Goal: Information Seeking & Learning: Check status

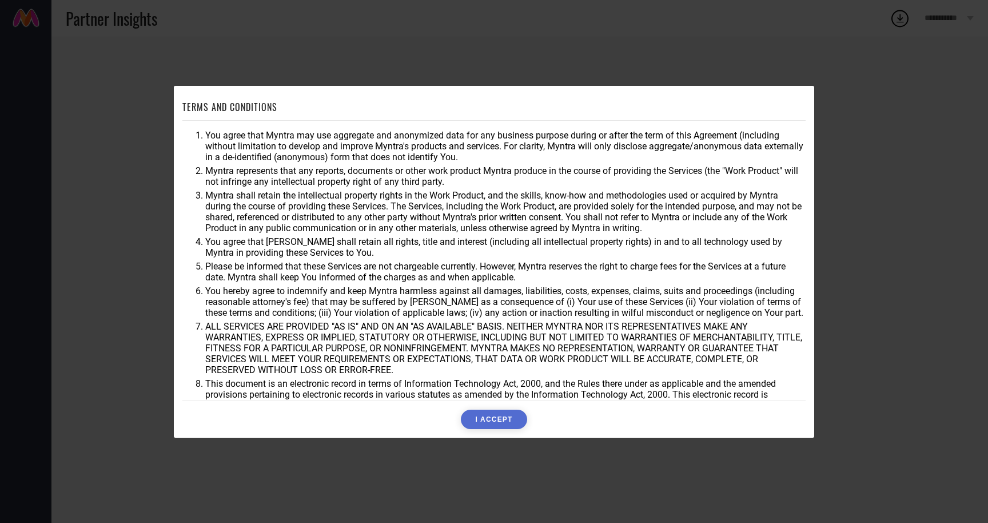
click at [505, 425] on button "I ACCEPT" at bounding box center [494, 418] width 66 height 19
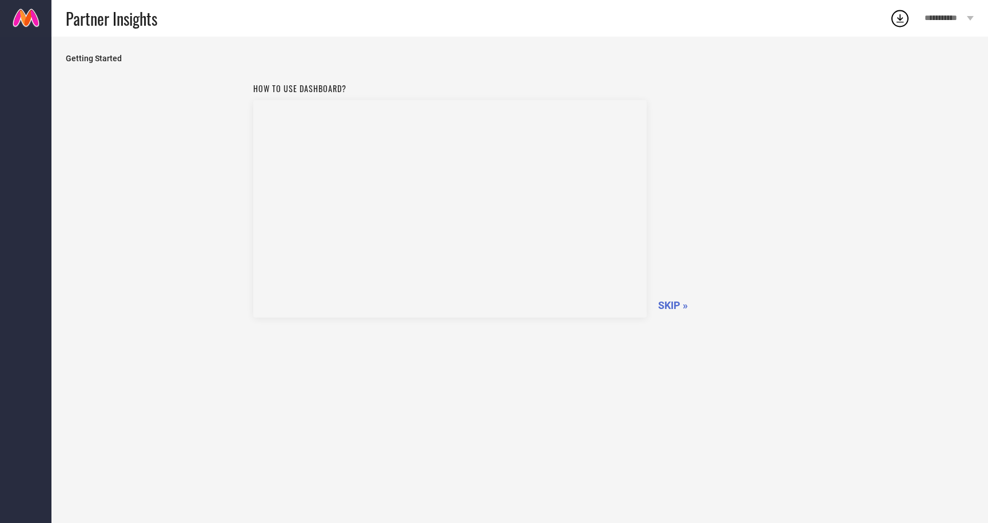
click at [98, 20] on span "Partner Insights" at bounding box center [112, 18] width 92 height 23
click at [674, 301] on span "SKIP »" at bounding box center [673, 305] width 30 height 12
click at [30, 19] on link at bounding box center [25, 18] width 51 height 37
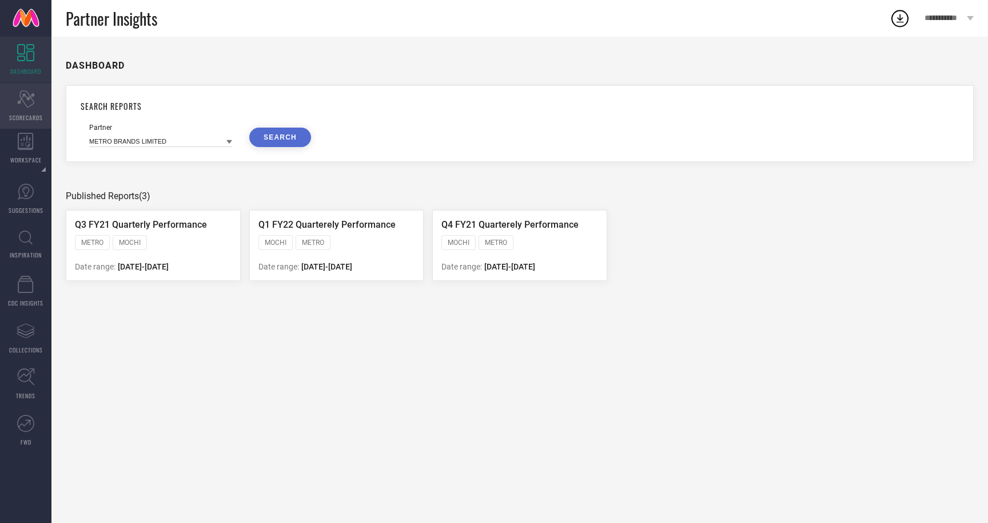
click at [22, 107] on div "Scorecard SCORECARDS" at bounding box center [25, 106] width 51 height 46
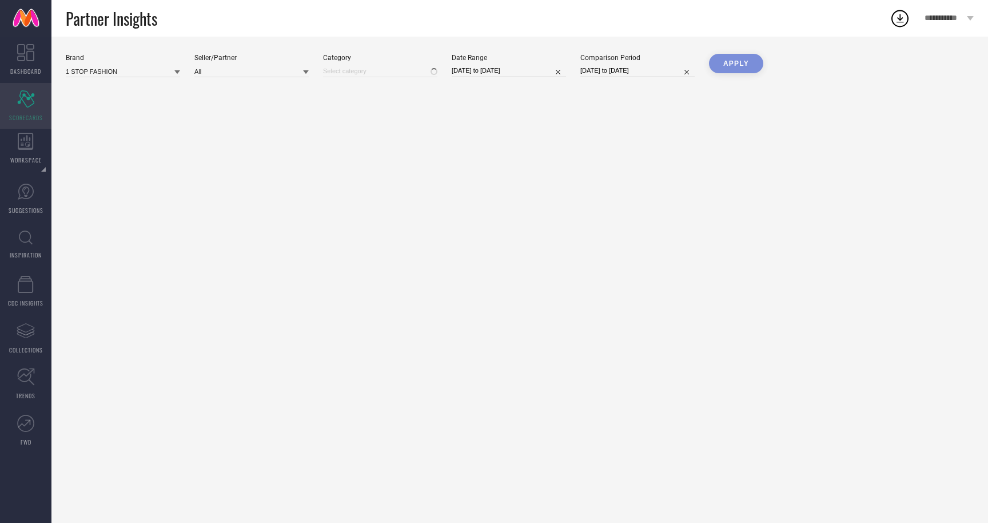
type input "All"
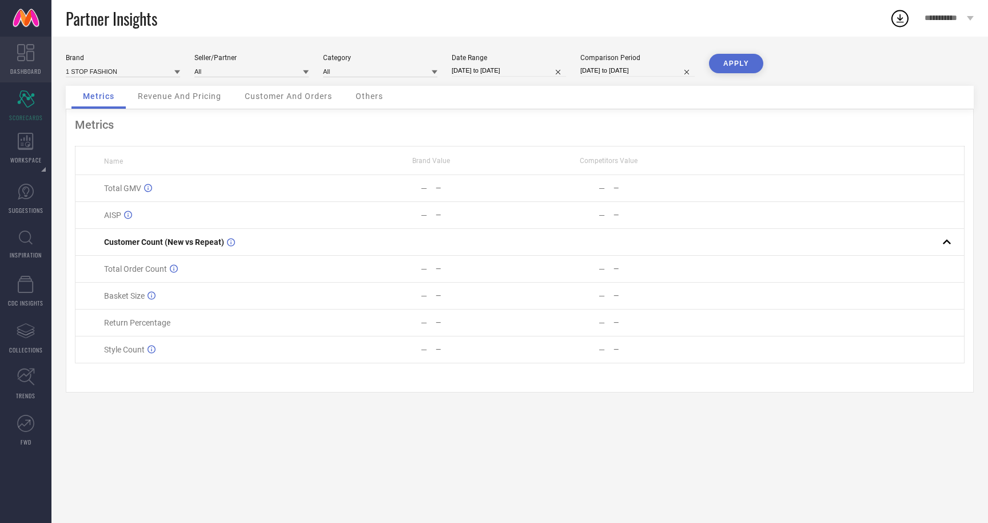
click at [22, 57] on icon at bounding box center [25, 52] width 17 height 17
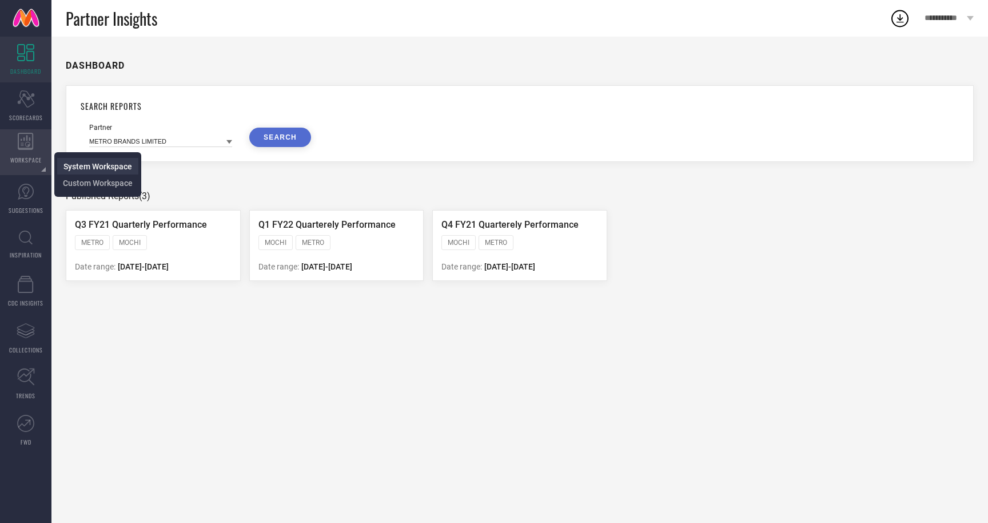
click at [82, 164] on span "System Workspace" at bounding box center [97, 166] width 69 height 9
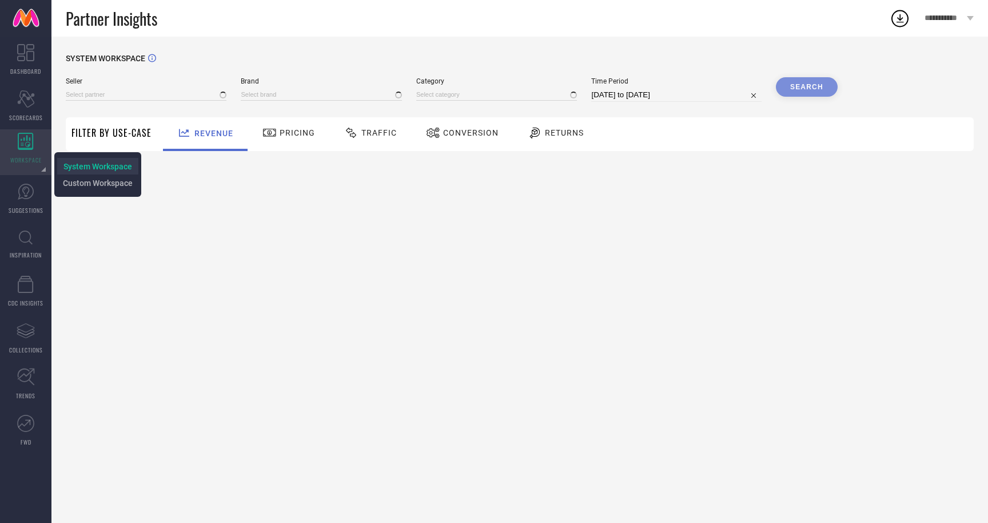
type input "All"
type input "1 STOP FASHION"
type input "All"
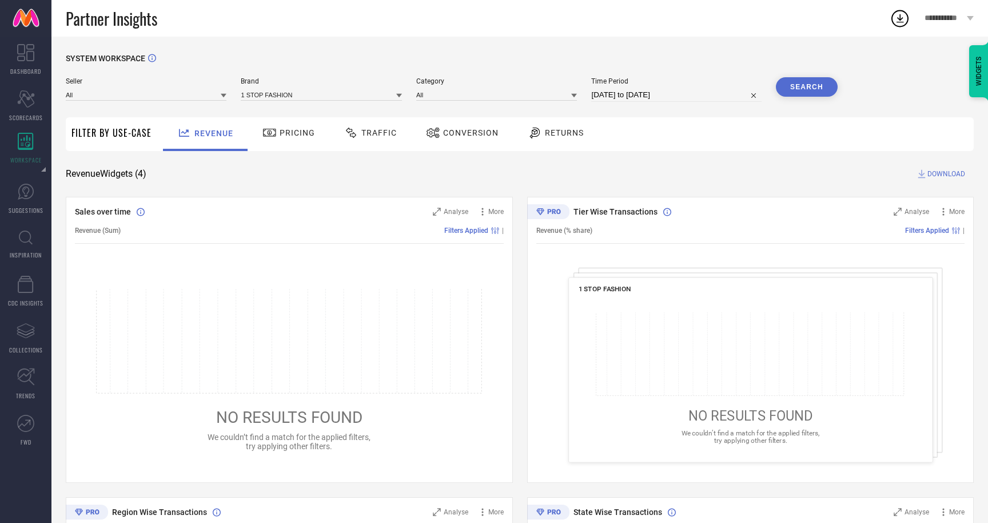
click at [236, 94] on div "Seller All Brand 1 STOP FASHION Category All Time Period 10-07-2025 to 09-08-20…" at bounding box center [452, 89] width 772 height 25
click at [226, 96] on icon at bounding box center [224, 96] width 6 height 6
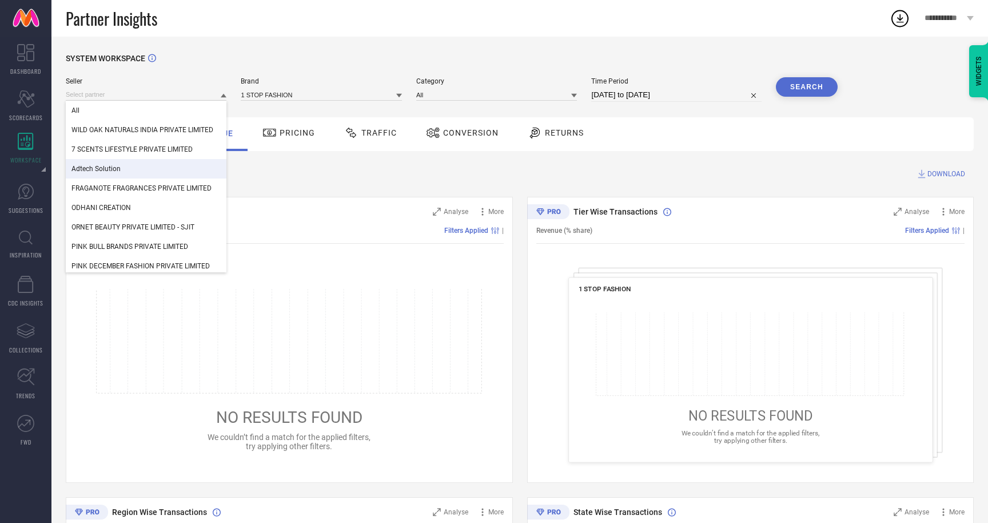
click at [318, 174] on div "Revenue Widgets ( 4 ) DOWNLOAD" at bounding box center [520, 173] width 908 height 11
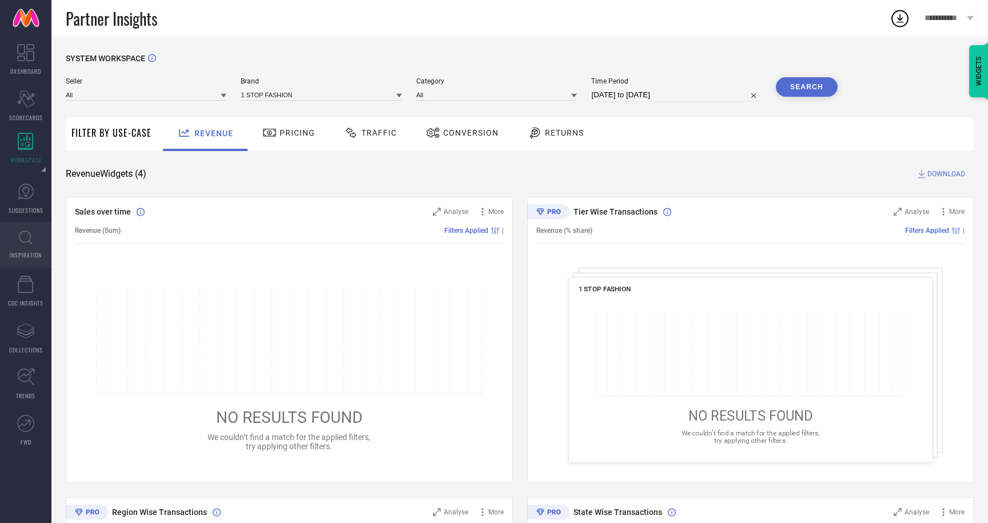
click at [22, 240] on icon at bounding box center [26, 237] width 14 height 14
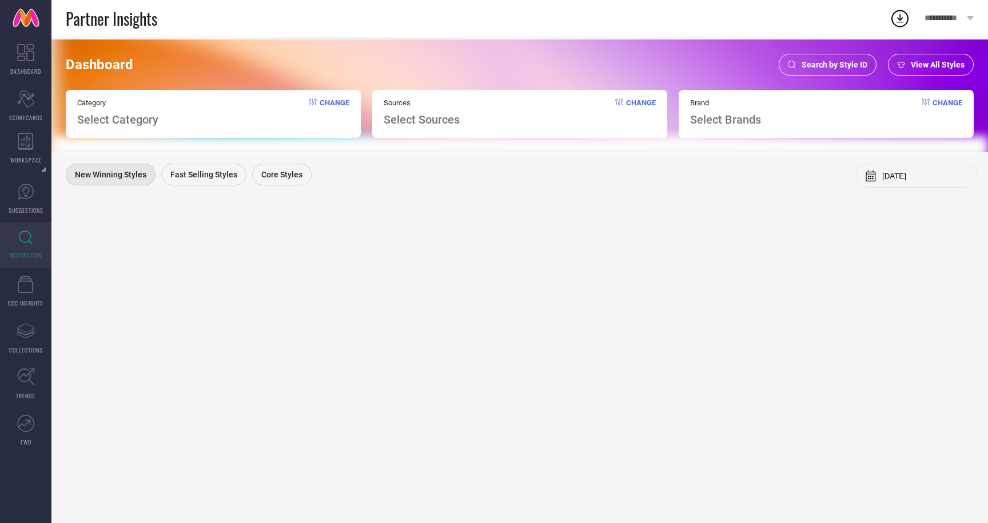
click at [135, 118] on span "Select Category" at bounding box center [117, 120] width 81 height 14
click at [329, 104] on span "Change" at bounding box center [335, 112] width 30 height 28
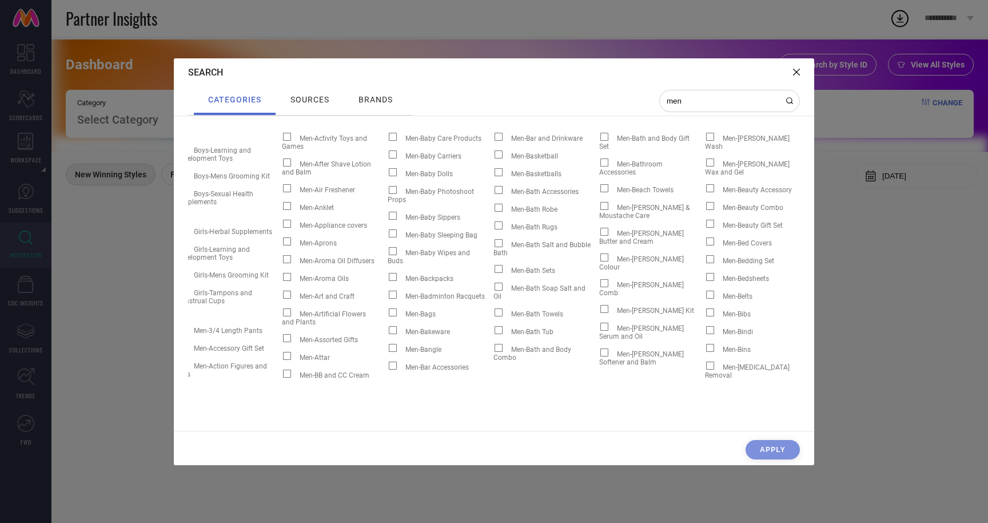
click at [829, 168] on span "Men-Blazers" at bounding box center [847, 164] width 37 height 8
click at [811, 166] on input "Men-Blazers" at bounding box center [811, 166] width 0 height 0
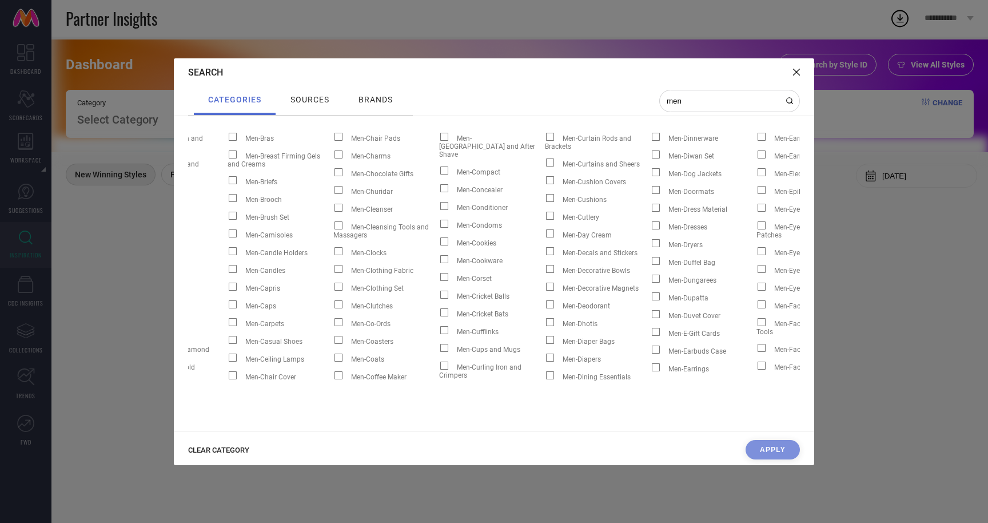
scroll to position [0, 809]
click at [689, 100] on input "men" at bounding box center [723, 101] width 114 height 10
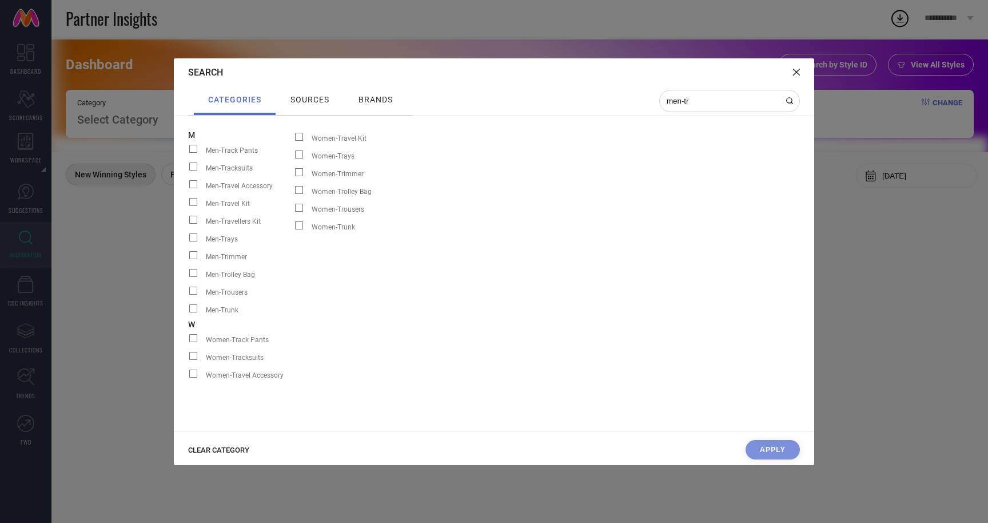
scroll to position [0, 0]
click at [193, 287] on span at bounding box center [193, 291] width 8 height 8
click at [188, 295] on input "Men-Trousers" at bounding box center [188, 295] width 0 height 0
click at [195, 293] on span at bounding box center [193, 291] width 8 height 8
click at [188, 295] on input "Men-Trousers" at bounding box center [188, 295] width 0 height 0
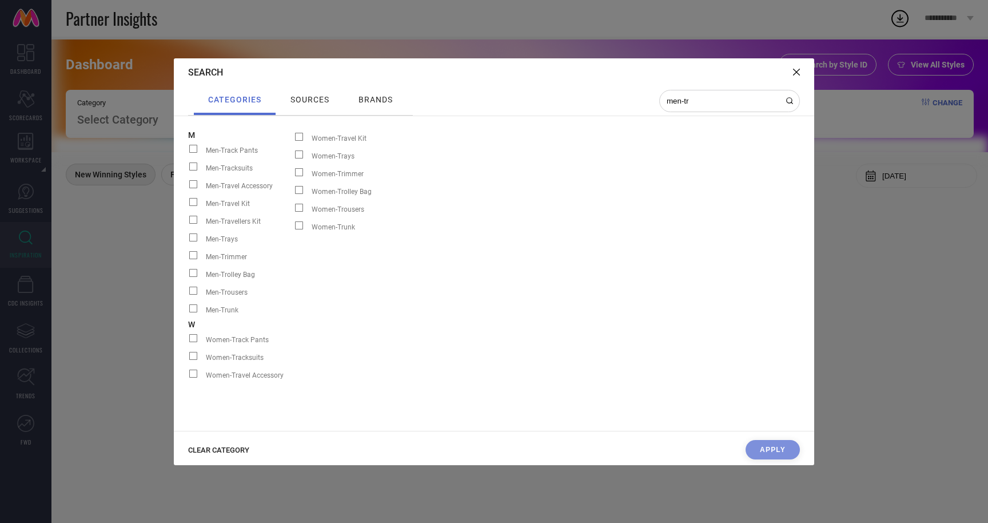
click at [214, 292] on span "Men-Trousers" at bounding box center [227, 292] width 42 height 8
click at [188, 295] on input "Men-Trousers" at bounding box center [188, 295] width 0 height 0
click at [703, 100] on input "men-tr" at bounding box center [723, 101] width 114 height 10
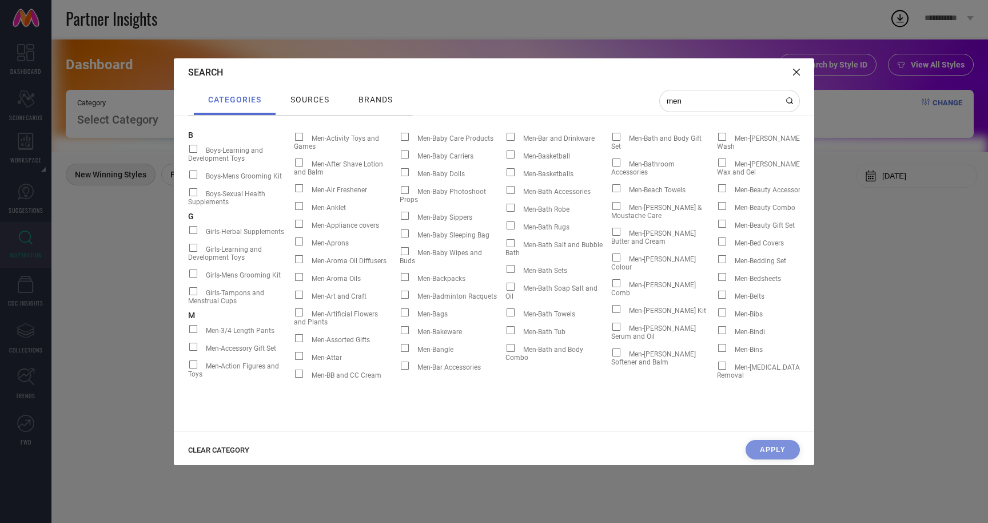
click at [824, 166] on span at bounding box center [828, 162] width 8 height 8
click at [823, 166] on input "Men-Blazers" at bounding box center [823, 166] width 0 height 0
click at [711, 97] on input "men" at bounding box center [723, 101] width 114 height 10
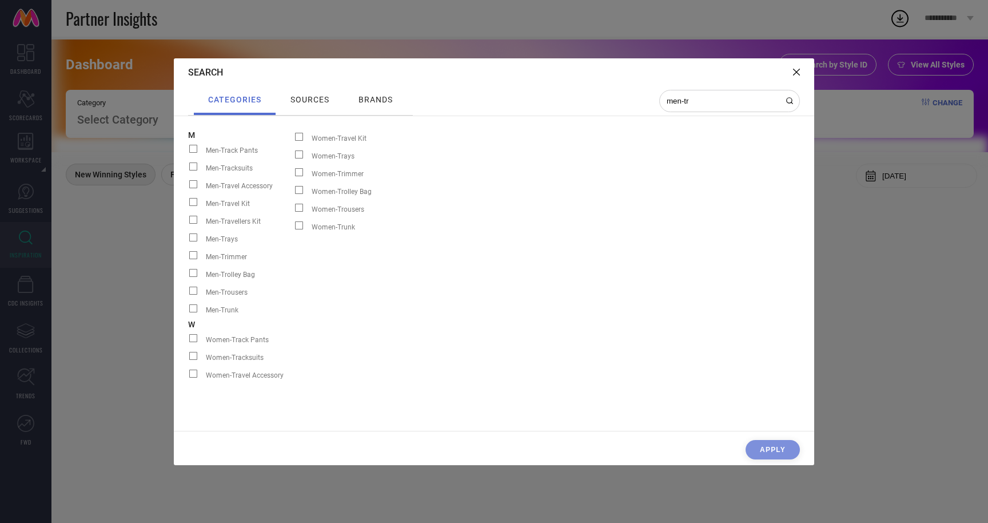
type input "men-tr"
click at [195, 290] on span at bounding box center [193, 291] width 8 height 8
click at [188, 295] on input "Men-Trousers" at bounding box center [188, 295] width 0 height 0
click at [777, 448] on div "CLEAR CATEGORY Apply" at bounding box center [494, 452] width 641 height 25
click at [776, 448] on div "CLEAR CATEGORY Apply" at bounding box center [494, 452] width 641 height 25
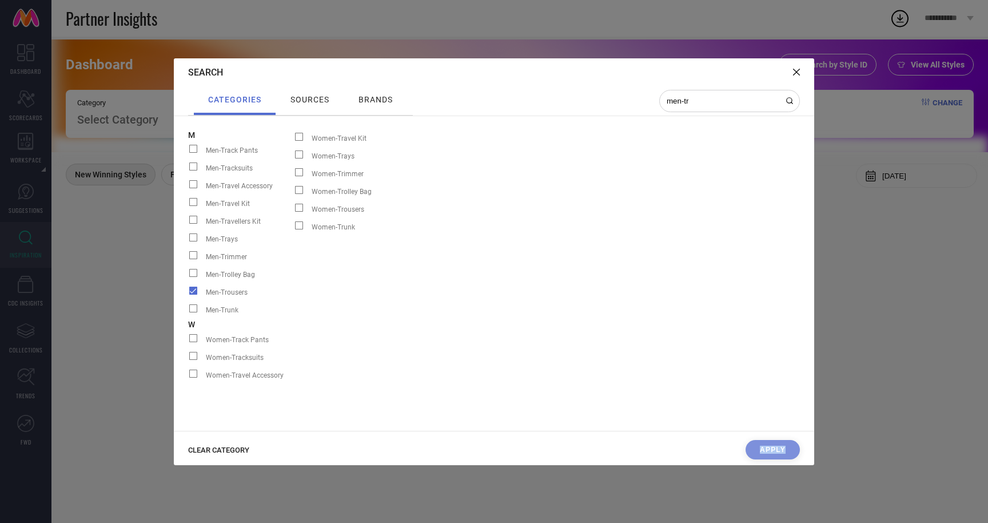
click at [776, 448] on div "CLEAR CATEGORY Apply" at bounding box center [494, 452] width 641 height 25
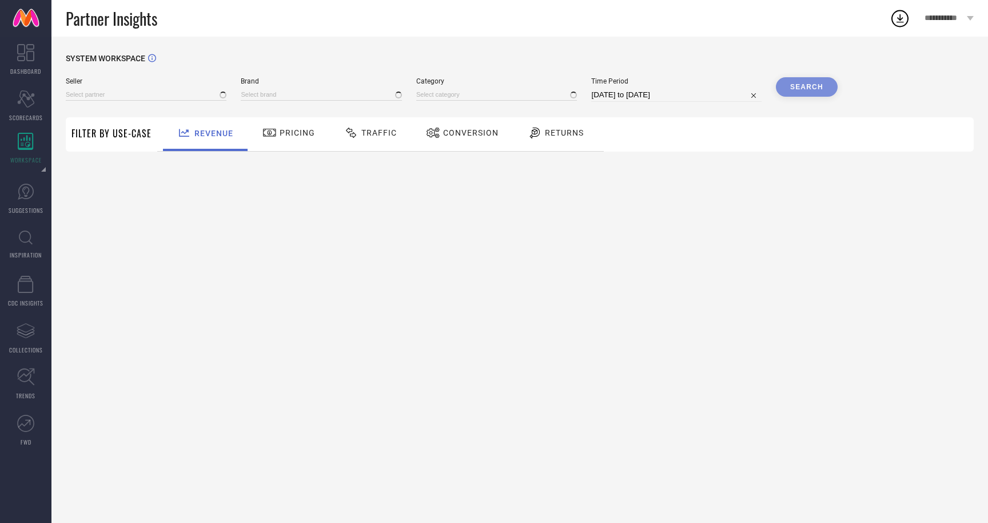
type input "All"
type input "1 STOP FASHION"
type input "All"
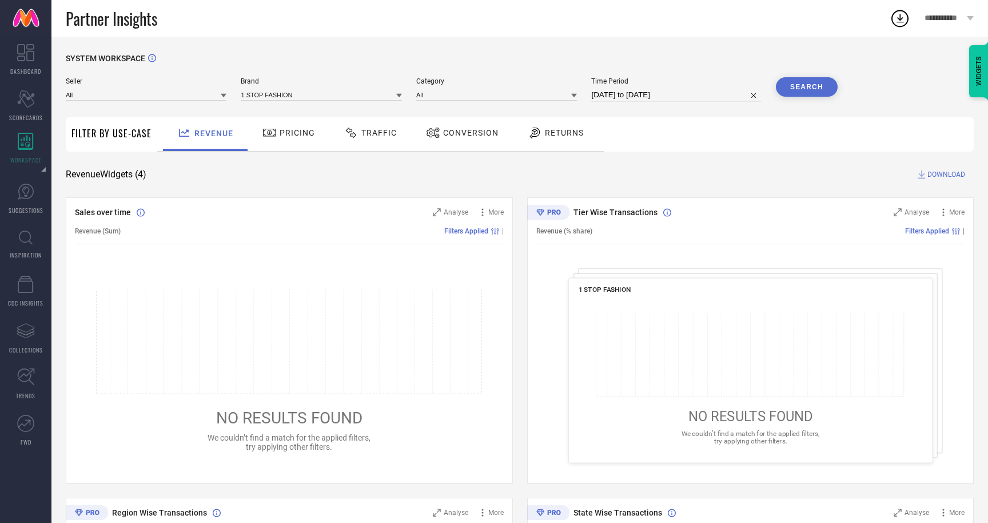
click at [226, 97] on icon at bounding box center [224, 96] width 6 height 6
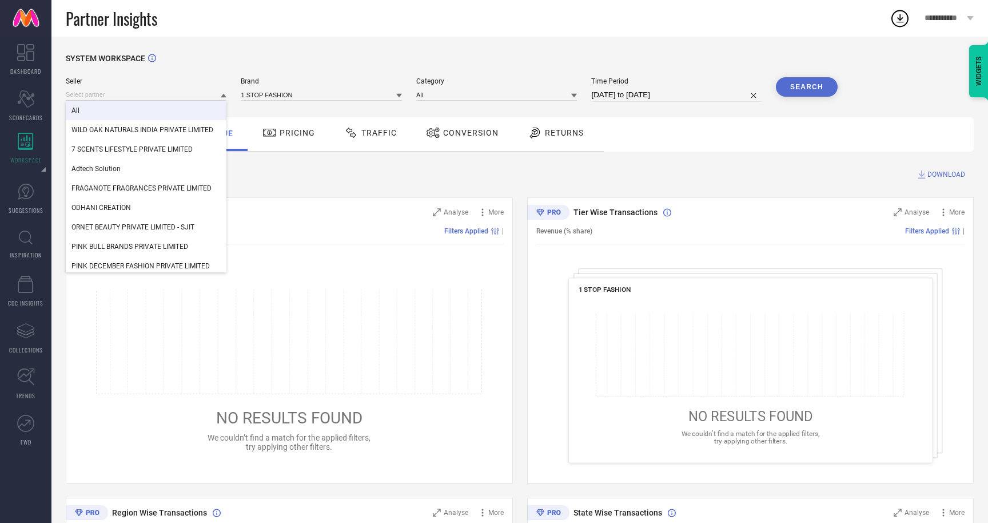
click at [196, 77] on div "SYSTEM WORKSPACE" at bounding box center [520, 65] width 908 height 23
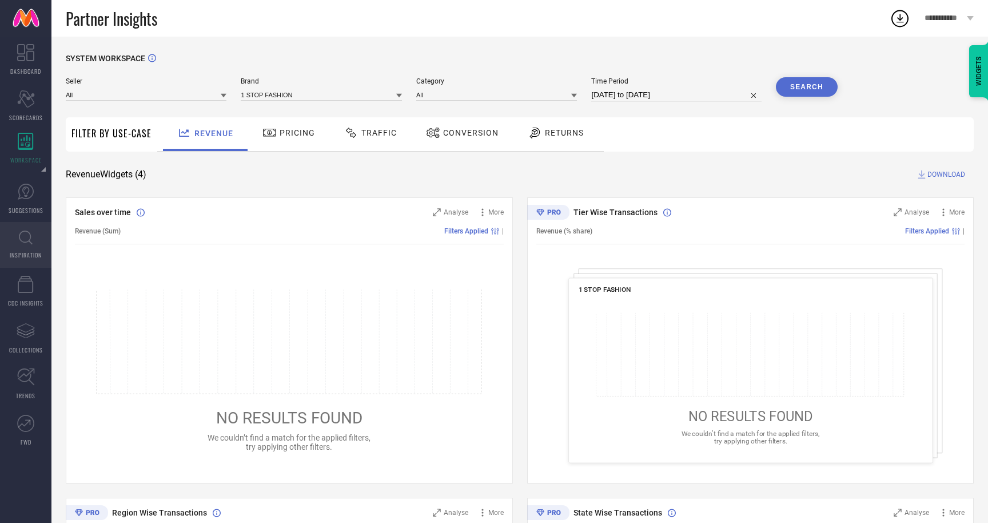
click at [34, 250] on span "INSPIRATION" at bounding box center [26, 254] width 32 height 9
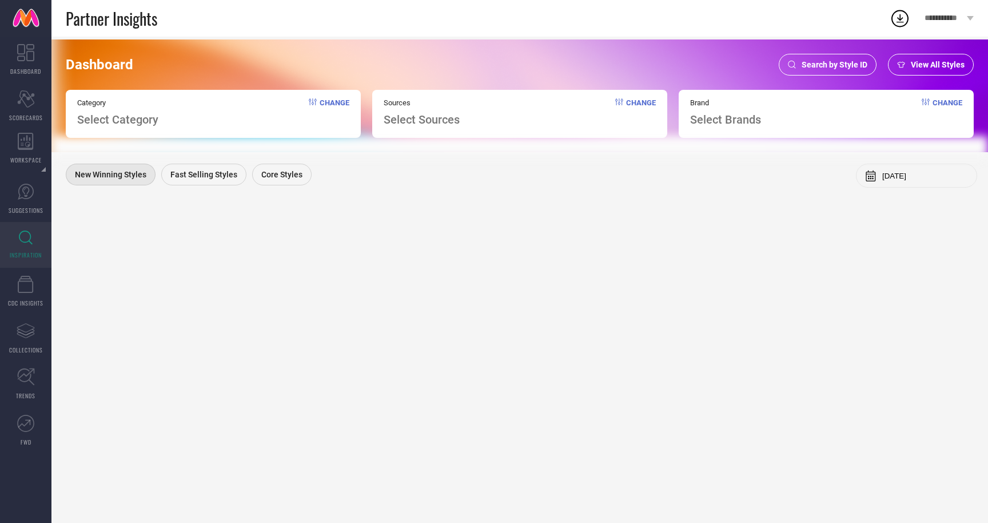
click at [330, 100] on span "Change" at bounding box center [335, 112] width 30 height 28
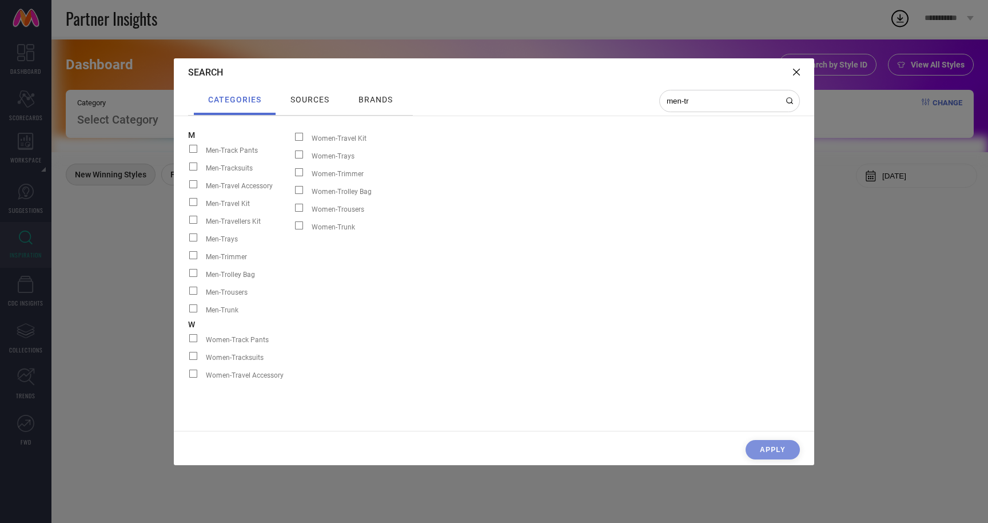
type input "men-tr"
click at [192, 293] on span at bounding box center [193, 291] width 8 height 8
click at [188, 295] on input "Men-Trousers" at bounding box center [188, 295] width 0 height 0
click at [770, 450] on div "CLEAR CATEGORY Apply" at bounding box center [494, 452] width 641 height 25
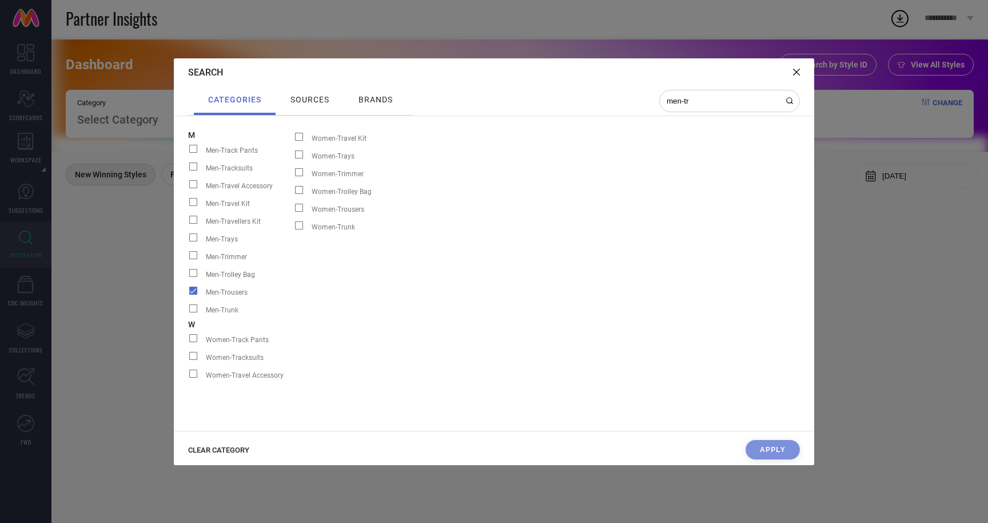
click at [319, 87] on div "sources" at bounding box center [309, 100] width 67 height 29
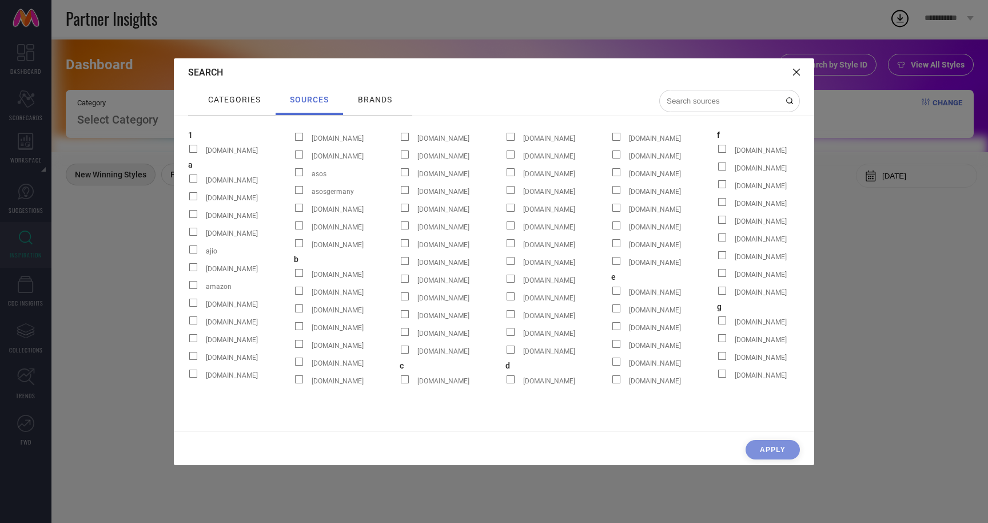
click at [721, 98] on input at bounding box center [723, 101] width 114 height 10
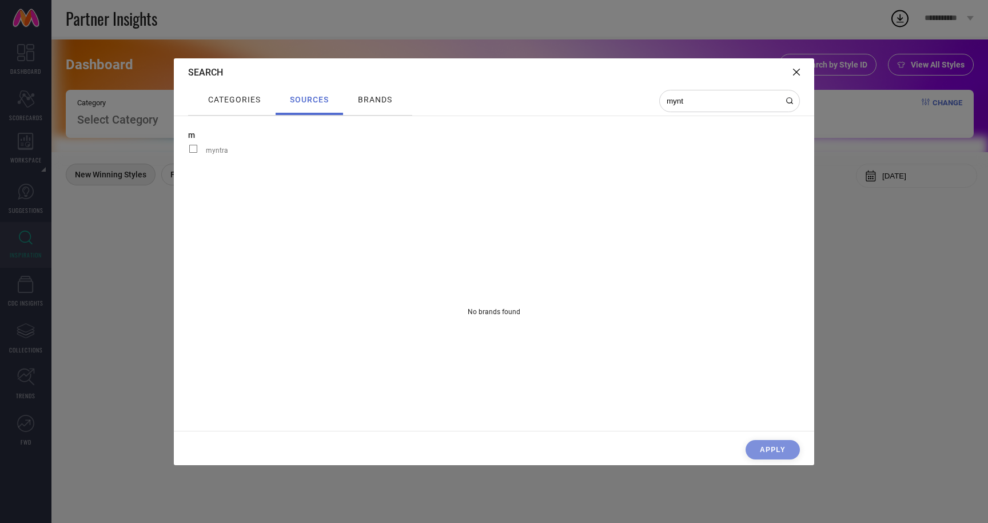
type input "mynt"
click at [193, 145] on span at bounding box center [193, 149] width 8 height 8
click at [188, 153] on input "myntra" at bounding box center [188, 153] width 0 height 0
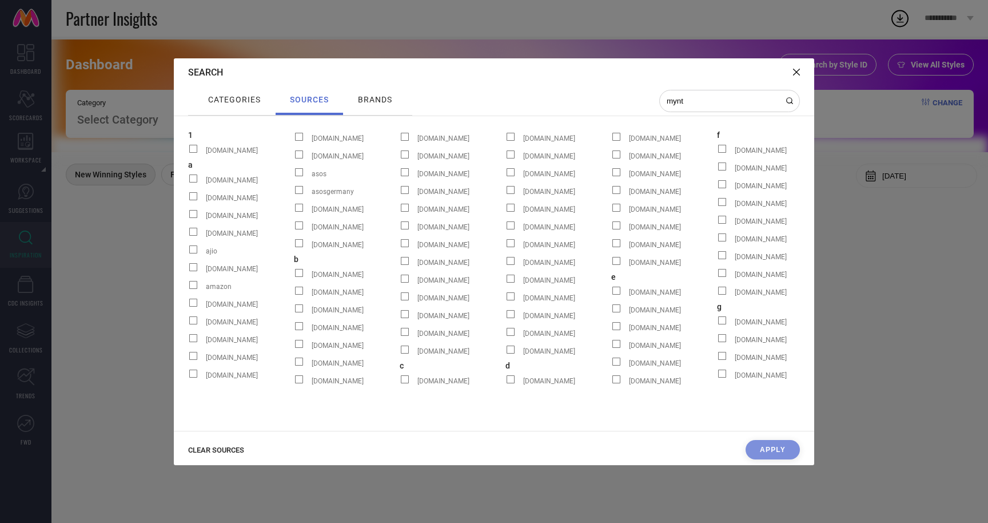
click at [714, 109] on div "mynt" at bounding box center [729, 101] width 141 height 22
click at [373, 98] on span "brands" at bounding box center [375, 99] width 34 height 9
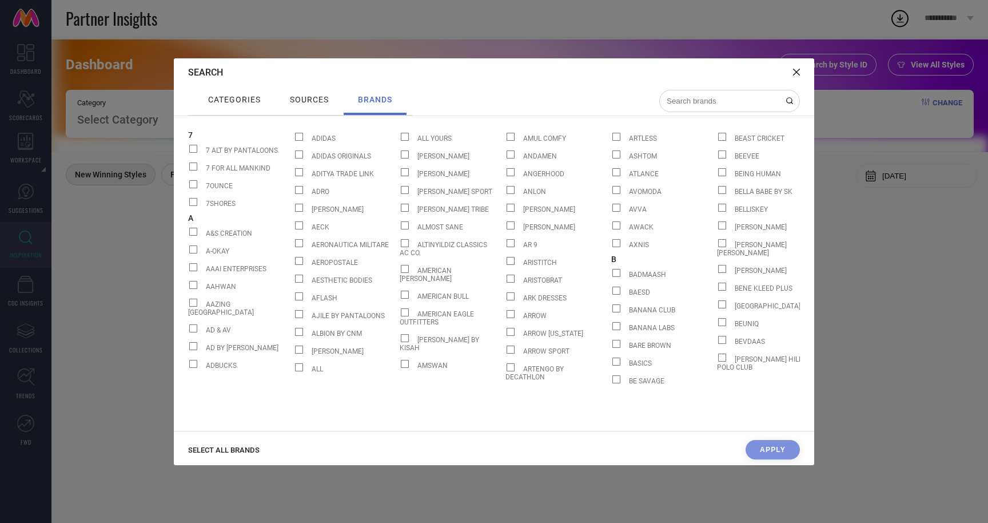
click at [692, 93] on div at bounding box center [729, 101] width 141 height 22
click at [683, 100] on input at bounding box center [723, 101] width 114 height 10
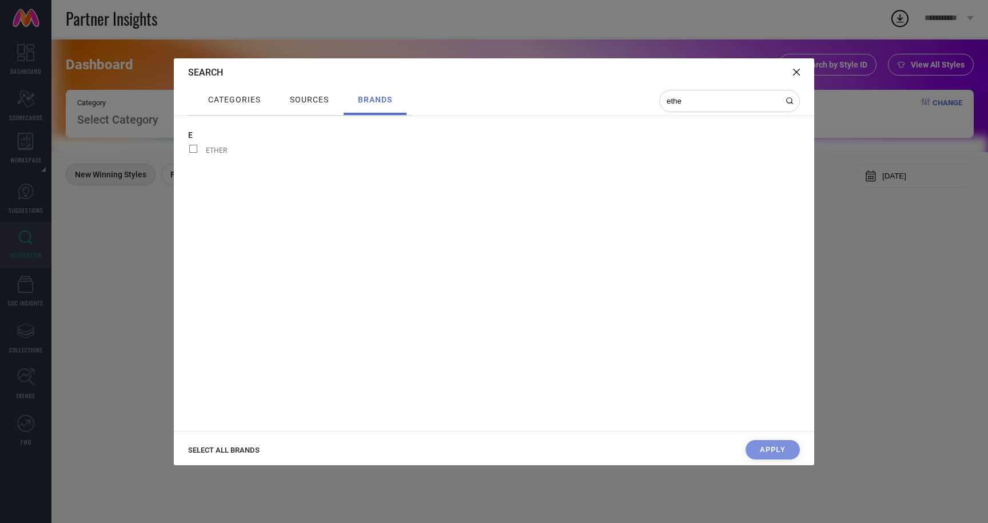
type input "ethe"
click at [190, 150] on span at bounding box center [193, 149] width 8 height 8
click at [188, 153] on input "ETHER" at bounding box center [188, 153] width 0 height 0
click at [755, 452] on button "Apply" at bounding box center [773, 449] width 54 height 19
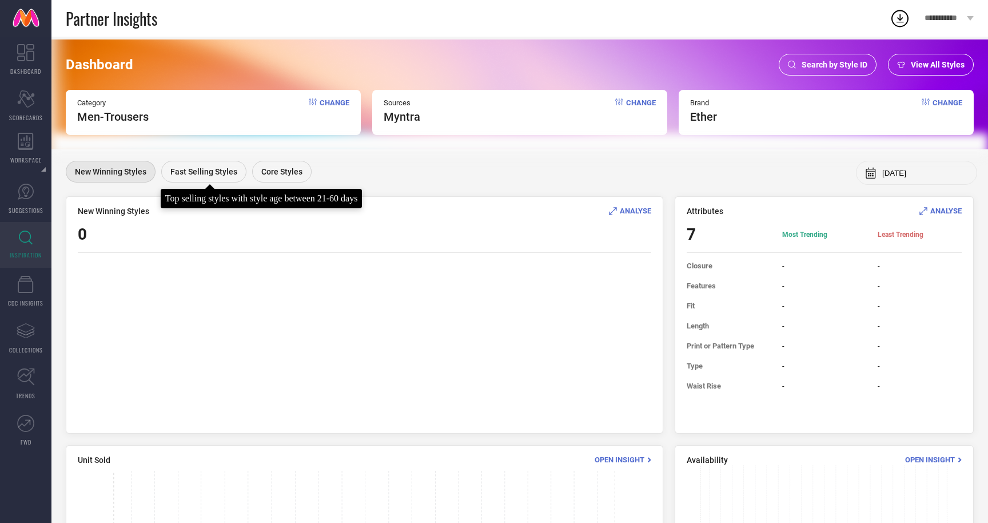
click at [200, 162] on div "Fast Selling Styles" at bounding box center [203, 172] width 85 height 22
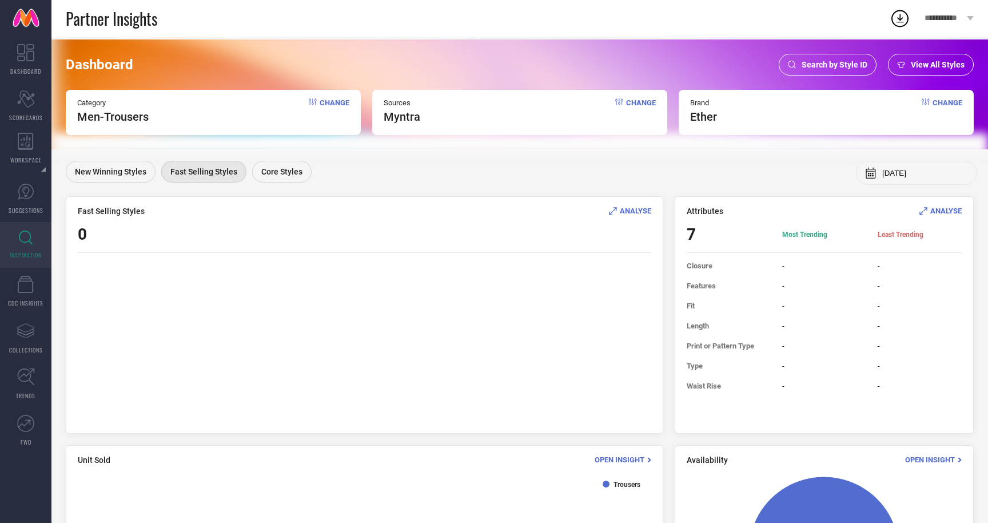
click at [892, 172] on input "Aug, 2025" at bounding box center [925, 173] width 86 height 9
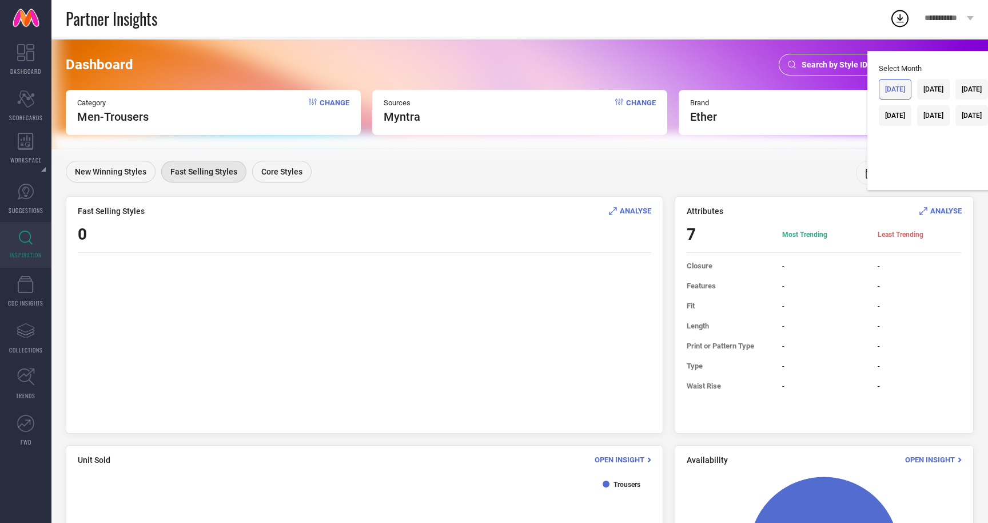
click at [885, 87] on div "Mar, 2025" at bounding box center [895, 89] width 20 height 8
type input "Mar, 2025"
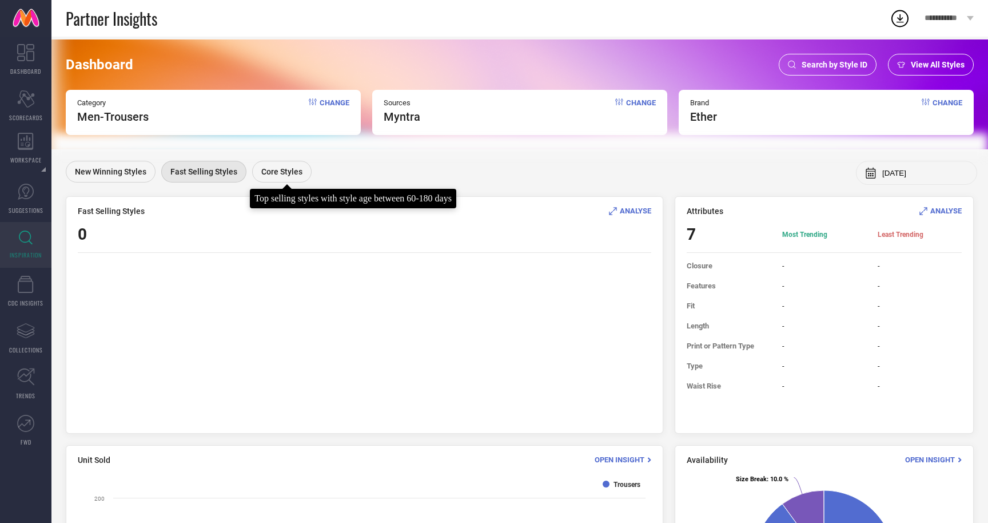
click at [281, 170] on span "Core Styles" at bounding box center [281, 171] width 41 height 9
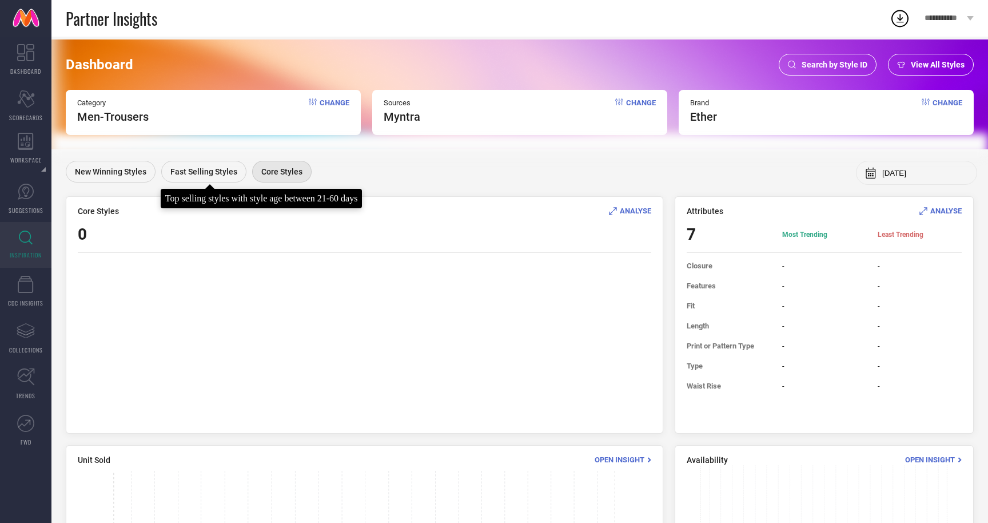
click at [220, 162] on div "Fast Selling Styles" at bounding box center [203, 172] width 85 height 22
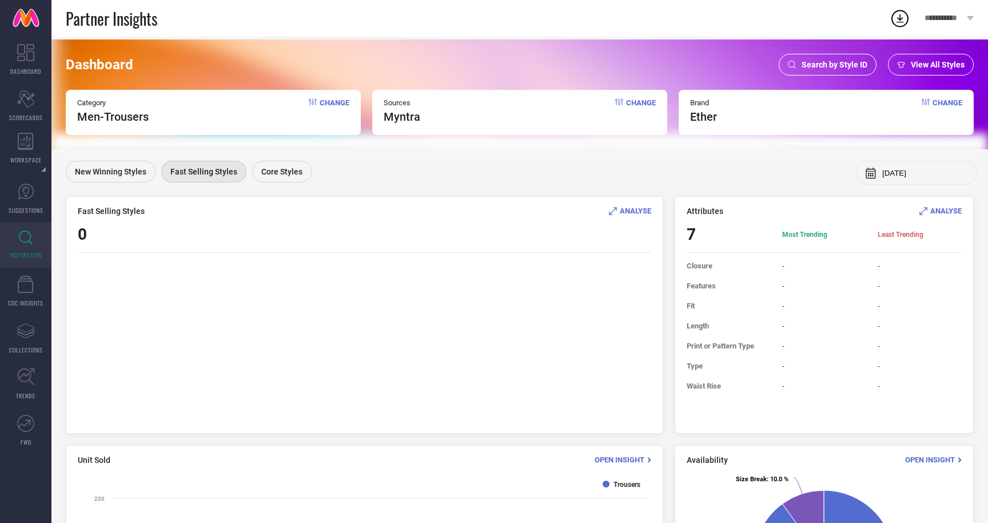
click at [717, 113] on div "Brand ether Change" at bounding box center [826, 112] width 295 height 45
click at [940, 101] on span "Change" at bounding box center [948, 110] width 30 height 25
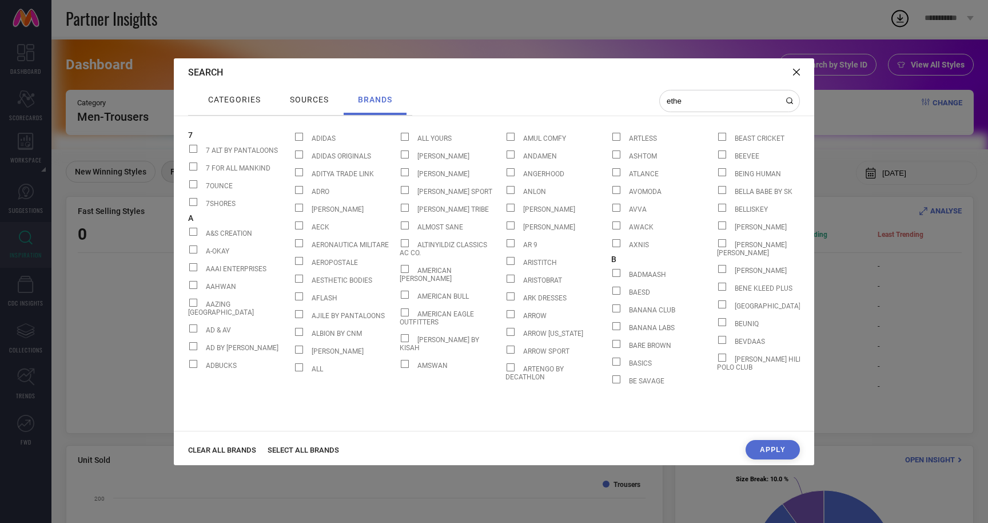
click at [677, 99] on input "ethe" at bounding box center [723, 101] width 114 height 10
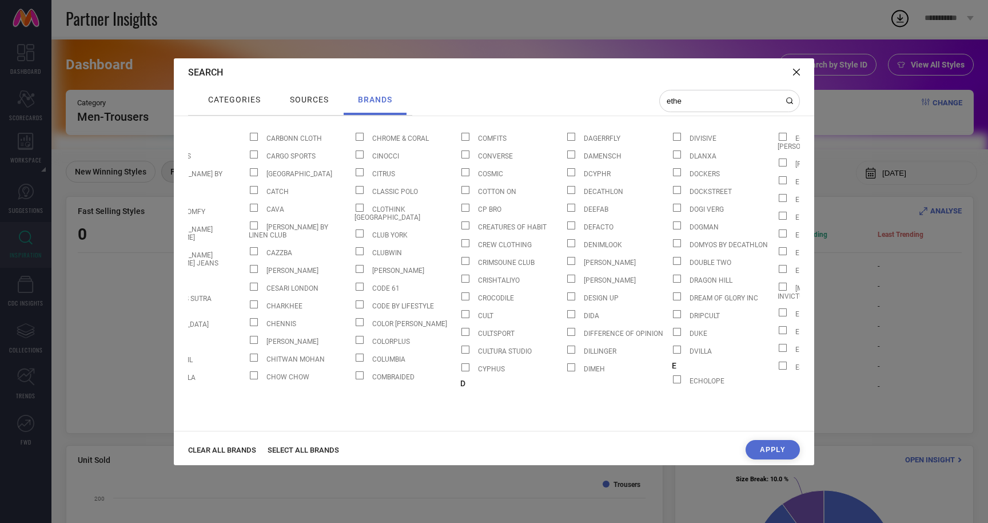
scroll to position [0, 1020]
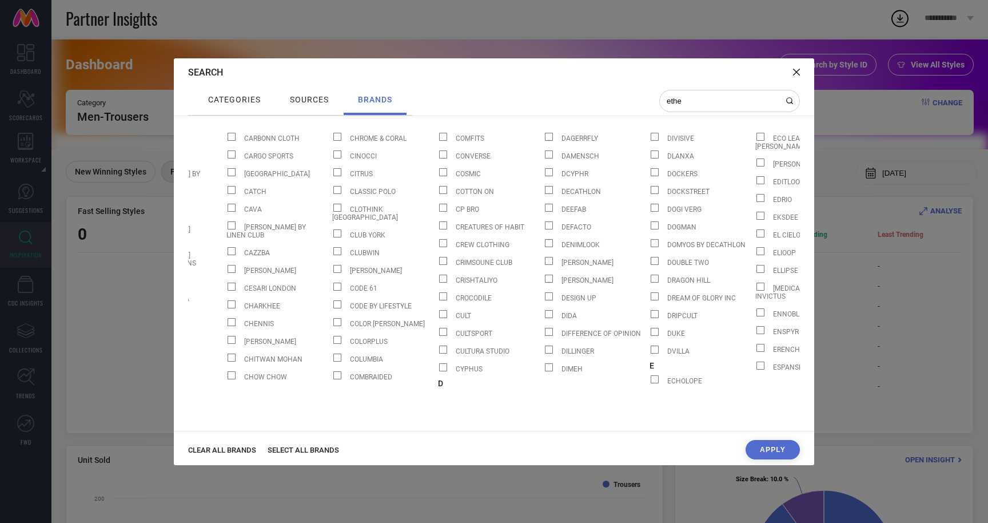
click at [862, 194] on span at bounding box center [866, 190] width 8 height 8
click at [861, 194] on input "ETHER" at bounding box center [861, 194] width 0 height 0
click at [685, 98] on input "ethe" at bounding box center [723, 101] width 114 height 10
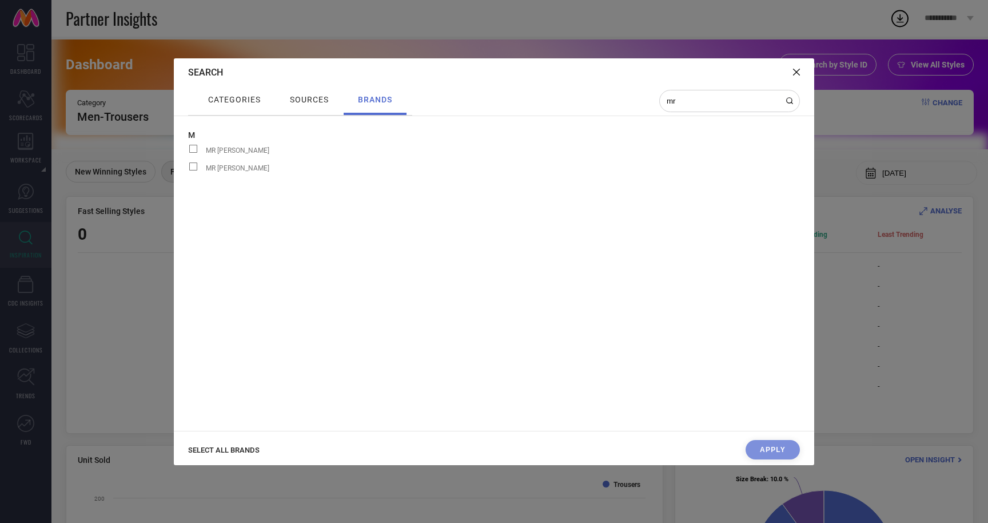
scroll to position [0, 0]
type input "mr bo"
click at [196, 149] on span at bounding box center [193, 149] width 8 height 8
click at [188, 153] on input "MR BOWERBIRD" at bounding box center [188, 153] width 0 height 0
click at [779, 447] on button "Apply" at bounding box center [773, 449] width 54 height 19
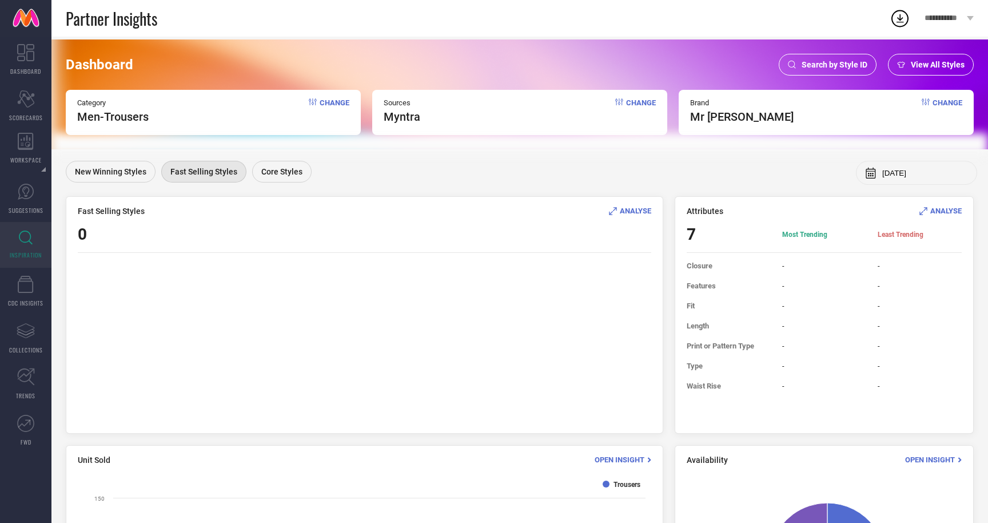
click at [892, 176] on input "Mar, 2025" at bounding box center [925, 173] width 86 height 9
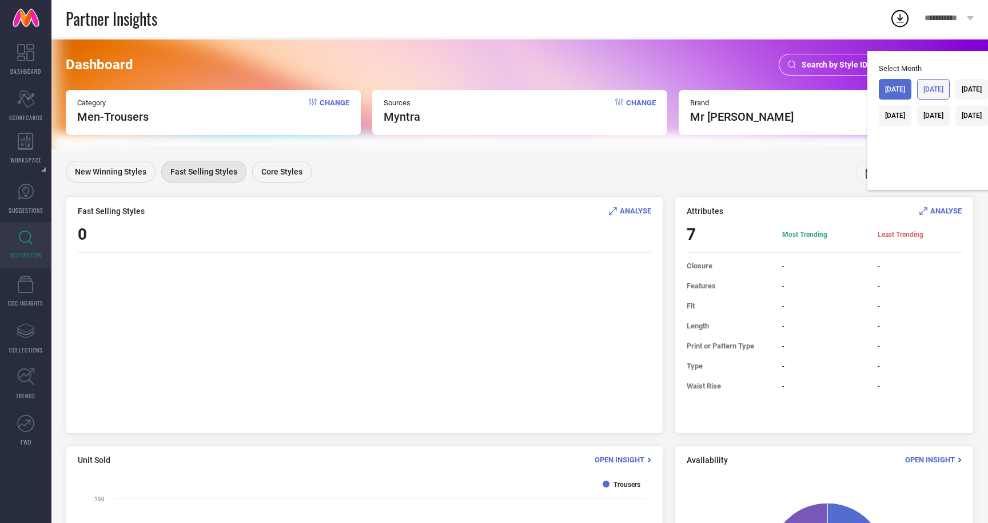
click at [924, 92] on div "Apr, 2025" at bounding box center [934, 89] width 20 height 8
type input "Apr, 2025"
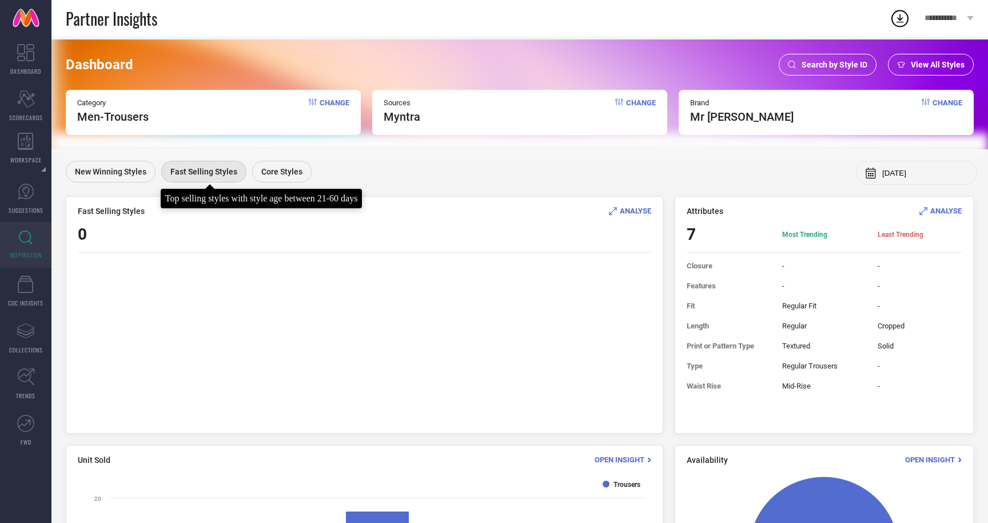
click at [222, 176] on span "Fast Selling Styles" at bounding box center [203, 171] width 67 height 9
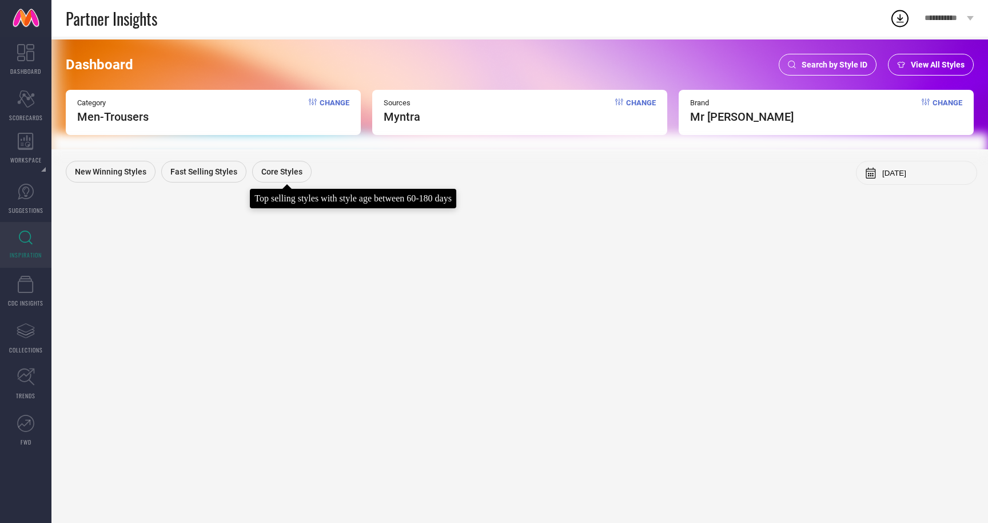
click at [272, 166] on div "Core Styles" at bounding box center [281, 172] width 59 height 22
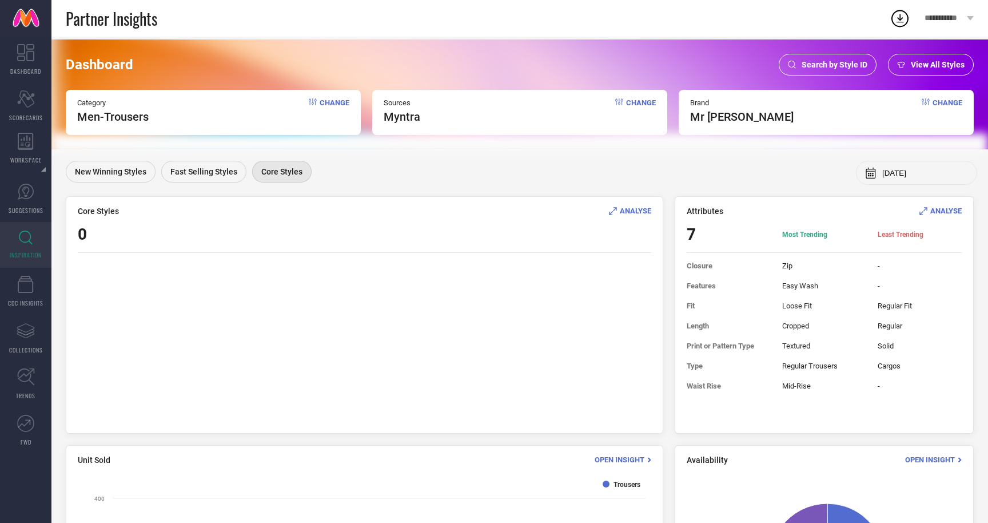
click at [717, 110] on span "mr bowerbird" at bounding box center [742, 117] width 104 height 14
click at [949, 105] on span "Change" at bounding box center [948, 110] width 30 height 25
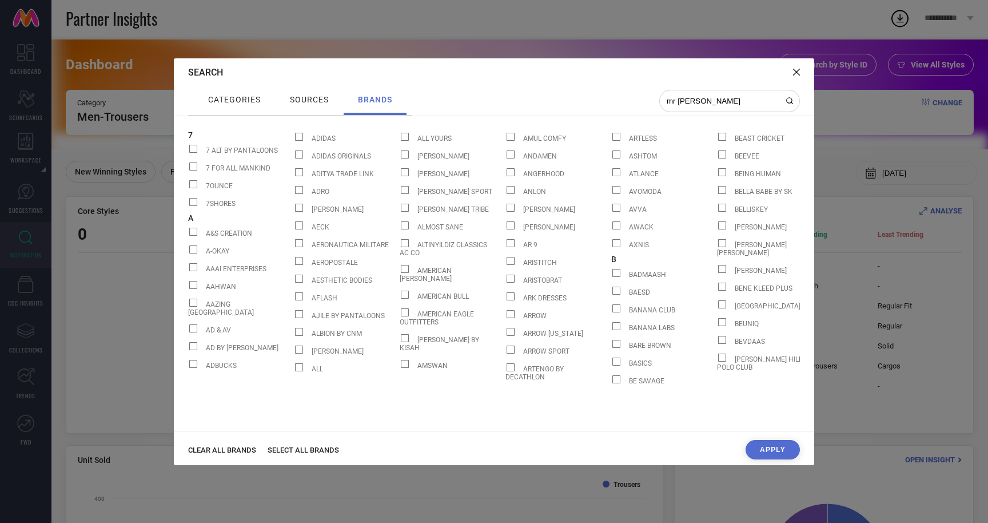
click at [695, 98] on input "mr bo" at bounding box center [723, 101] width 114 height 10
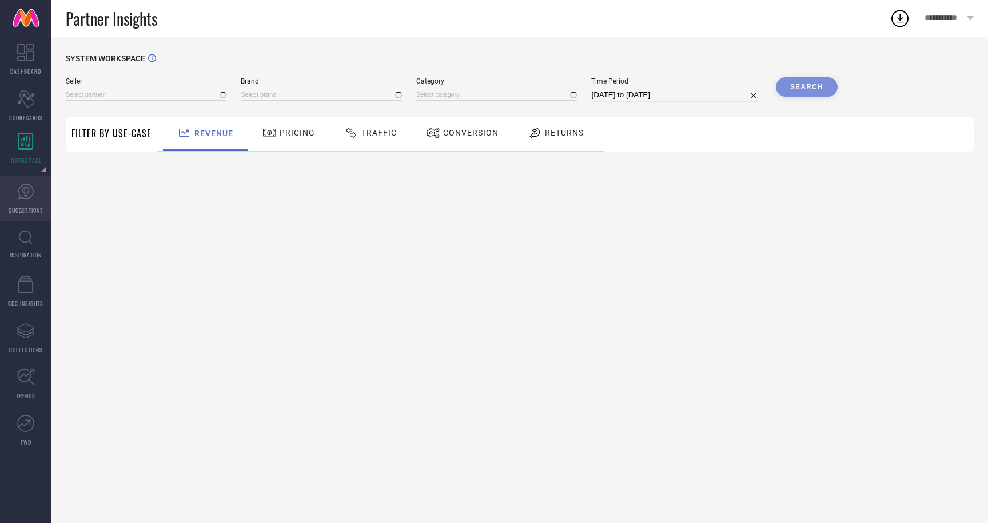
type input "All"
type input "1 STOP FASHION"
type input "All"
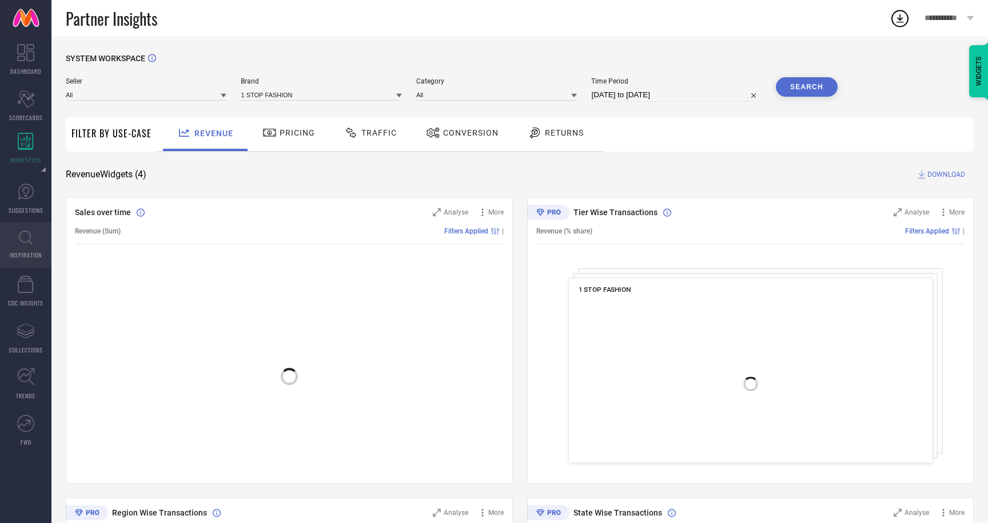
click at [29, 244] on icon at bounding box center [26, 237] width 14 height 14
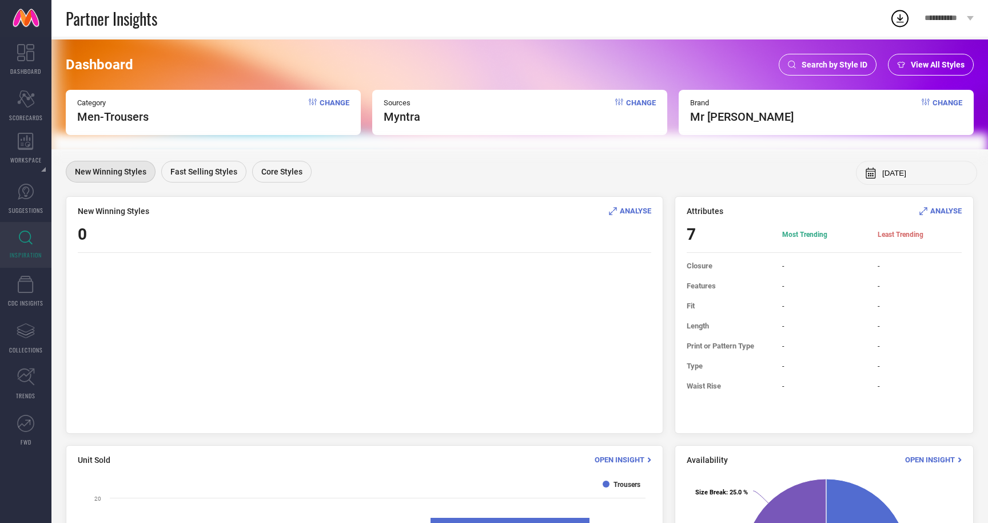
click at [321, 101] on span "Change" at bounding box center [335, 110] width 30 height 25
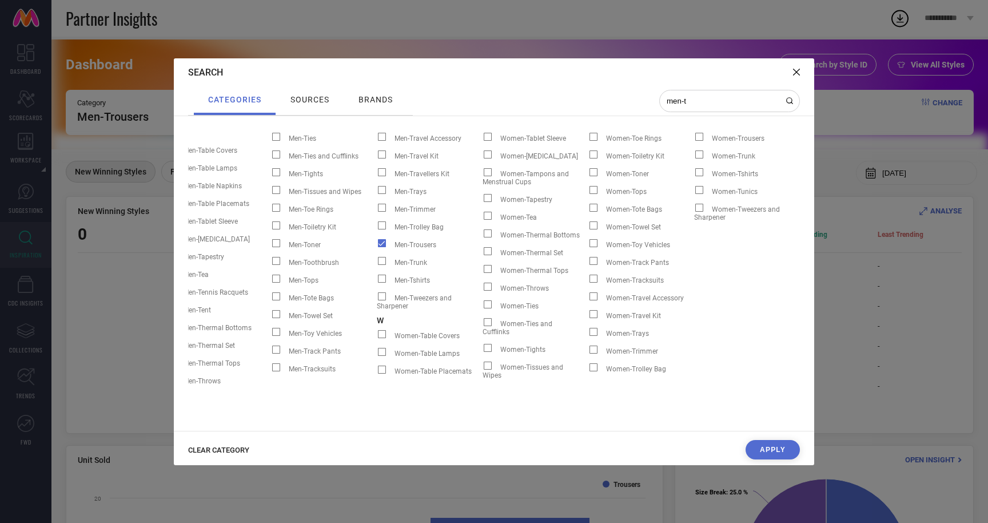
scroll to position [0, 23]
type input "men-t"
click at [382, 241] on span at bounding box center [382, 243] width 8 height 8
click at [377, 247] on input "Men-Trousers" at bounding box center [377, 247] width 0 height 0
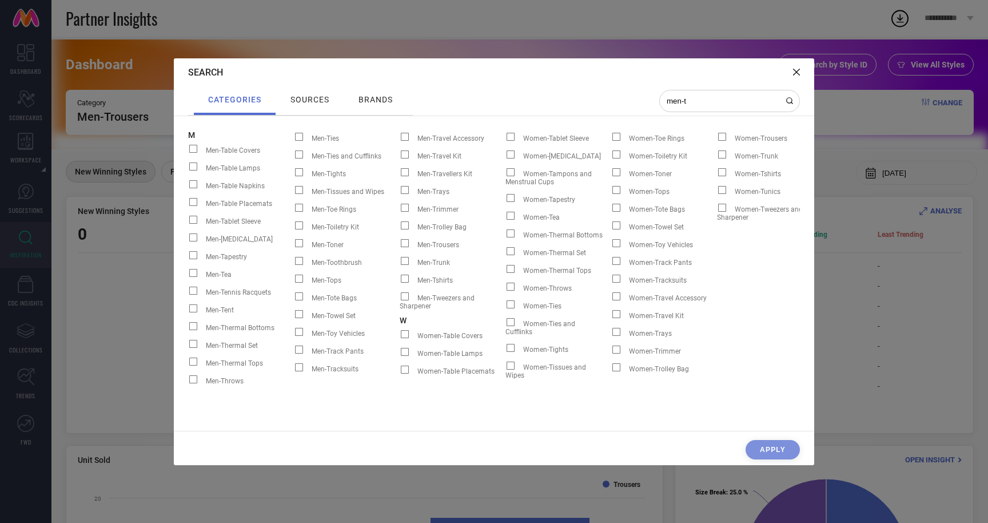
click at [405, 278] on span at bounding box center [405, 279] width 8 height 8
click at [400, 283] on input "Men-Tshirts" at bounding box center [400, 283] width 0 height 0
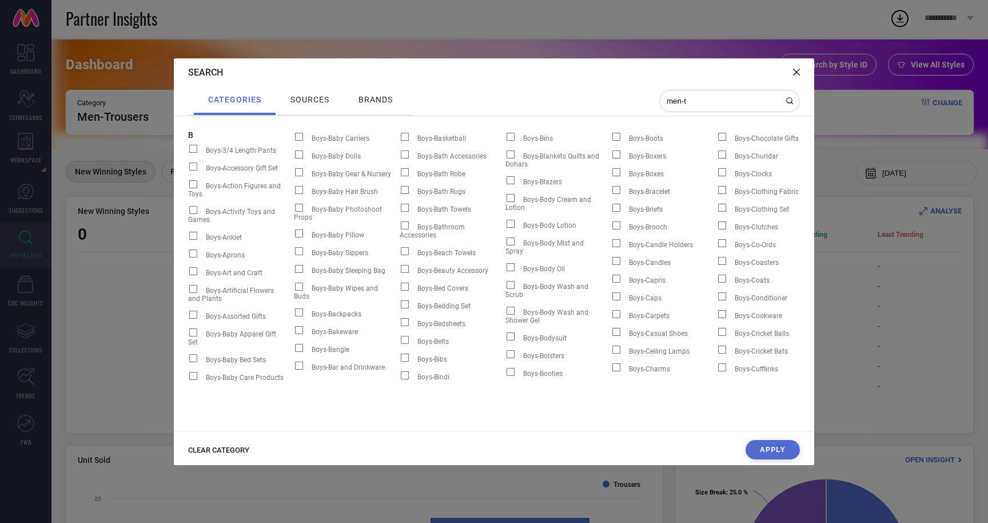
click at [379, 97] on span "brands" at bounding box center [376, 99] width 34 height 9
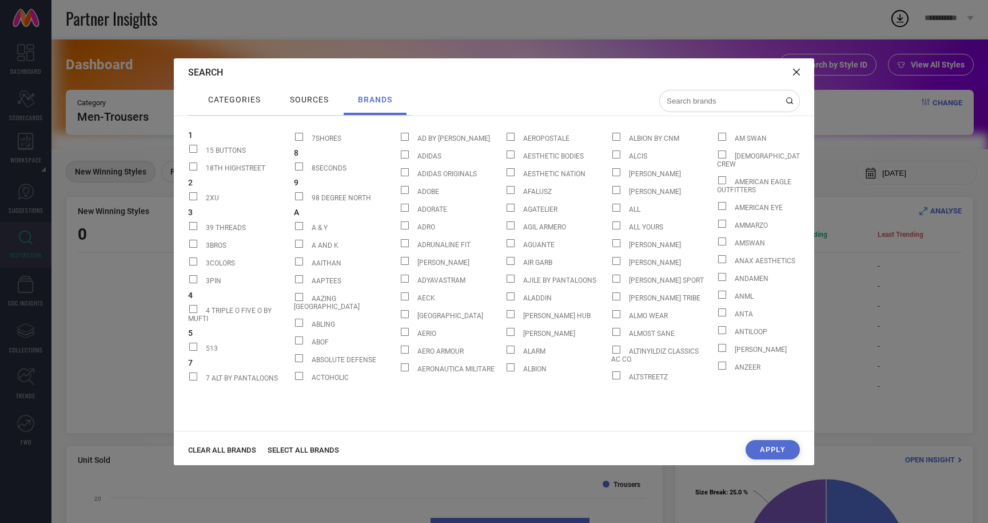
click at [755, 97] on input at bounding box center [723, 101] width 114 height 10
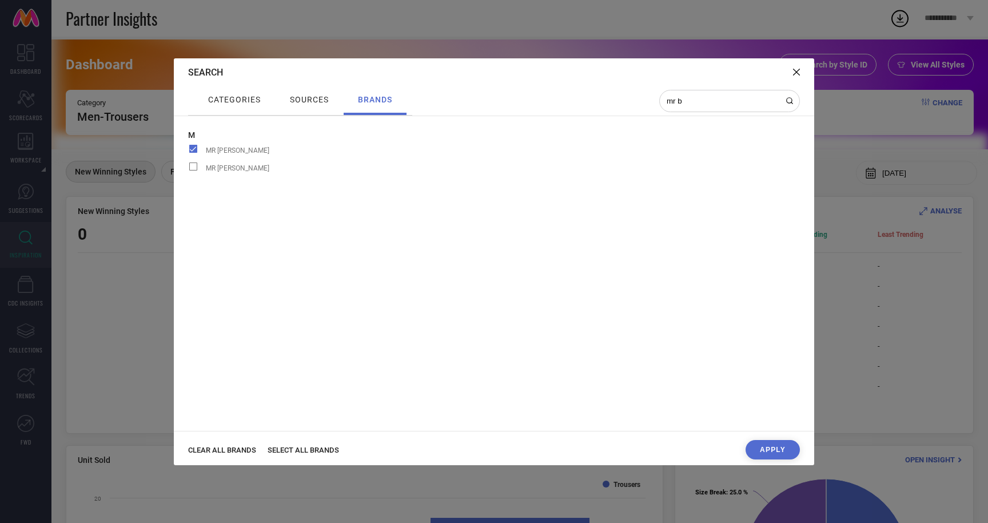
click at [191, 152] on span at bounding box center [193, 149] width 8 height 8
click at [188, 153] on input "MR BOWERBIRD" at bounding box center [188, 153] width 0 height 0
click at [697, 96] on input "mr b" at bounding box center [723, 101] width 114 height 10
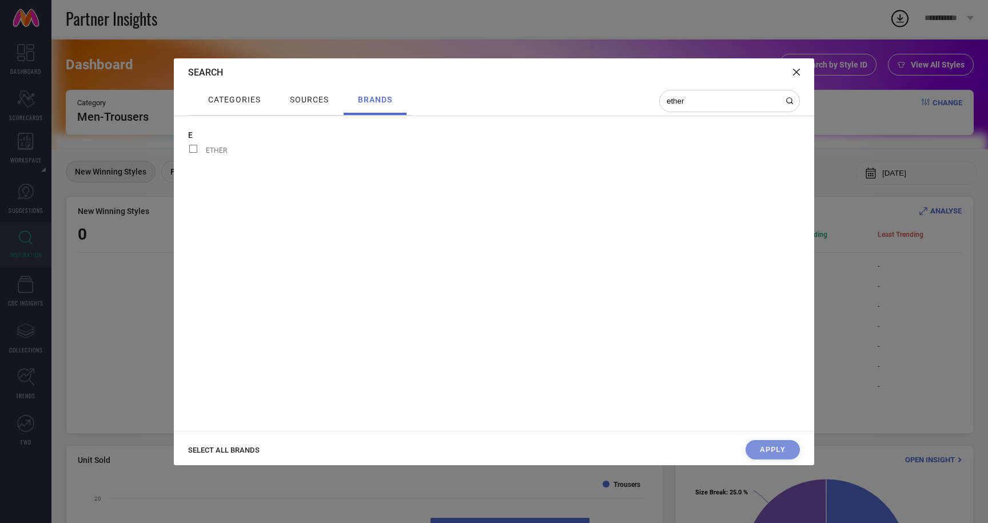
type input "ether"
click at [194, 145] on span at bounding box center [193, 149] width 8 height 8
click at [188, 153] on input "ETHER" at bounding box center [188, 153] width 0 height 0
click at [771, 451] on button "Apply" at bounding box center [773, 449] width 54 height 19
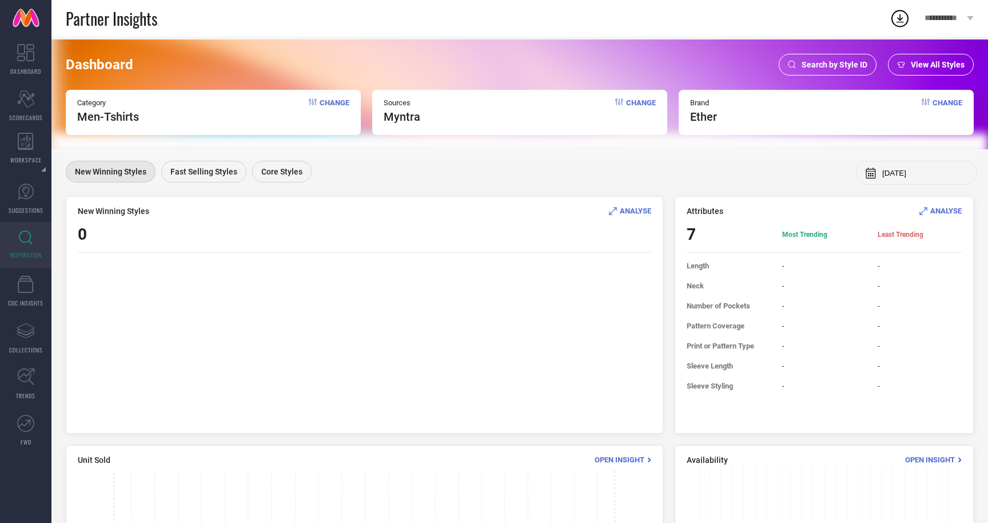
click at [916, 173] on input "Aug, 2025" at bounding box center [925, 173] width 86 height 9
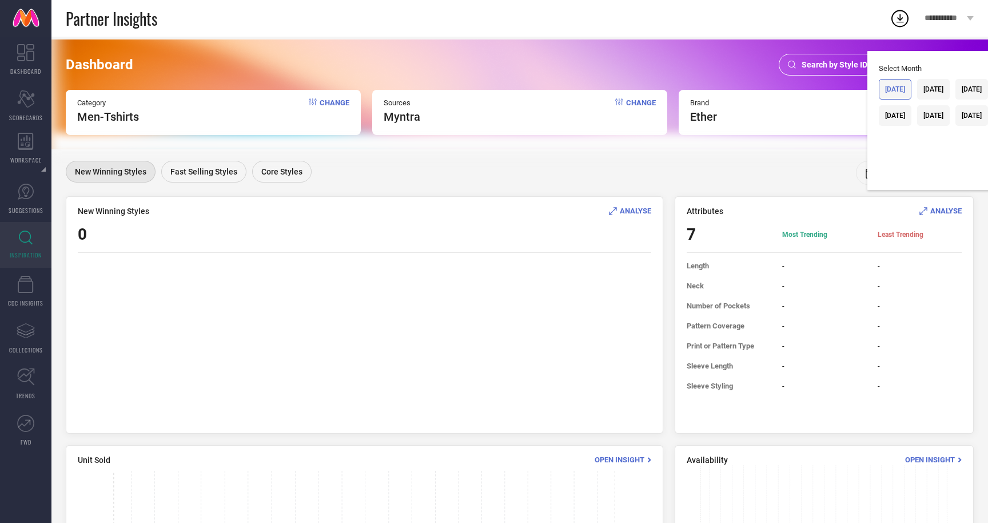
click at [879, 83] on div "Mar, 2025" at bounding box center [895, 89] width 33 height 21
type input "Mar, 2025"
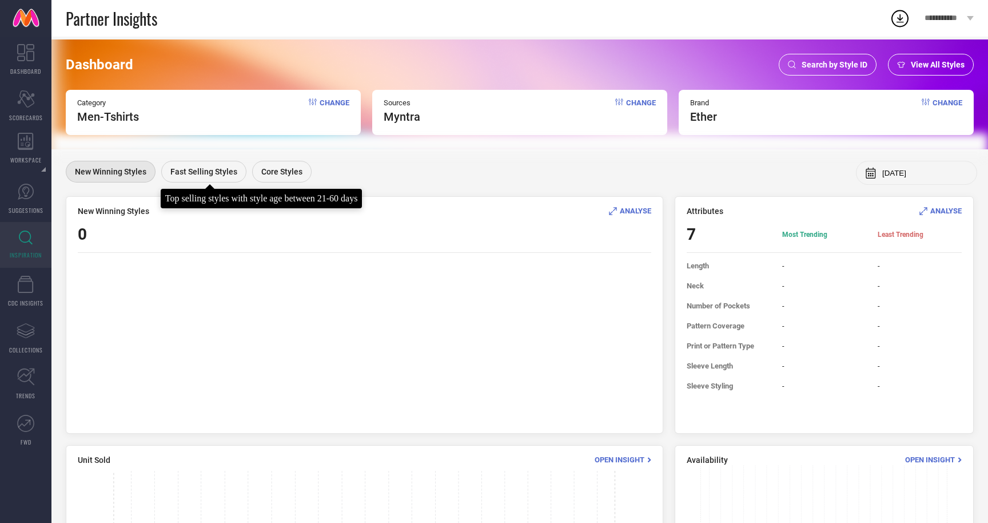
click at [226, 170] on span "Fast Selling Styles" at bounding box center [203, 171] width 67 height 9
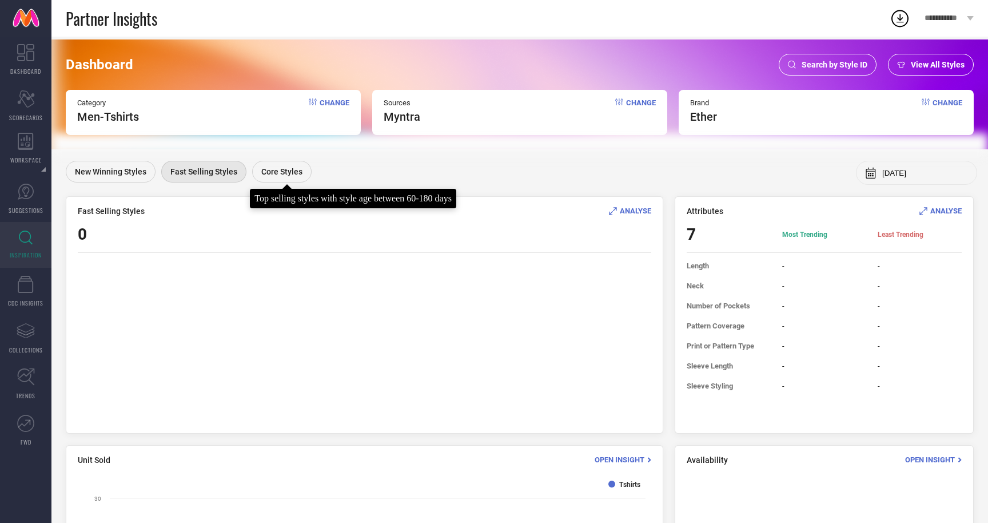
click at [297, 176] on div "Core Styles" at bounding box center [281, 172] width 59 height 22
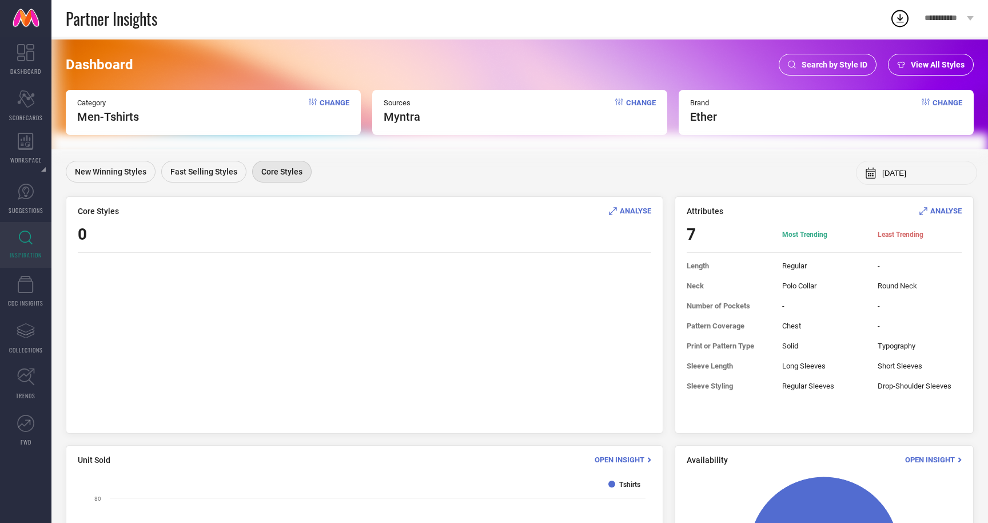
click at [934, 210] on span "ANALYSE" at bounding box center [945, 210] width 31 height 9
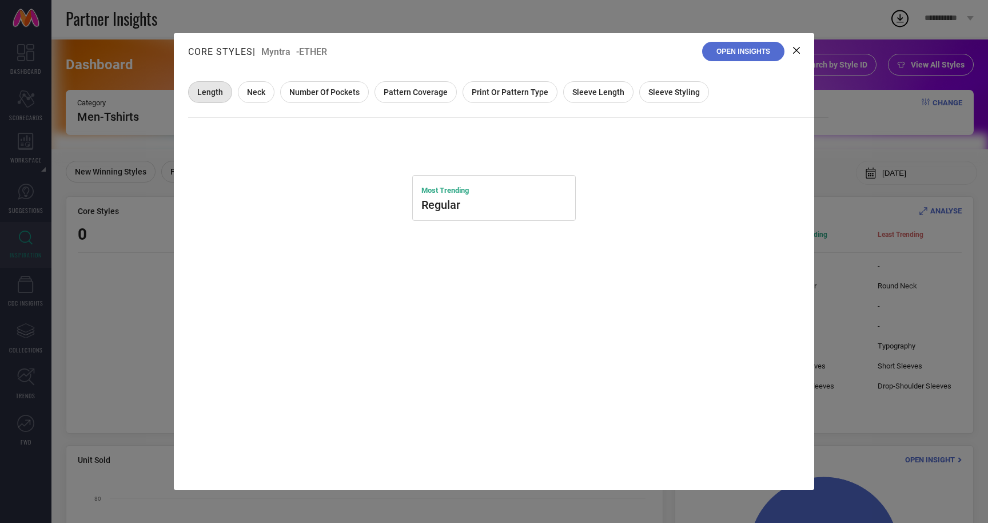
click at [252, 93] on span "Neck" at bounding box center [256, 91] width 18 height 9
click at [307, 89] on span "Number of Pockets" at bounding box center [324, 91] width 70 height 9
click at [411, 89] on span "Pattern Coverage" at bounding box center [416, 91] width 64 height 9
click at [495, 87] on span "Print or Pattern Type" at bounding box center [510, 91] width 77 height 9
click at [602, 92] on span "Sleeve Length" at bounding box center [598, 91] width 52 height 9
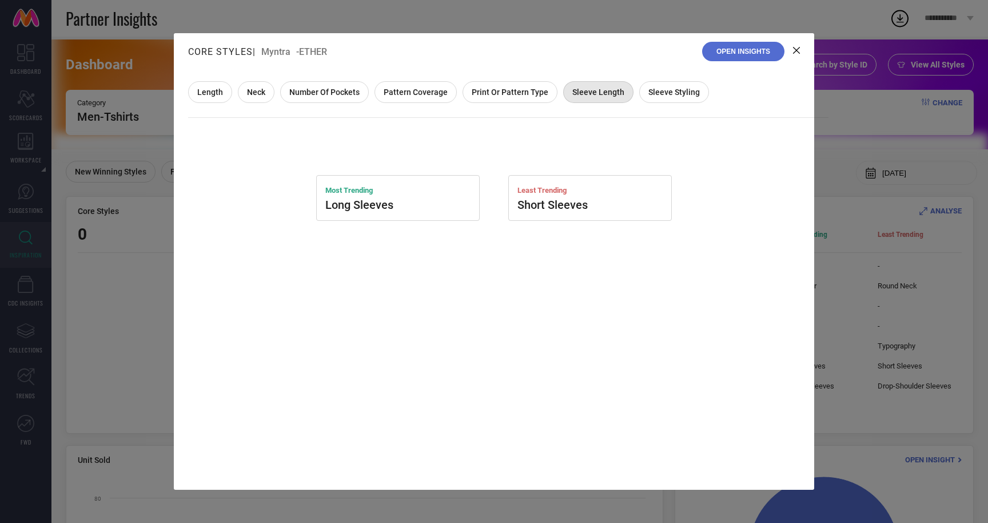
click at [665, 97] on div "Sleeve Styling" at bounding box center [674, 92] width 70 height 22
click at [794, 47] on icon at bounding box center [796, 50] width 7 height 7
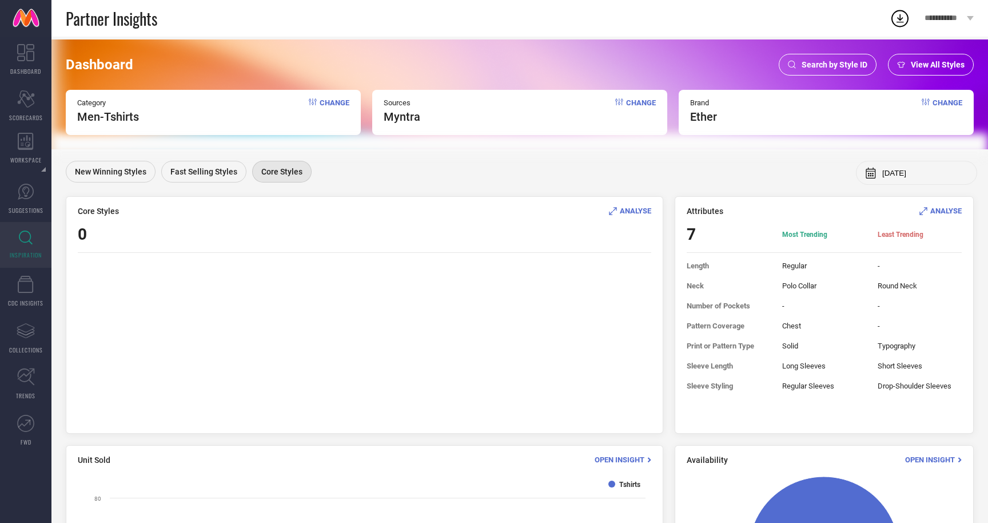
click at [845, 73] on div "Search by Style ID" at bounding box center [828, 65] width 98 height 22
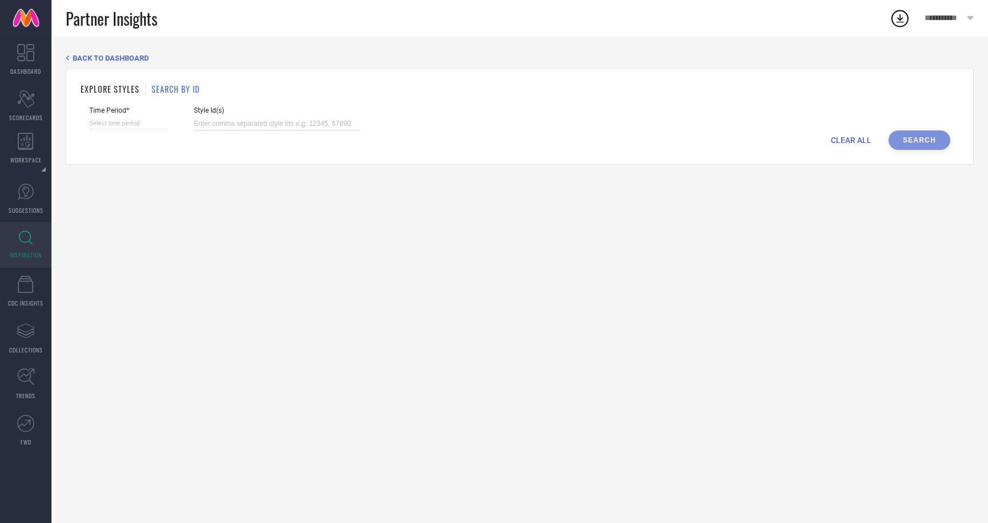
click at [225, 117] on input at bounding box center [277, 123] width 166 height 13
paste input "31613424"
type input "31613424"
click at [136, 124] on input at bounding box center [128, 123] width 79 height 12
select select "7"
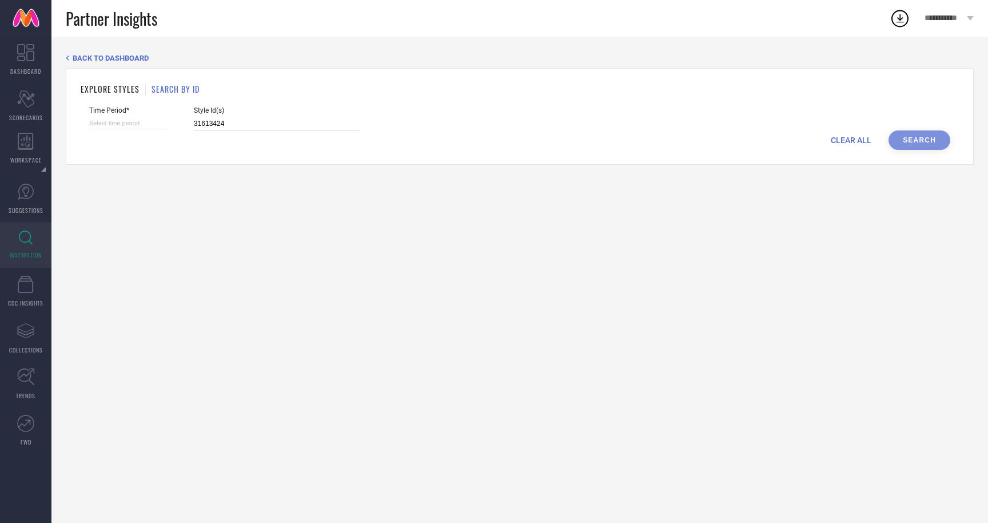
select select "2025"
select select "8"
select select "2025"
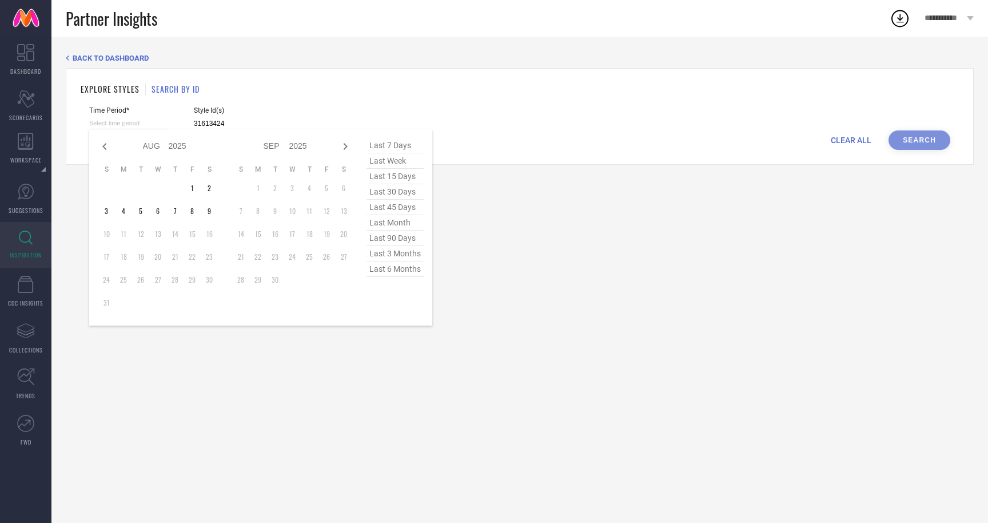
type input "31613424"
click at [416, 268] on span "last 6 months" at bounding box center [395, 268] width 57 height 15
type input "01-02-2025 to 31-07-2025"
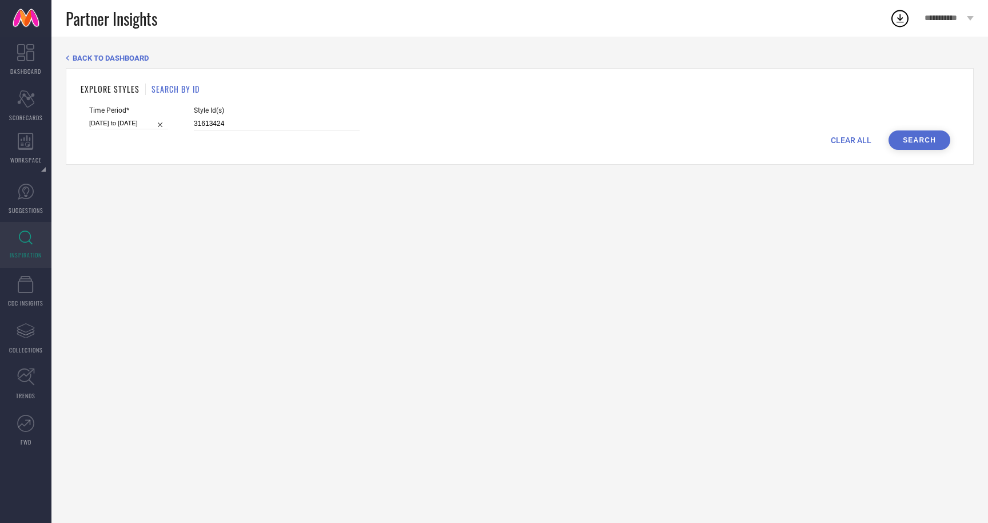
click at [924, 131] on button "Search" at bounding box center [920, 139] width 62 height 19
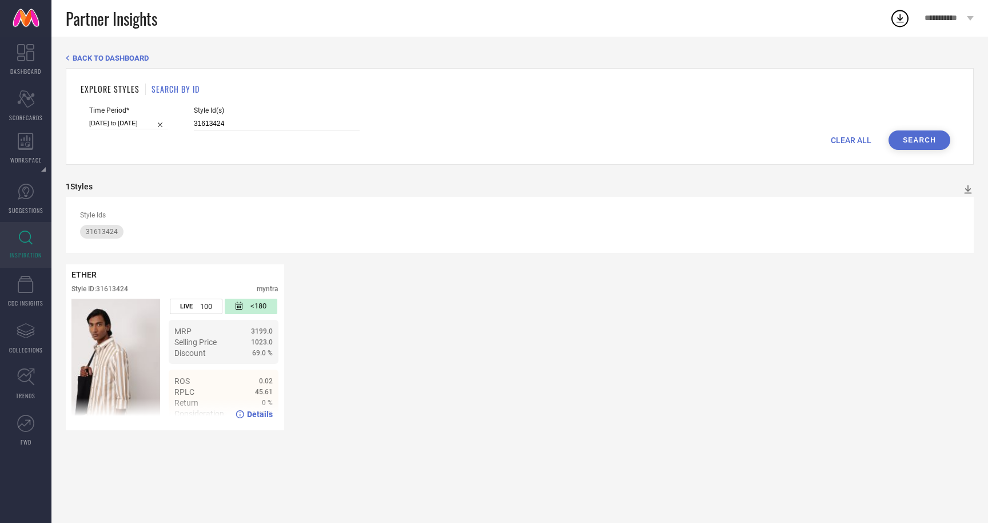
click at [194, 307] on div "LIVE 100" at bounding box center [196, 306] width 53 height 15
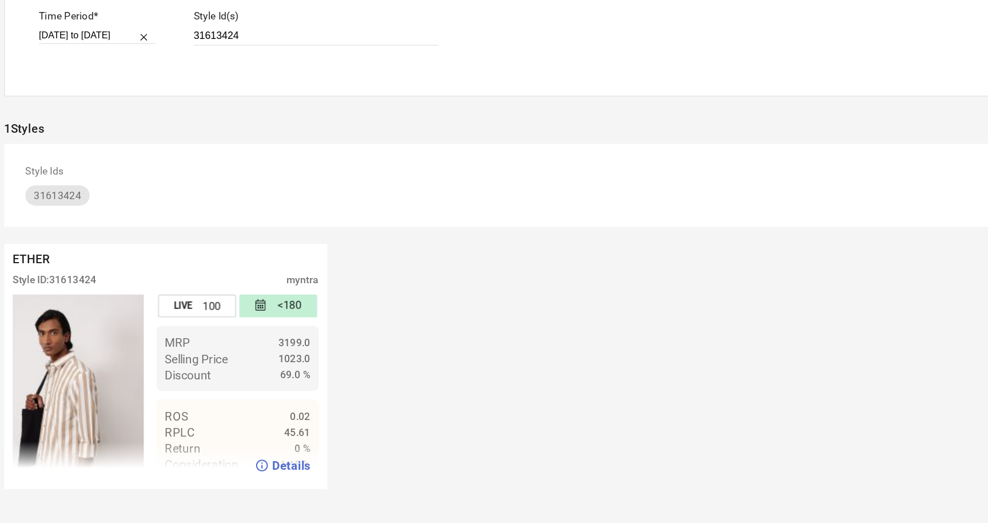
click at [257, 415] on span "Details" at bounding box center [260, 413] width 26 height 9
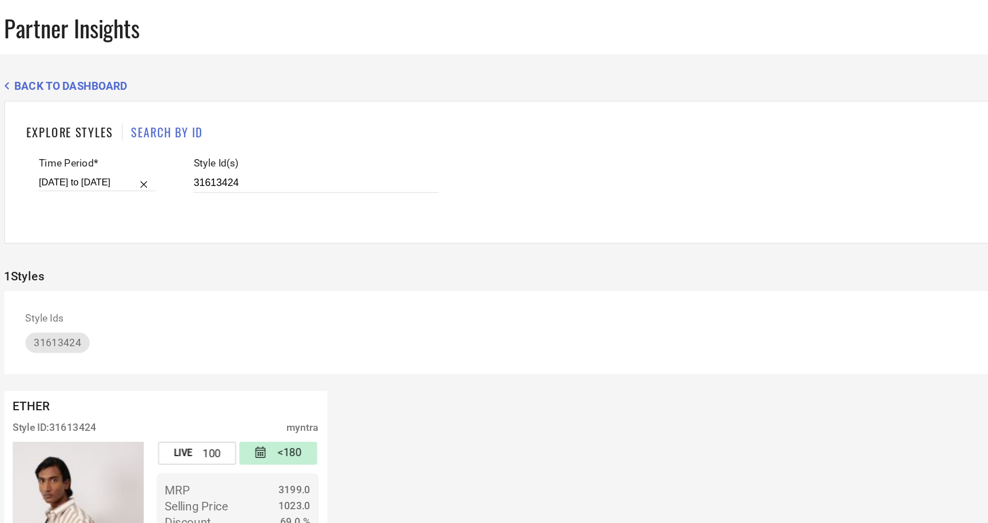
click at [101, 55] on span "BACK TO DASHBOARD" at bounding box center [111, 58] width 76 height 9
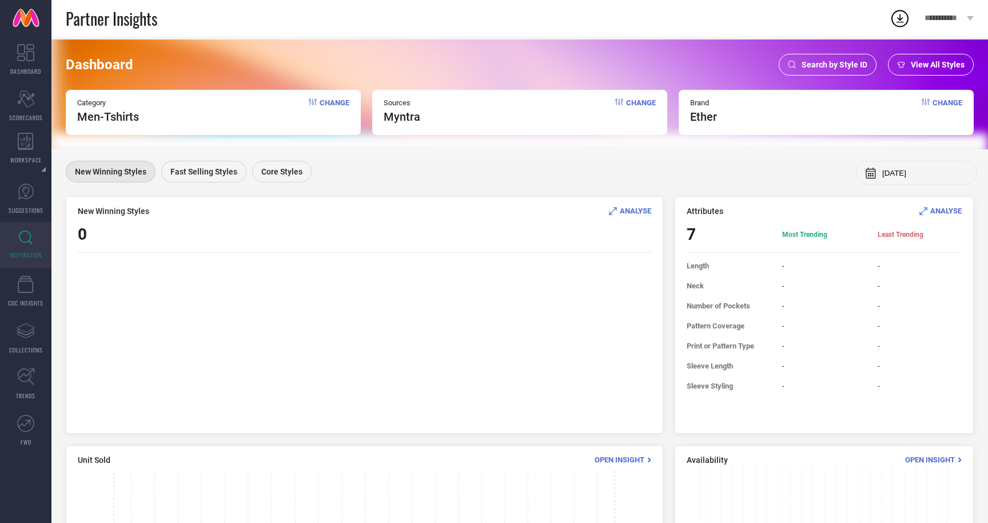
click at [937, 63] on span "View All Styles" at bounding box center [938, 64] width 54 height 9
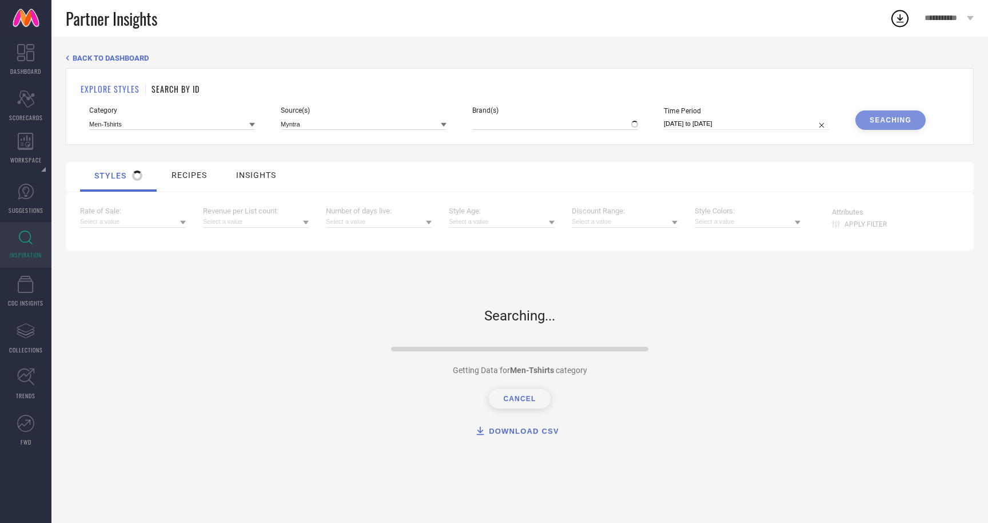
type input "ETHER"
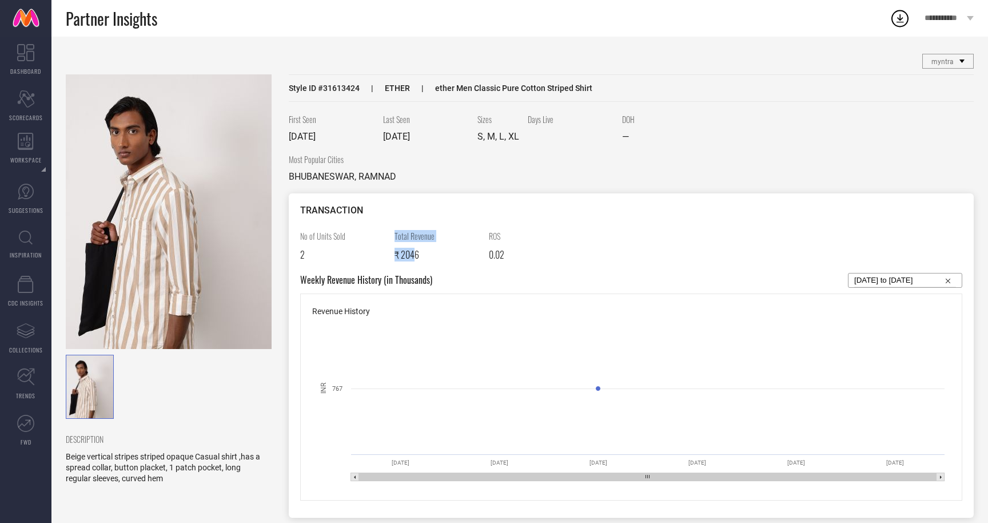
drag, startPoint x: 415, startPoint y: 256, endPoint x: 374, endPoint y: 256, distance: 41.2
click at [374, 256] on div "No of Units Sold 2 Total Revenue ₹ 2046 ROS 0.02" at bounding box center [631, 251] width 662 height 43
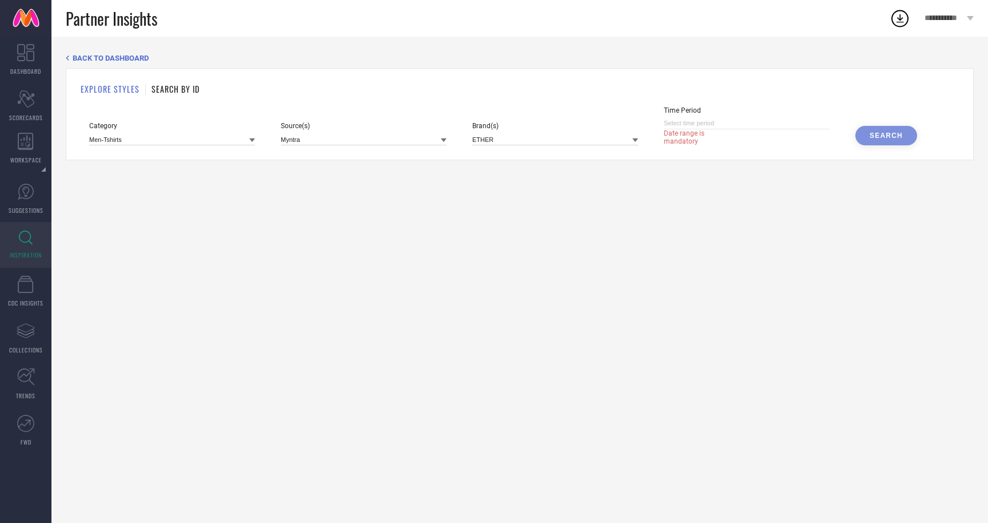
click at [750, 121] on input at bounding box center [747, 123] width 166 height 12
select select "7"
select select "2025"
select select "8"
select select "2025"
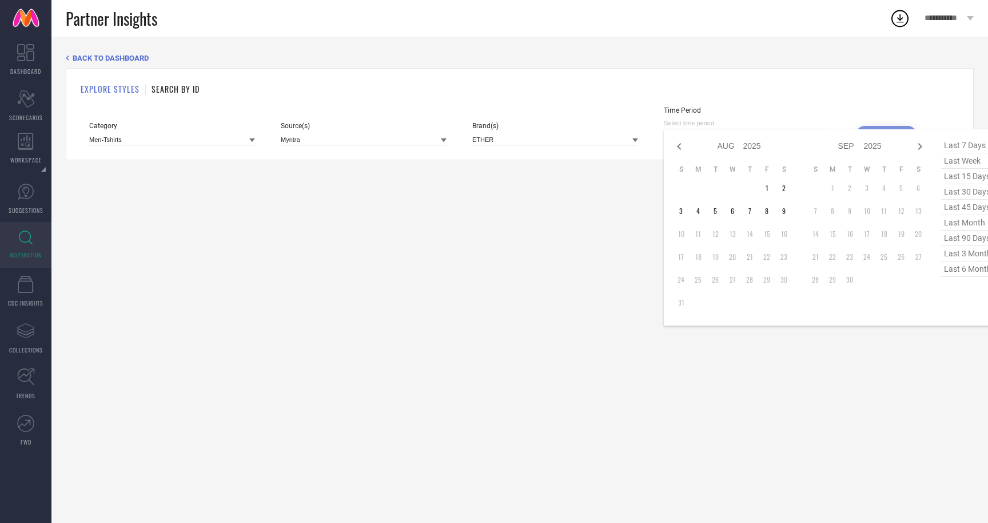
click at [961, 252] on span "last 3 months" at bounding box center [969, 253] width 57 height 15
type input "01-05-2025 to 31-07-2025"
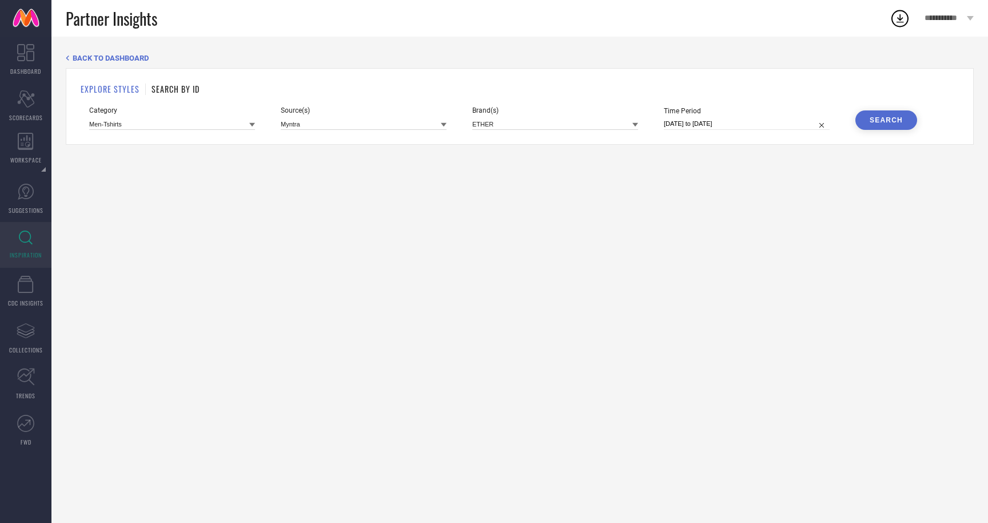
click at [881, 120] on div "Search" at bounding box center [886, 120] width 33 height 8
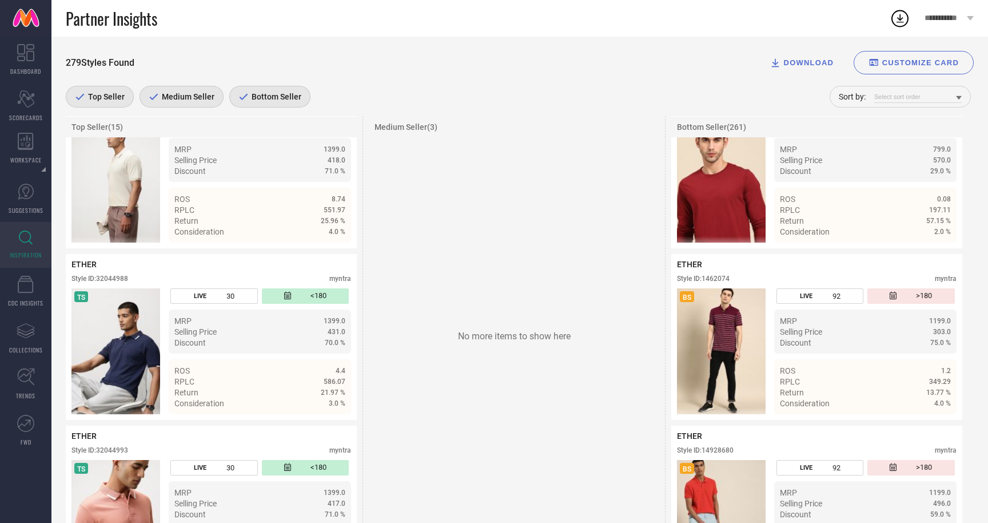
scroll to position [2340, 0]
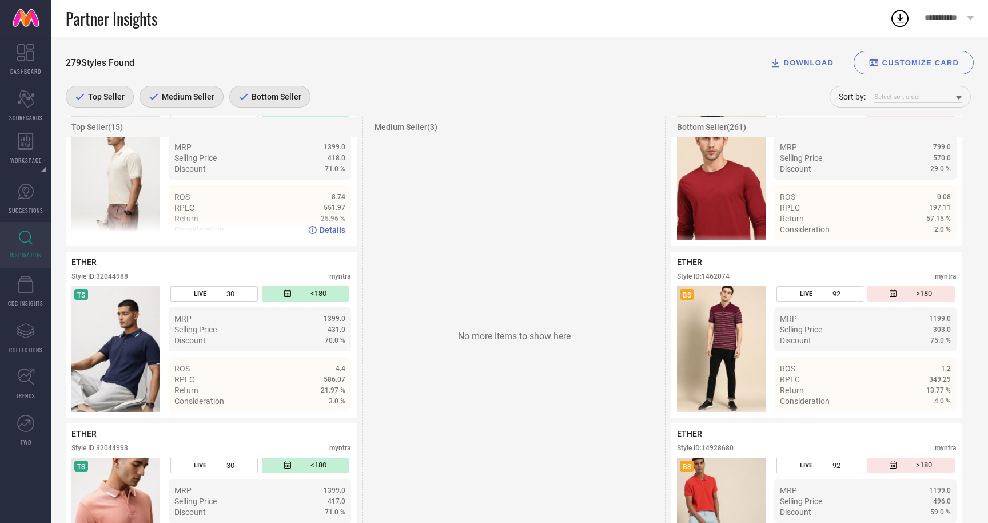
click at [328, 230] on span "Details" at bounding box center [333, 229] width 26 height 9
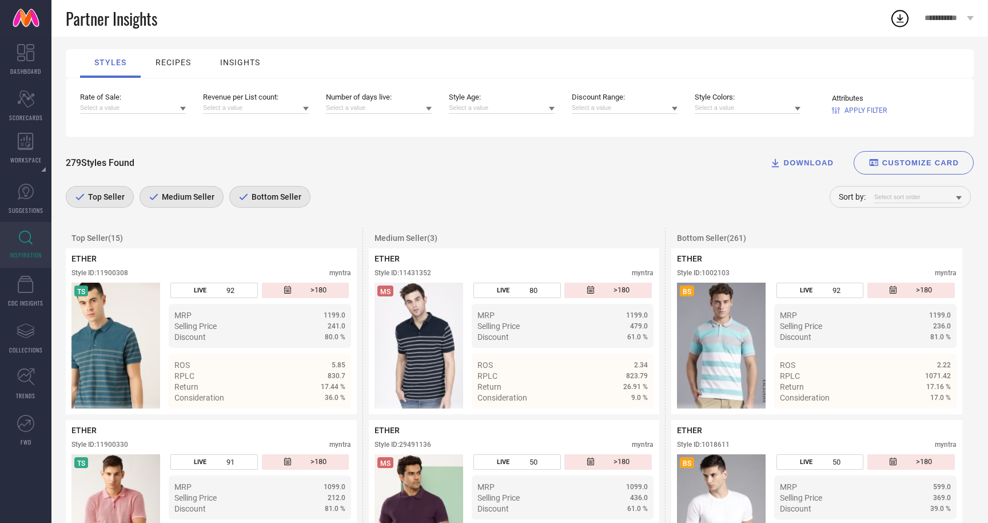
scroll to position [0, 0]
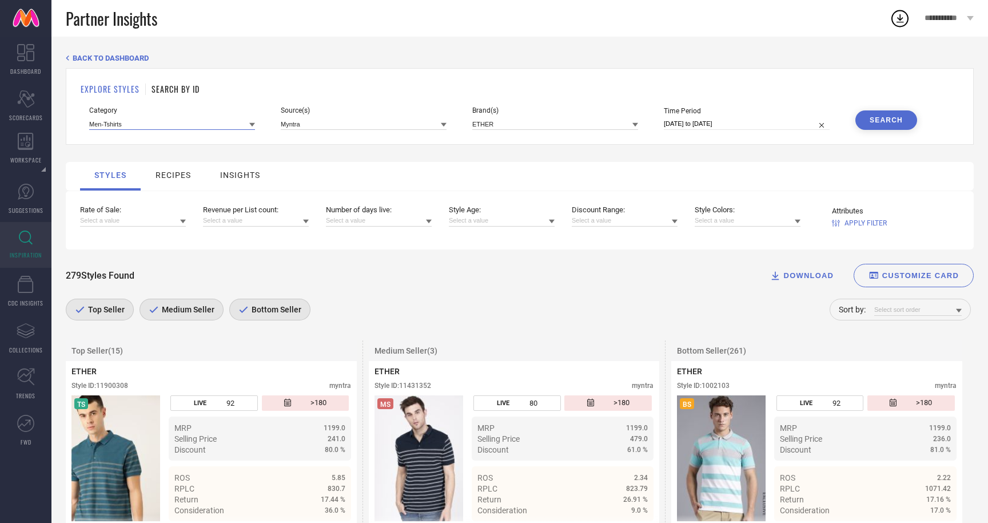
click at [249, 123] on input at bounding box center [172, 124] width 166 height 12
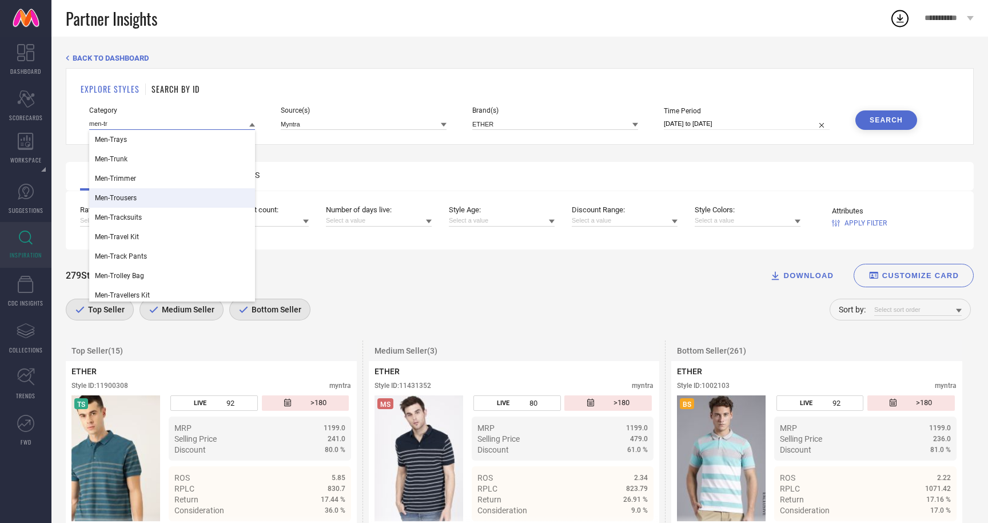
type input "men-tr"
click at [124, 197] on span "Men-Trousers" at bounding box center [116, 198] width 42 height 8
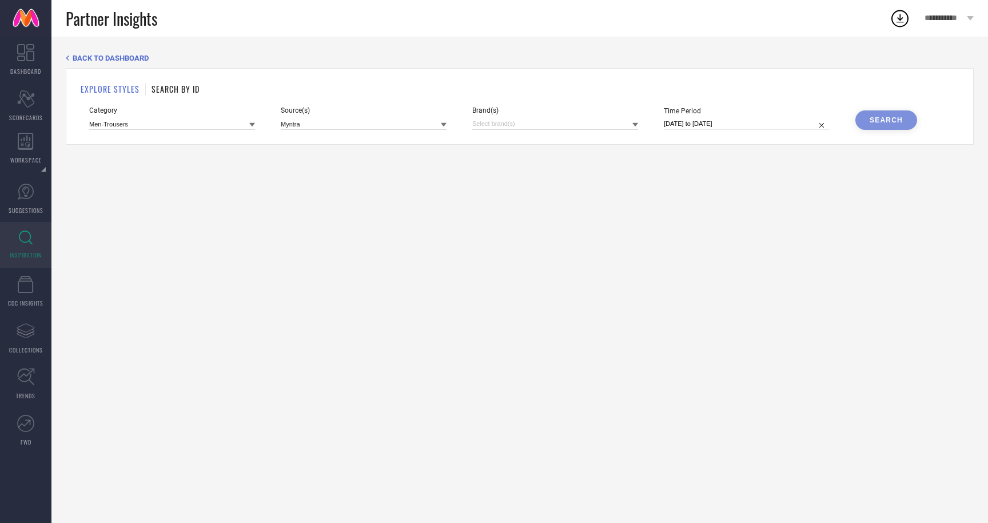
click at [892, 121] on div "Search" at bounding box center [887, 119] width 62 height 19
click at [878, 120] on div "Search" at bounding box center [887, 119] width 62 height 19
click at [608, 125] on input at bounding box center [555, 124] width 166 height 12
type input "ether"
click at [550, 153] on div "ETHER" at bounding box center [555, 163] width 166 height 22
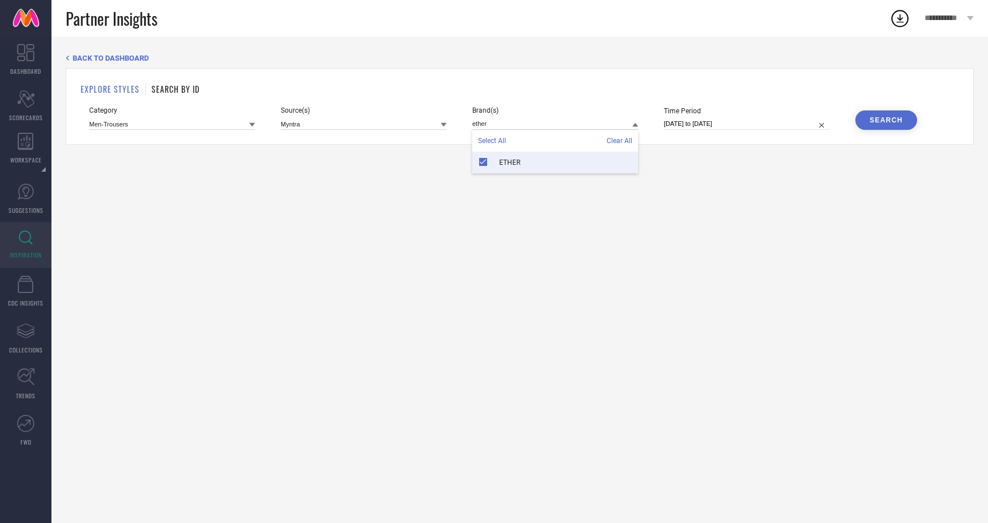
click at [889, 119] on div "Search" at bounding box center [886, 120] width 33 height 8
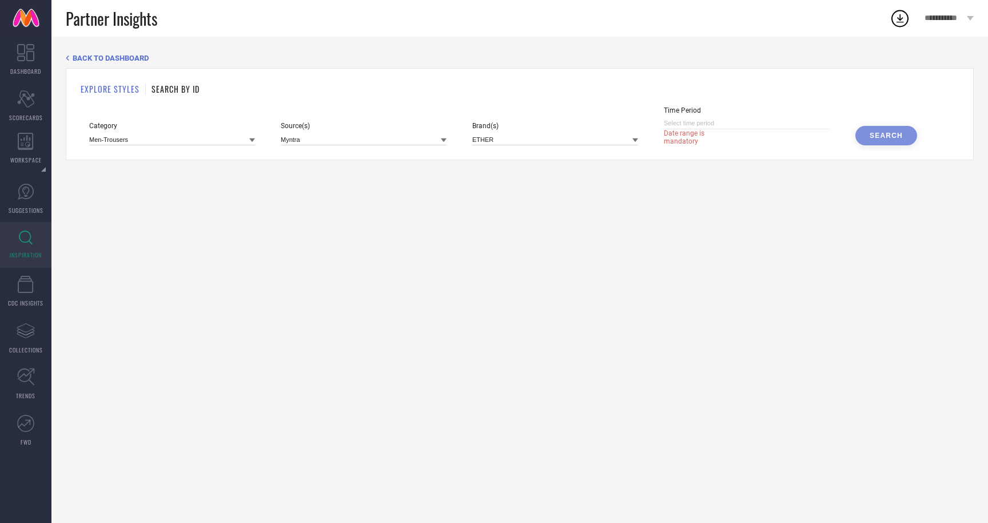
click at [727, 123] on input at bounding box center [747, 123] width 166 height 12
select select "7"
select select "2025"
select select "8"
select select "2025"
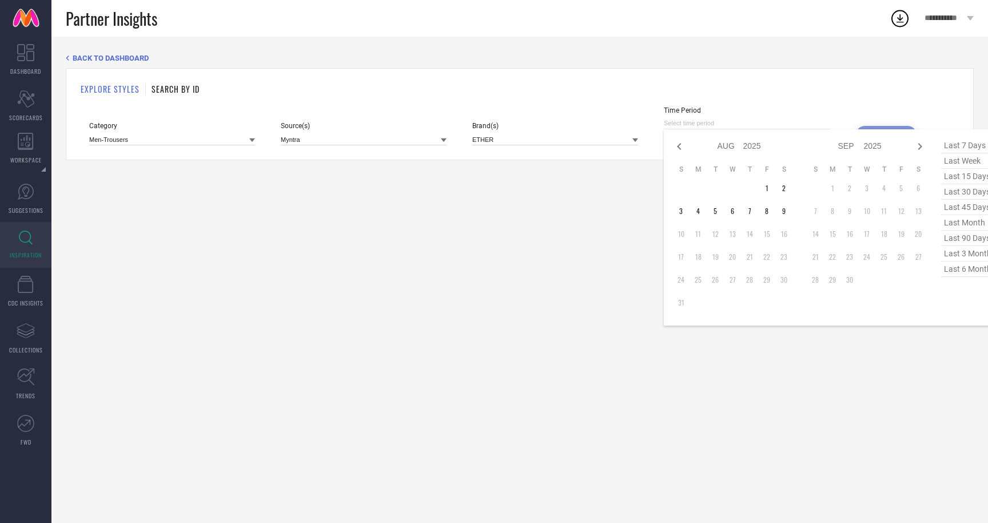
click at [968, 268] on span "last 6 months" at bounding box center [969, 268] width 57 height 15
type input "01-02-2025 to 31-07-2025"
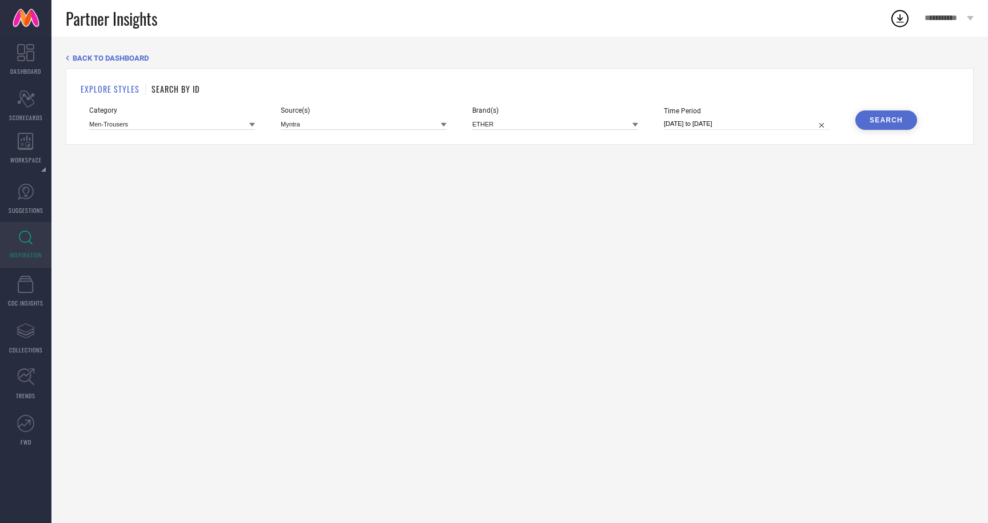
click at [896, 118] on div "Search" at bounding box center [886, 120] width 33 height 8
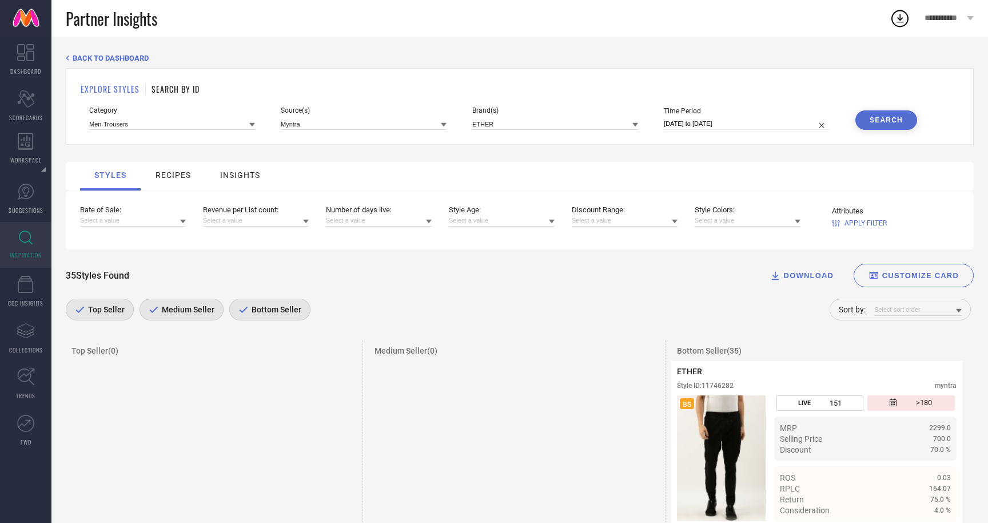
click at [253, 124] on icon at bounding box center [252, 125] width 6 height 4
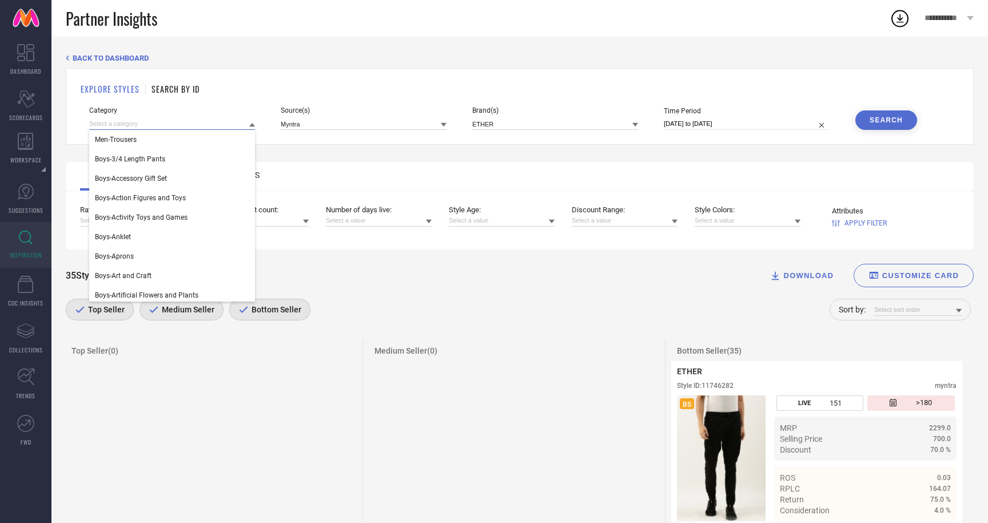
click at [129, 122] on input at bounding box center [172, 124] width 166 height 12
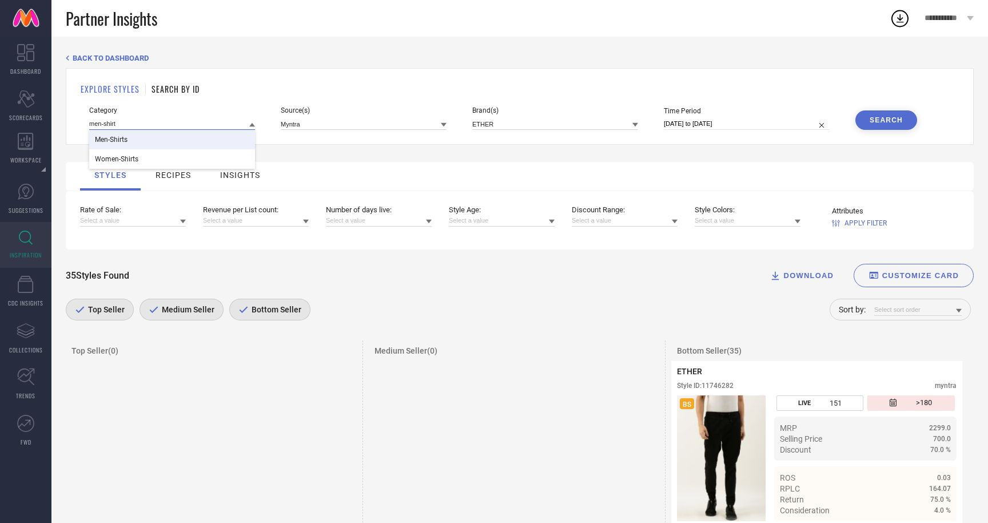
type input "men-shirt"
click at [95, 141] on span "Men-Shirts" at bounding box center [111, 140] width 33 height 8
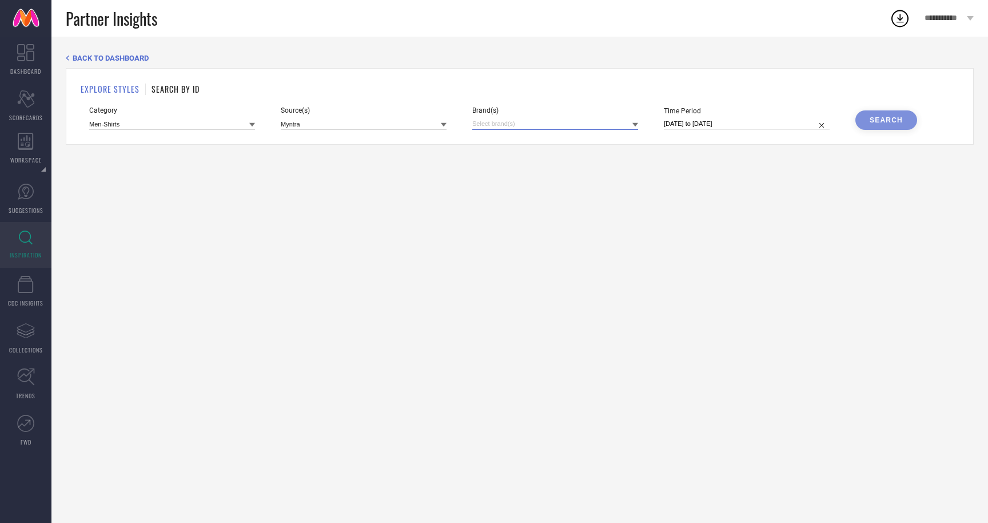
click at [572, 130] on div at bounding box center [555, 124] width 166 height 12
type input "ether"
click at [520, 164] on span "ETHER" at bounding box center [509, 162] width 21 height 8
click at [909, 121] on button "Search" at bounding box center [887, 119] width 62 height 19
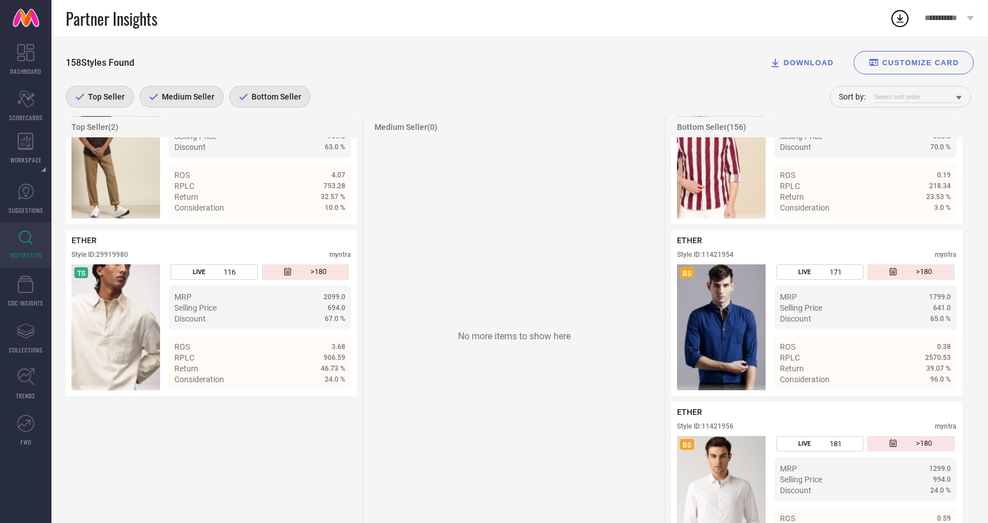
scroll to position [306, 0]
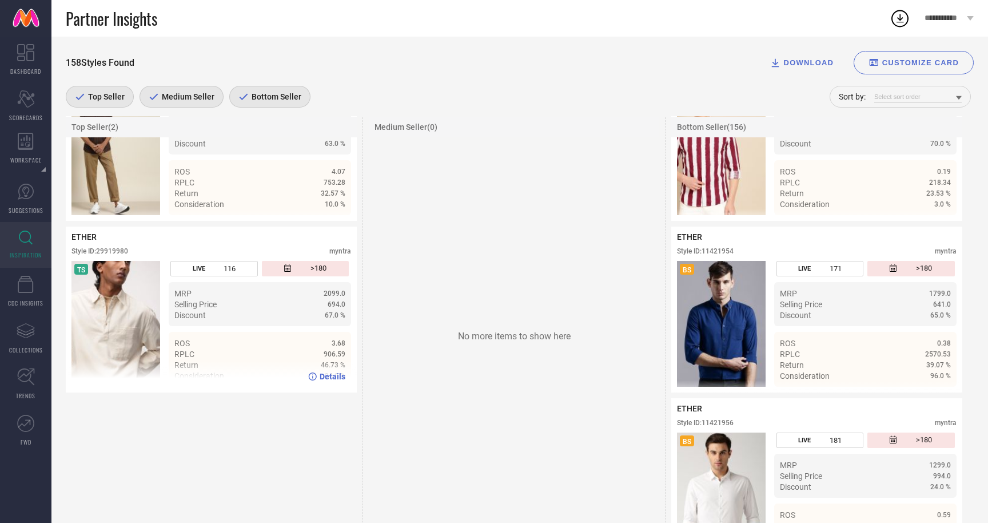
click at [339, 379] on span "Details" at bounding box center [333, 376] width 26 height 9
click at [317, 380] on icon at bounding box center [312, 376] width 9 height 8
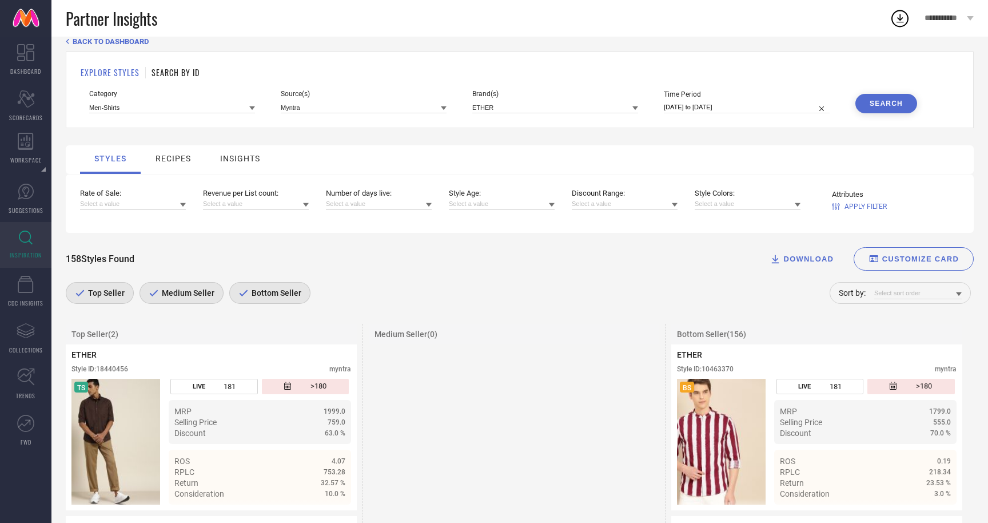
scroll to position [0, 0]
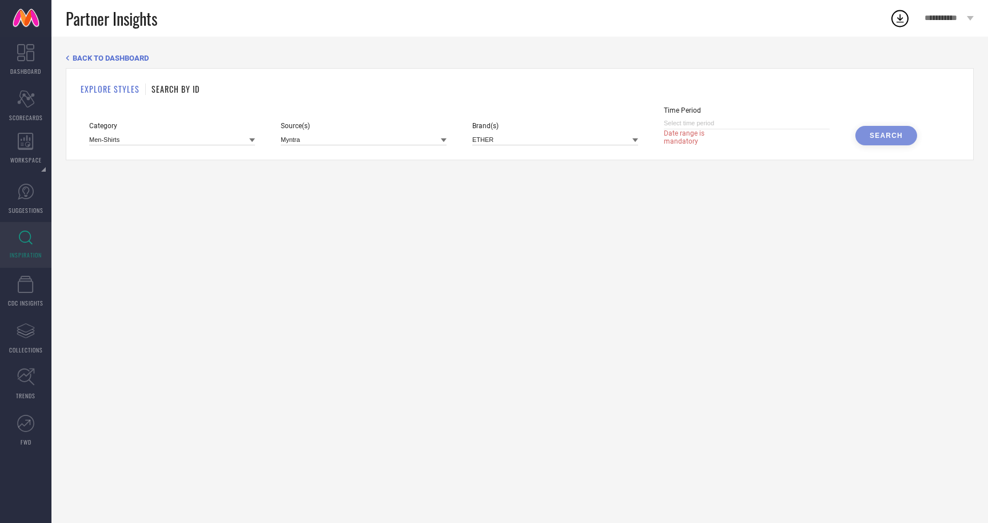
click at [730, 126] on input at bounding box center [747, 123] width 166 height 12
select select "7"
select select "2025"
select select "8"
select select "2025"
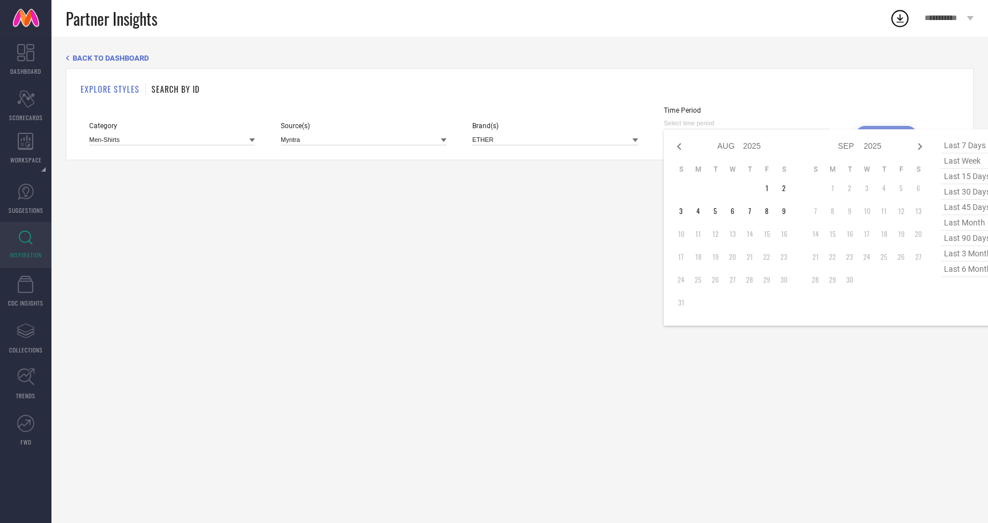
click at [979, 144] on span "last 7 days" at bounding box center [969, 145] width 57 height 15
type input "03-08-2025 to 09-08-2025"
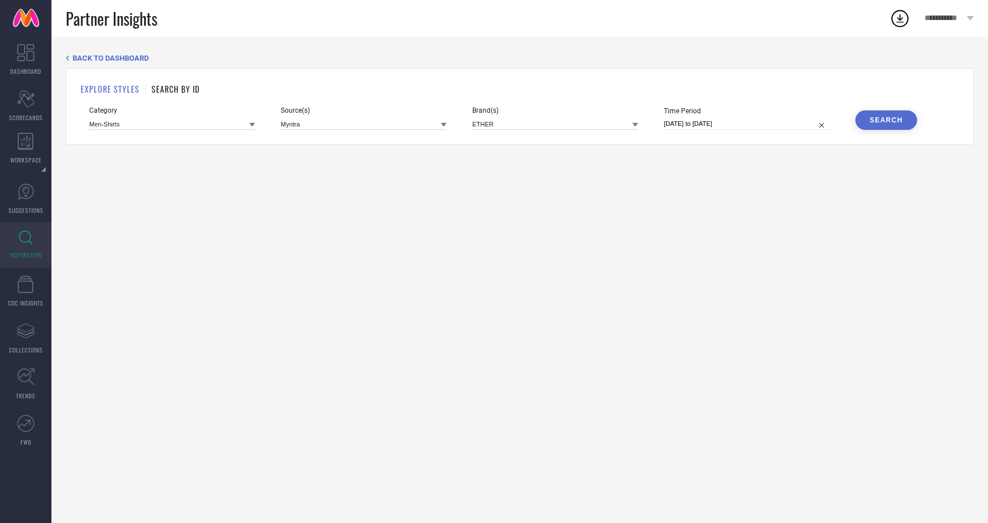
click at [250, 125] on icon at bounding box center [252, 125] width 6 height 6
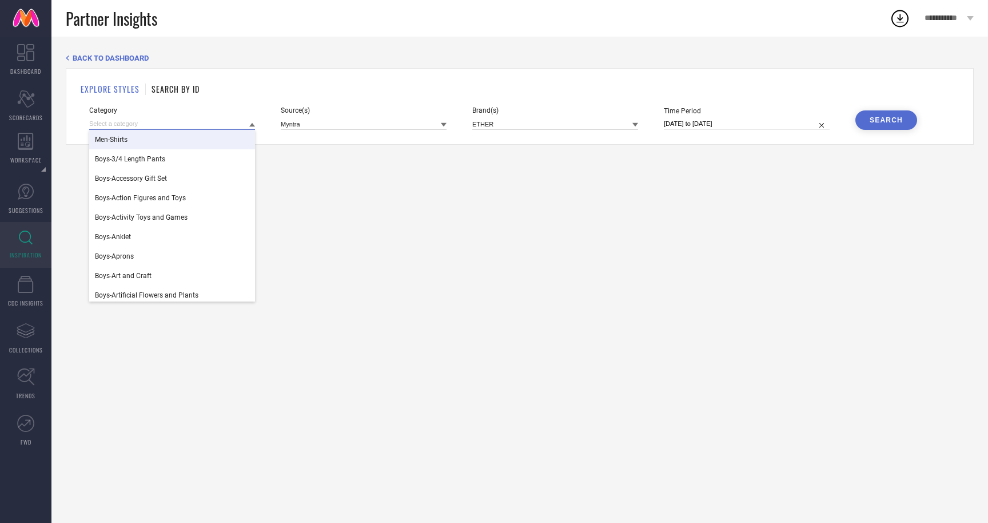
click at [117, 125] on input at bounding box center [172, 124] width 166 height 12
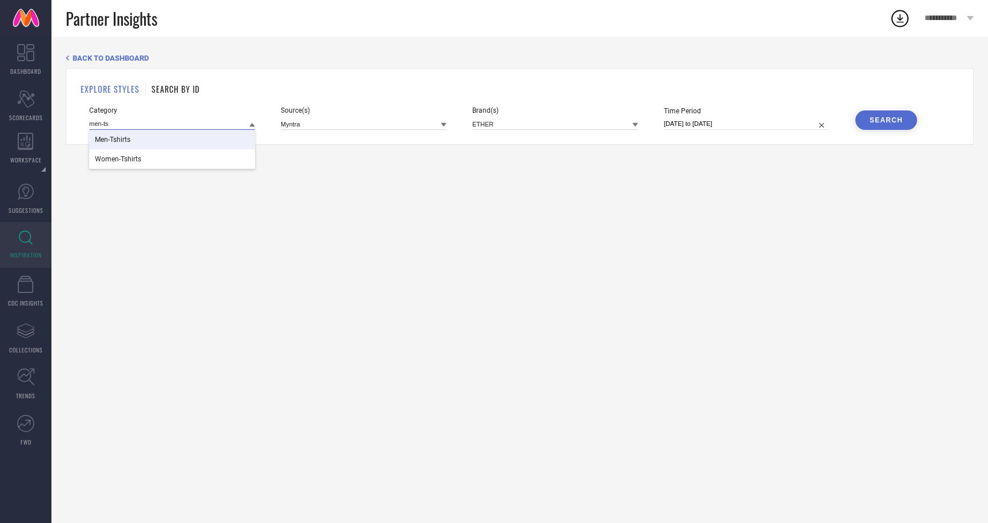
type input "men-ts"
click at [125, 134] on div "Men-Tshirts" at bounding box center [172, 139] width 166 height 19
click at [586, 123] on input at bounding box center [555, 124] width 166 height 12
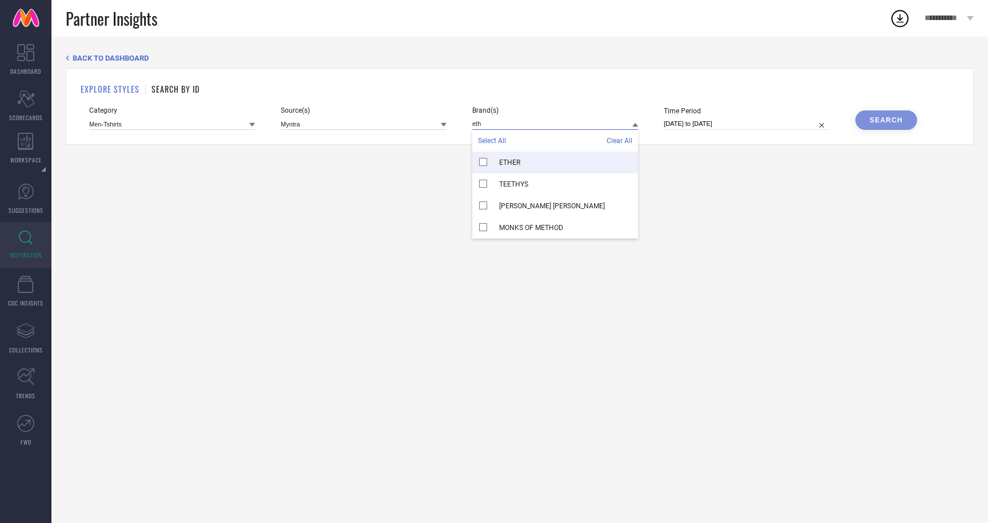
type input "eth"
click at [538, 157] on div "ETHER" at bounding box center [555, 163] width 166 height 22
click at [874, 120] on div "Search" at bounding box center [886, 120] width 33 height 8
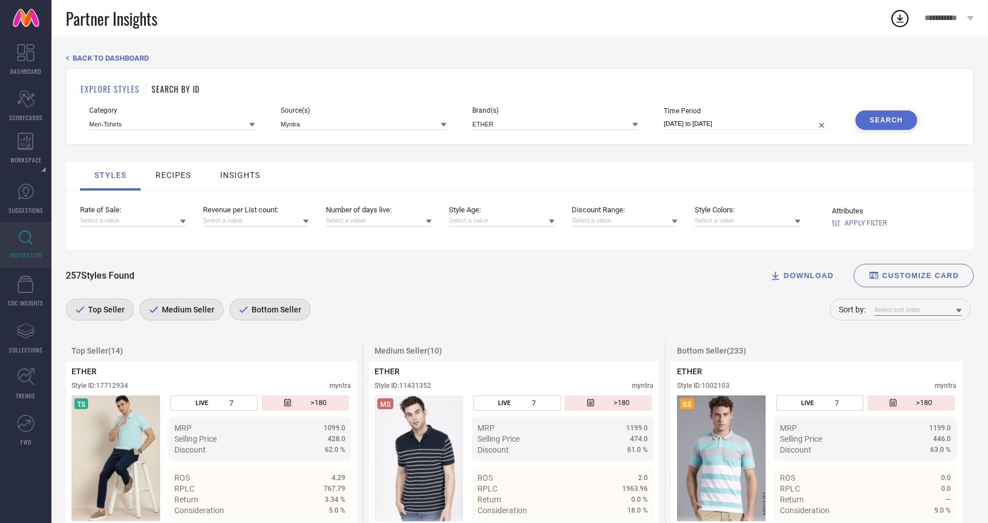
click at [924, 305] on input at bounding box center [917, 310] width 87 height 12
click at [933, 363] on span "Number of days live" at bounding box center [911, 364] width 62 height 8
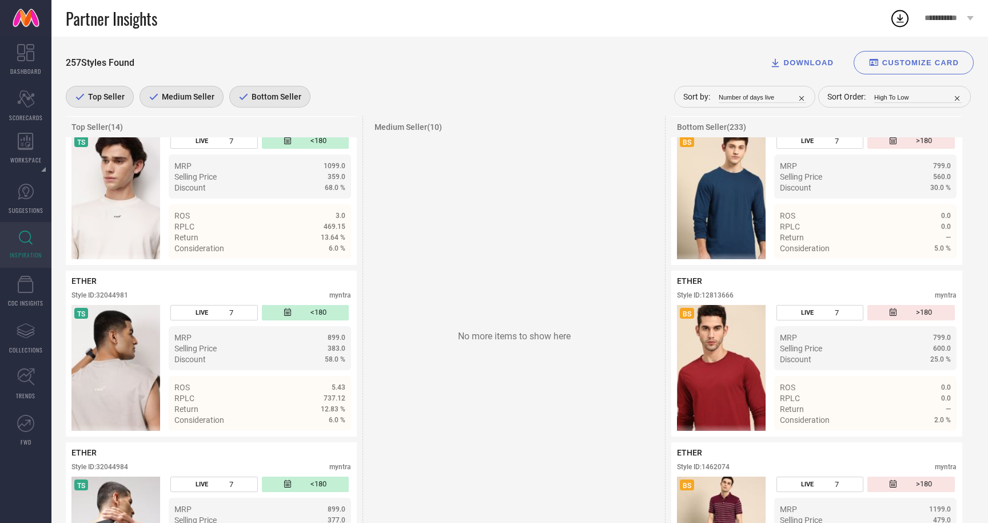
scroll to position [1978, 0]
click at [341, 253] on span "Details" at bounding box center [333, 248] width 26 height 9
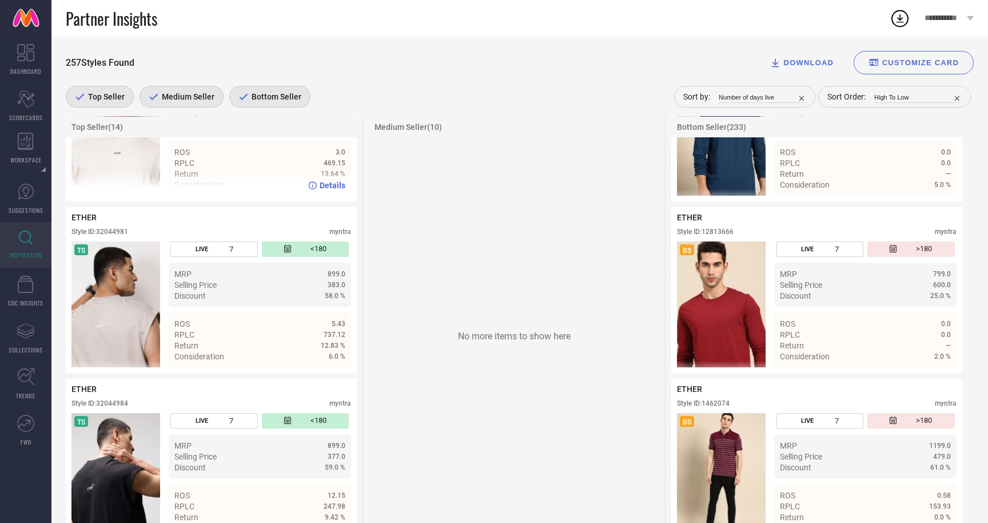
scroll to position [2044, 0]
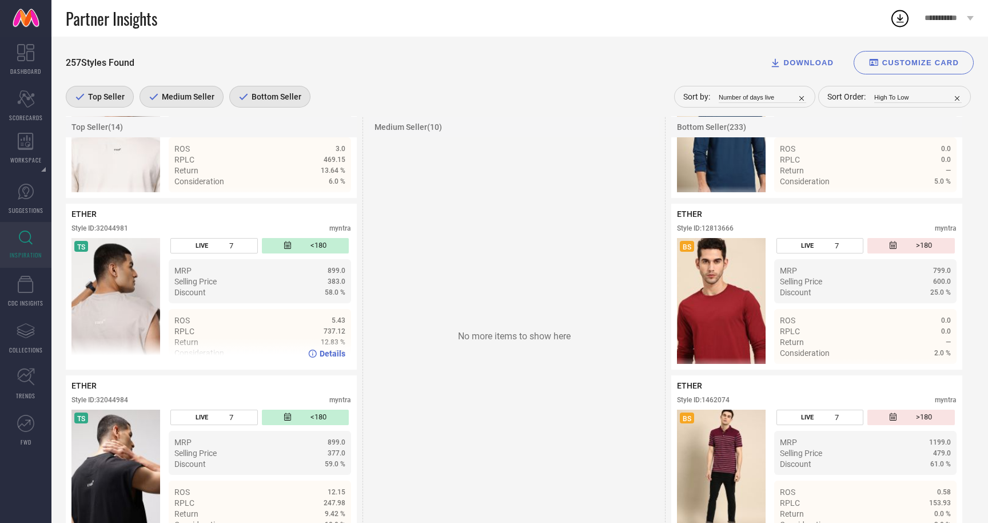
click at [330, 358] on span "Details" at bounding box center [333, 353] width 26 height 9
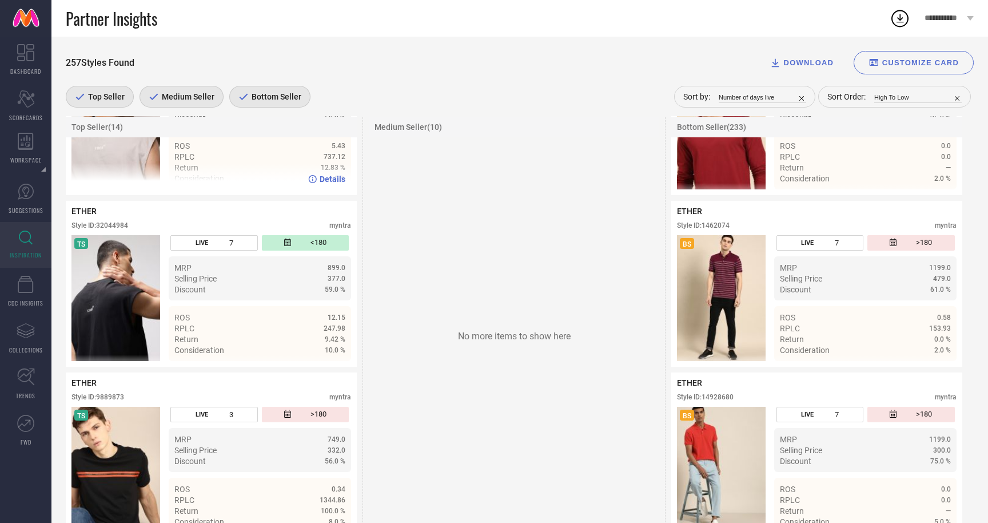
scroll to position [2222, 0]
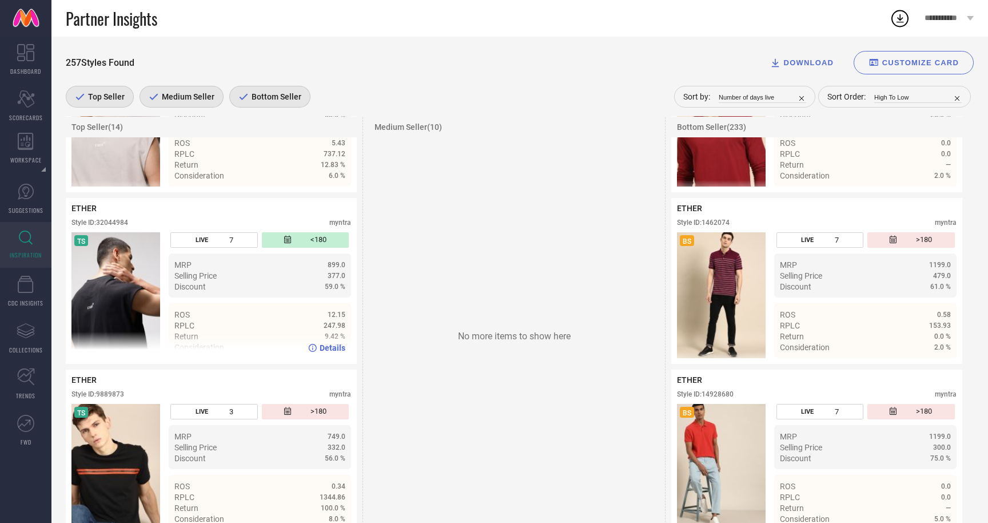
click at [323, 352] on span "Details" at bounding box center [333, 347] width 26 height 9
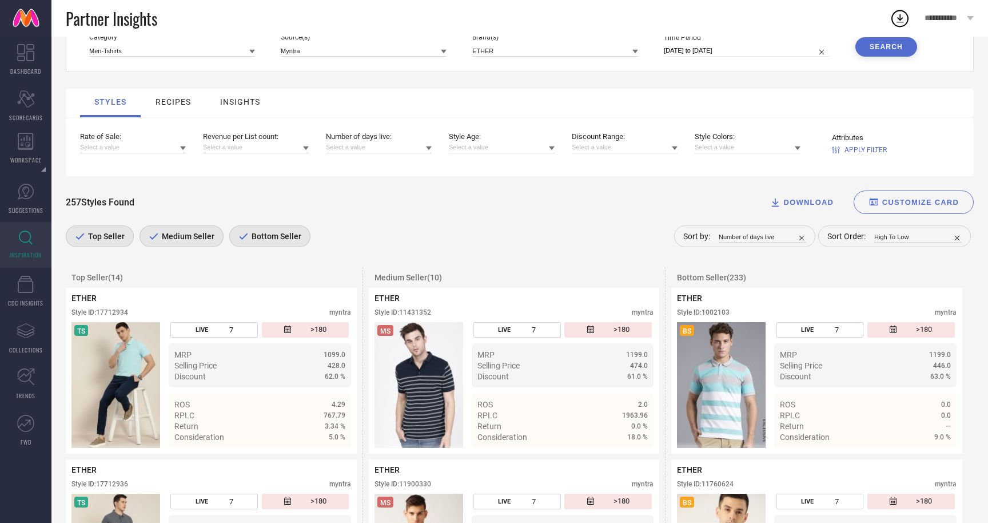
scroll to position [74, 0]
click at [905, 236] on input at bounding box center [917, 235] width 87 height 12
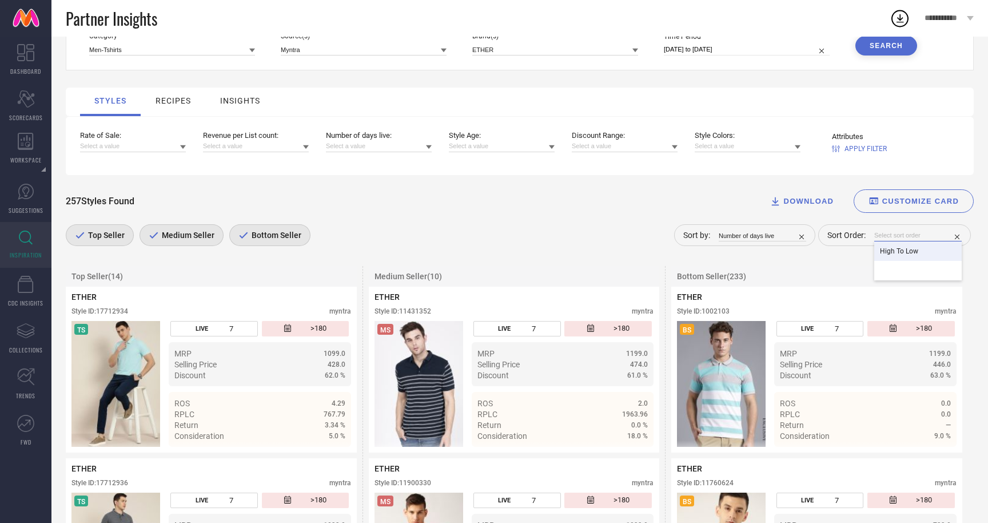
click at [948, 232] on input at bounding box center [917, 235] width 87 height 12
click at [794, 240] on input at bounding box center [762, 235] width 87 height 12
click at [789, 270] on div "Rate of Sale" at bounding box center [762, 270] width 87 height 19
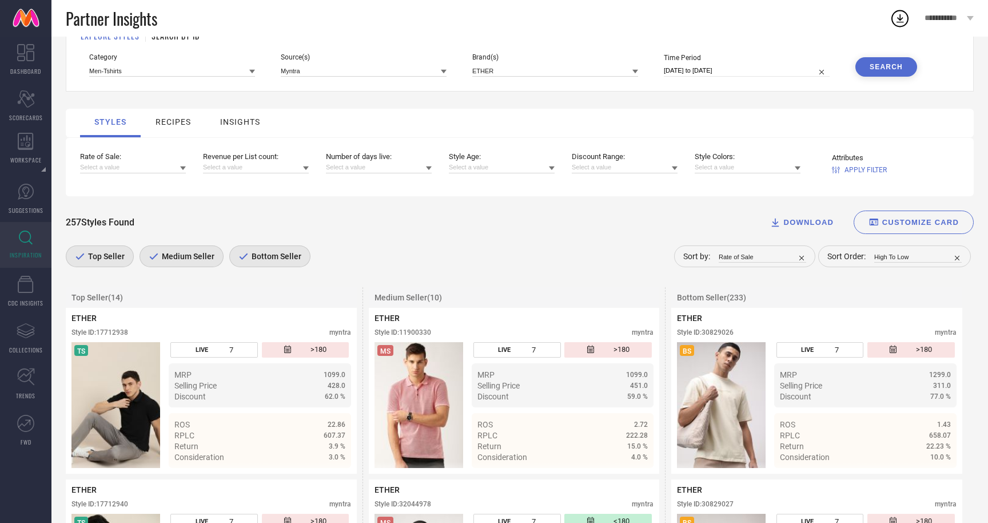
scroll to position [0, 0]
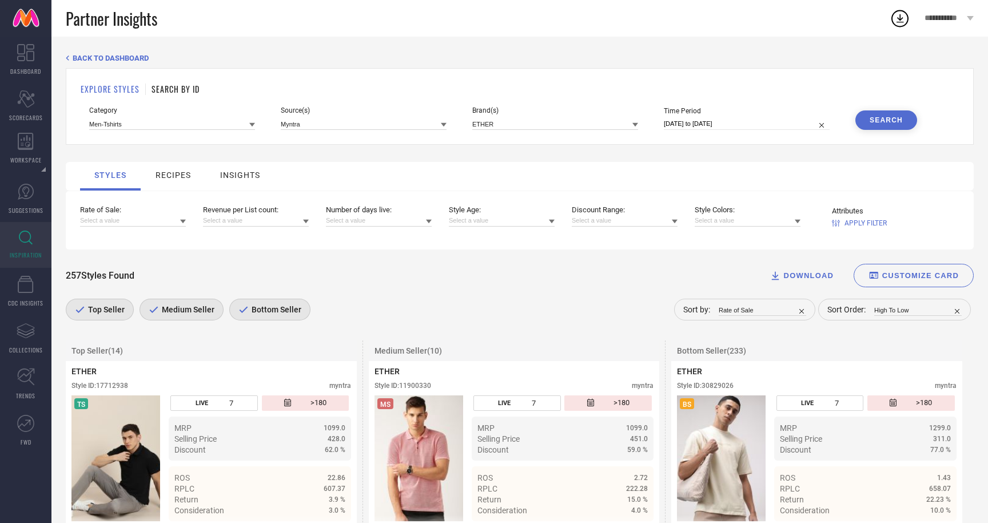
click at [174, 173] on div "recipes" at bounding box center [173, 174] width 35 height 9
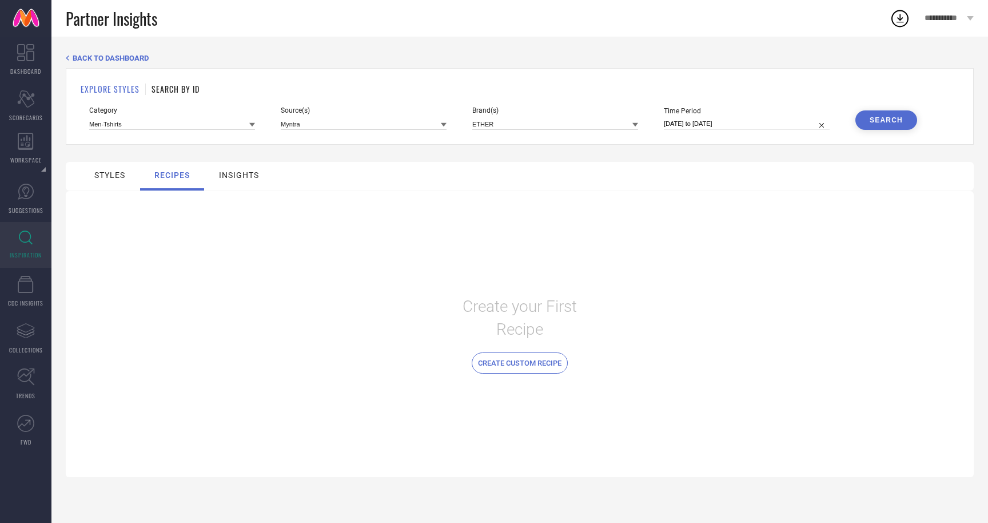
click at [235, 176] on div "insights" at bounding box center [239, 174] width 40 height 9
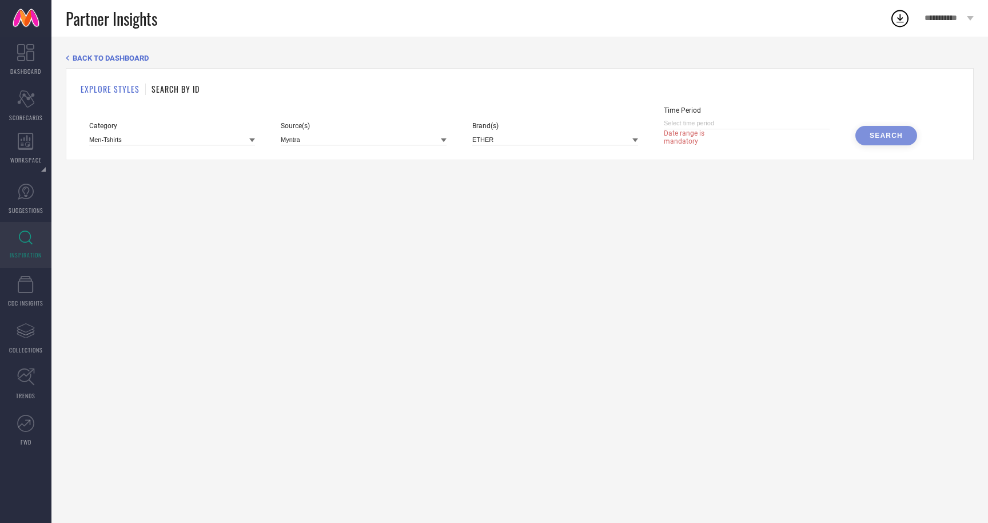
click at [735, 125] on input at bounding box center [747, 123] width 166 height 12
select select "7"
select select "2025"
select select "8"
select select "2025"
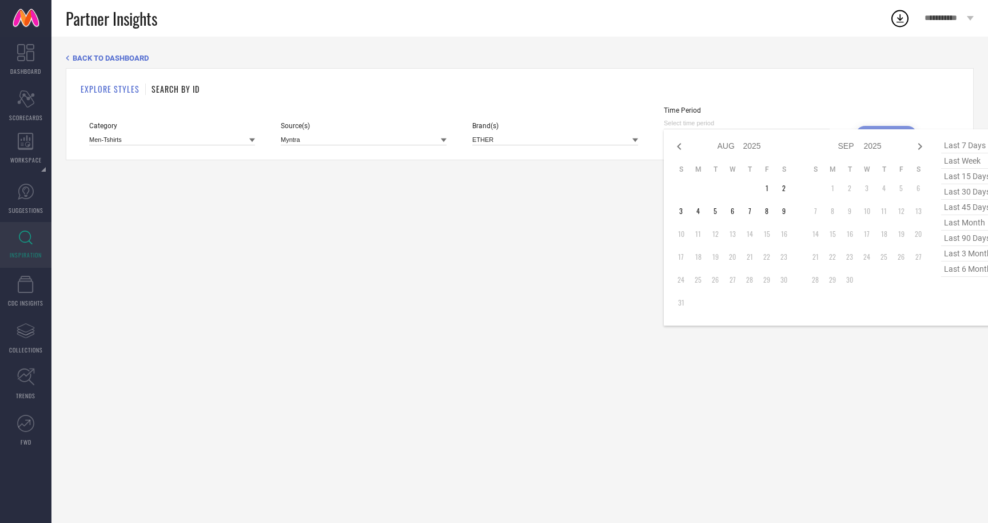
click at [969, 253] on span "last 3 months" at bounding box center [969, 253] width 57 height 15
type input "01-05-2025 to 31-07-2025"
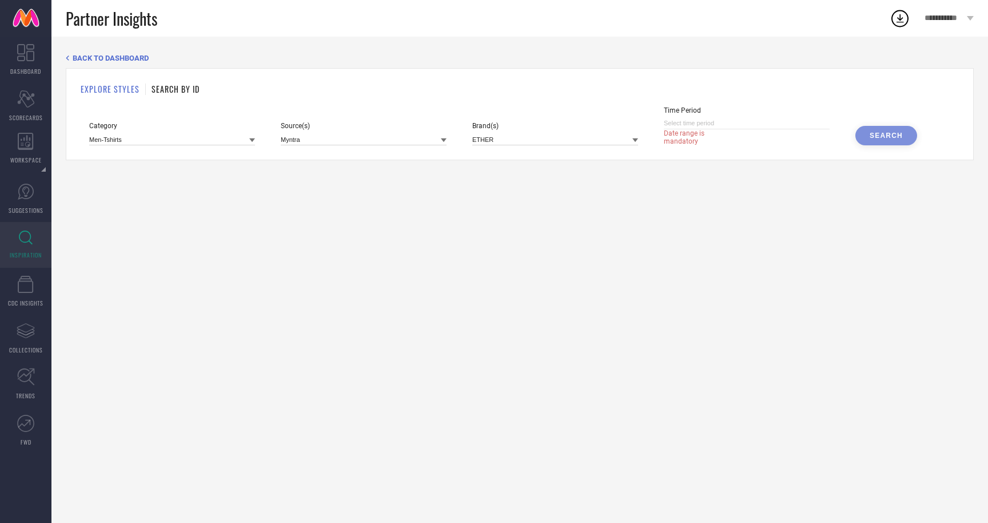
click at [753, 124] on input at bounding box center [747, 123] width 166 height 12
select select "7"
select select "2025"
select select "8"
select select "2025"
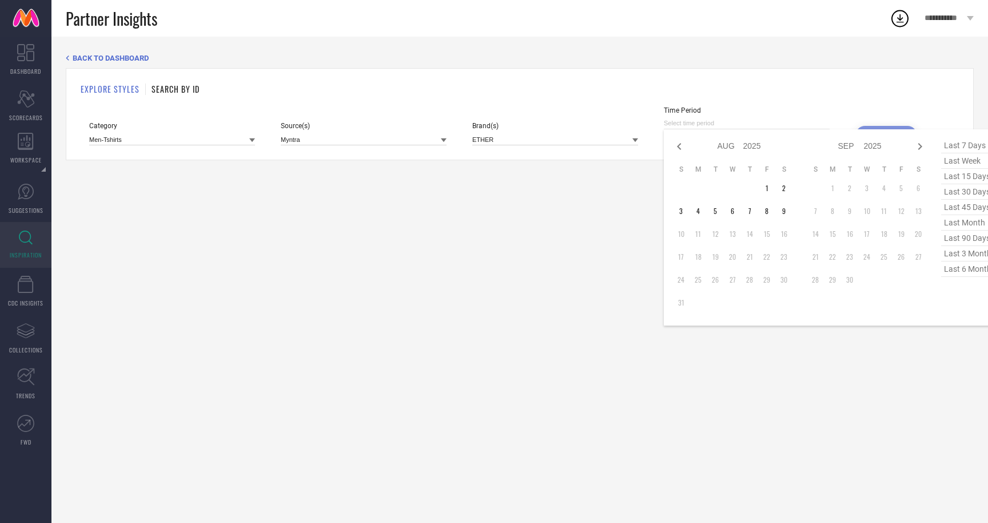
click at [966, 253] on span "last 3 months" at bounding box center [969, 253] width 57 height 15
type input "01-05-2025 to 31-07-2025"
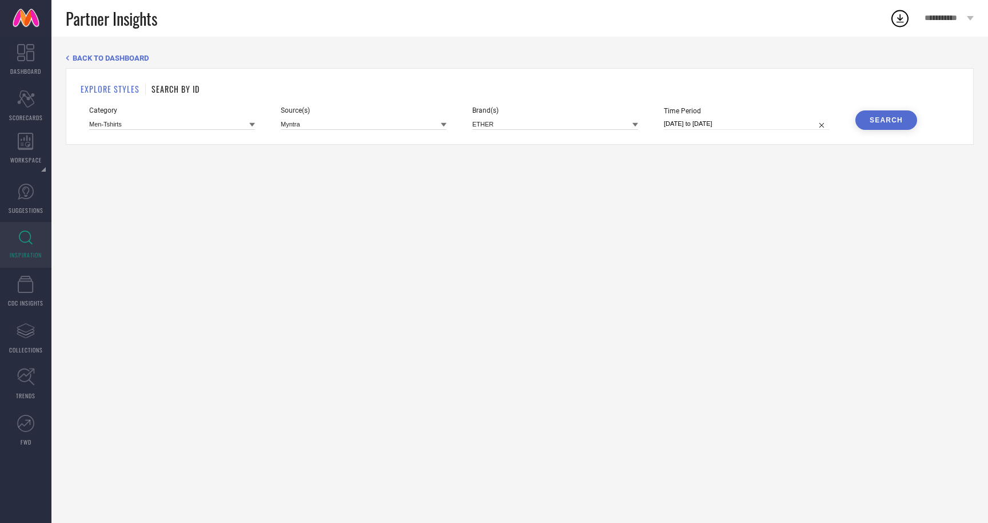
click at [893, 115] on button "Search" at bounding box center [887, 119] width 62 height 19
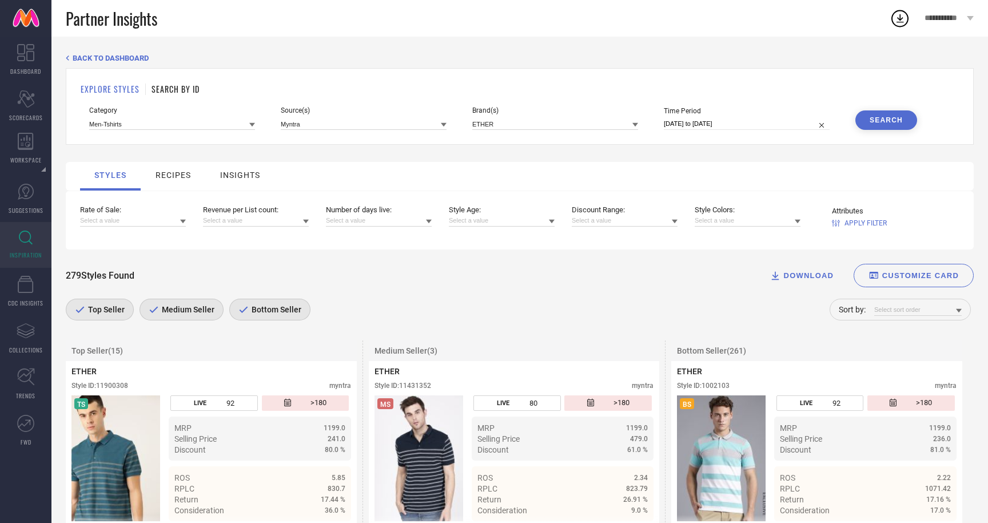
click at [232, 172] on div "insights" at bounding box center [240, 174] width 40 height 9
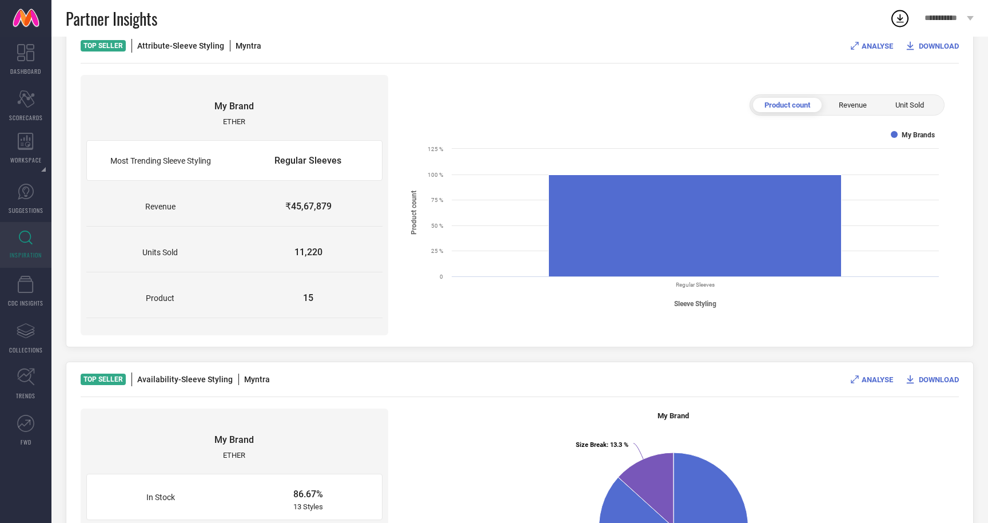
scroll to position [125, 0]
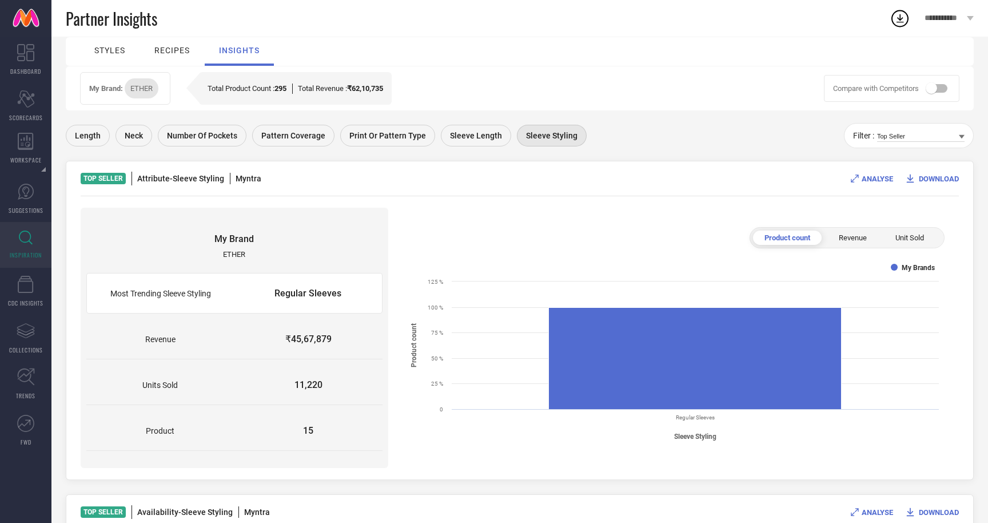
click at [867, 178] on span "ANALYSE" at bounding box center [877, 178] width 31 height 9
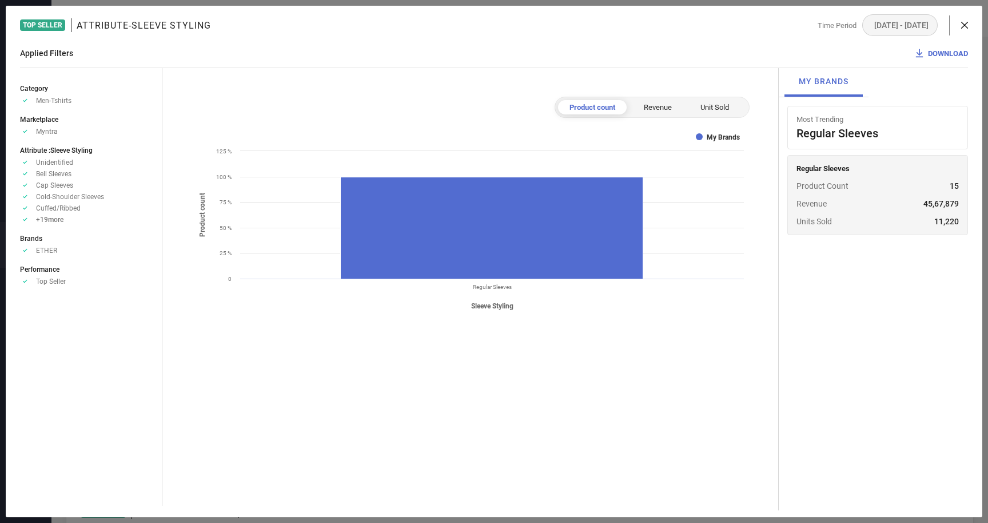
click at [654, 107] on span "Revenue" at bounding box center [658, 107] width 28 height 9
click at [727, 108] on span "Unit Sold" at bounding box center [715, 107] width 29 height 9
click at [583, 109] on span "Product count" at bounding box center [592, 107] width 45 height 9
click at [962, 23] on icon at bounding box center [964, 25] width 7 height 7
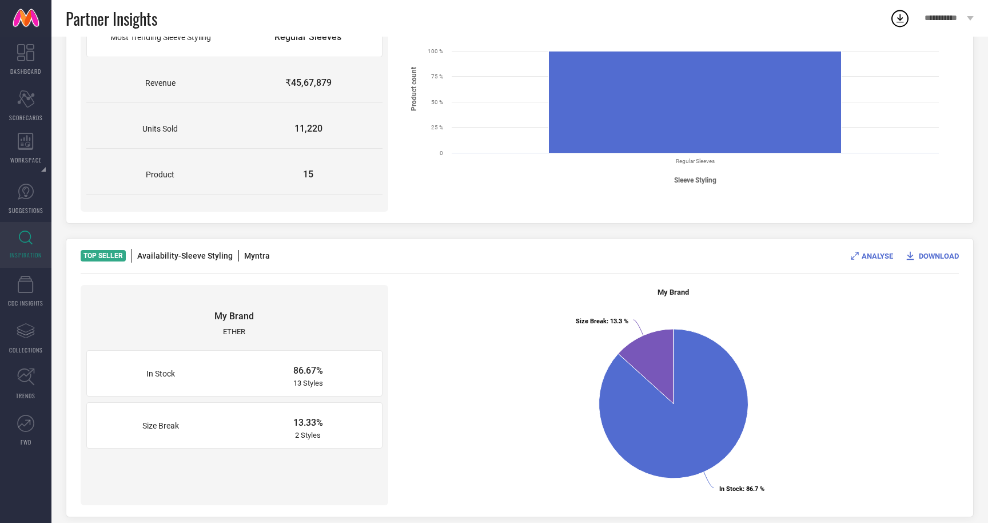
scroll to position [407, 0]
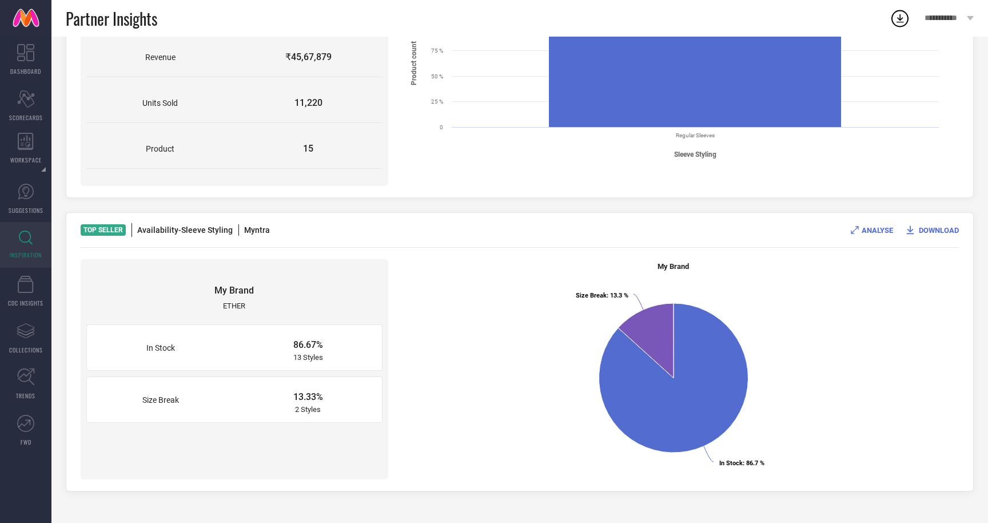
click at [197, 232] on span "Availability - Sleeve Styling" at bounding box center [185, 229] width 96 height 9
click at [257, 231] on span "Myntra" at bounding box center [258, 229] width 29 height 9
click at [865, 230] on span "ANALYSE" at bounding box center [877, 230] width 31 height 9
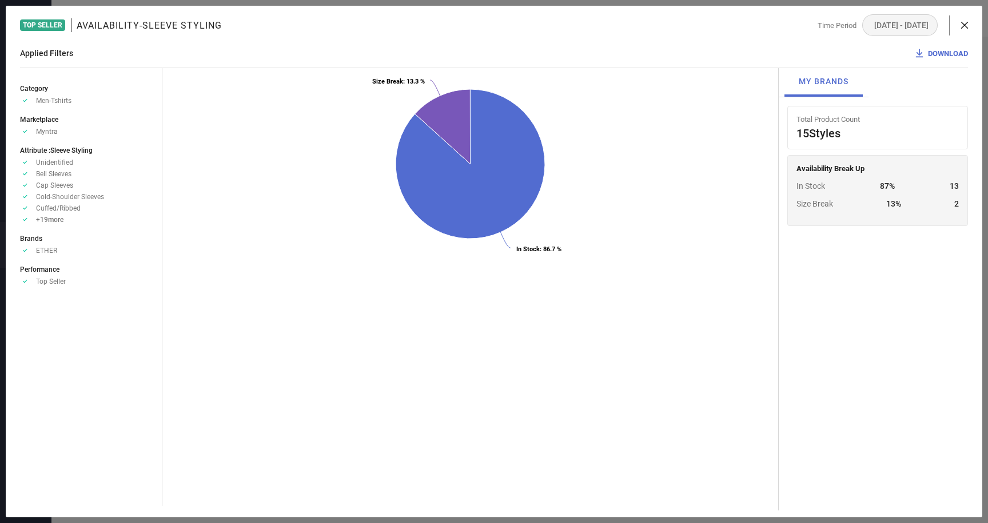
click at [963, 30] on div "Time Period 01 May 25 - 31 Jul 25" at bounding box center [893, 25] width 150 height 22
click at [965, 25] on icon at bounding box center [964, 25] width 7 height 7
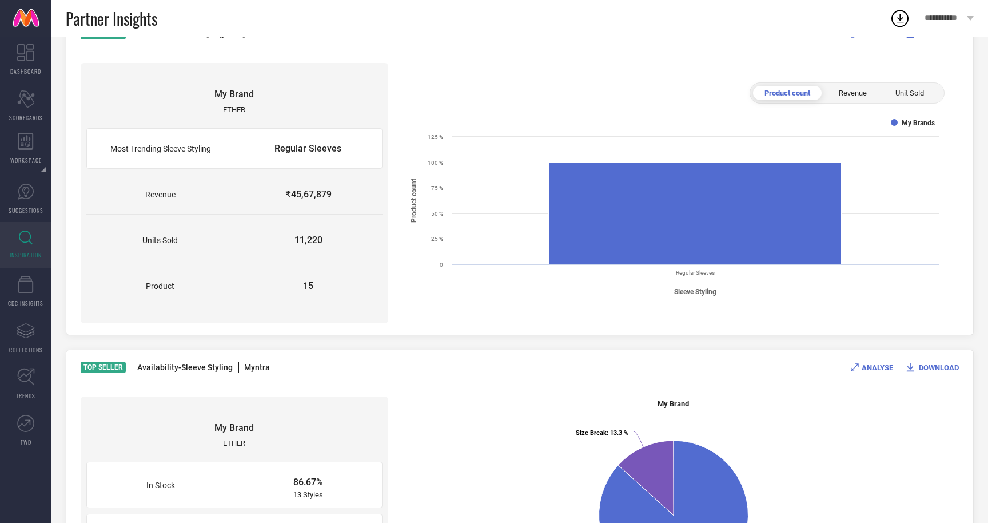
scroll to position [0, 0]
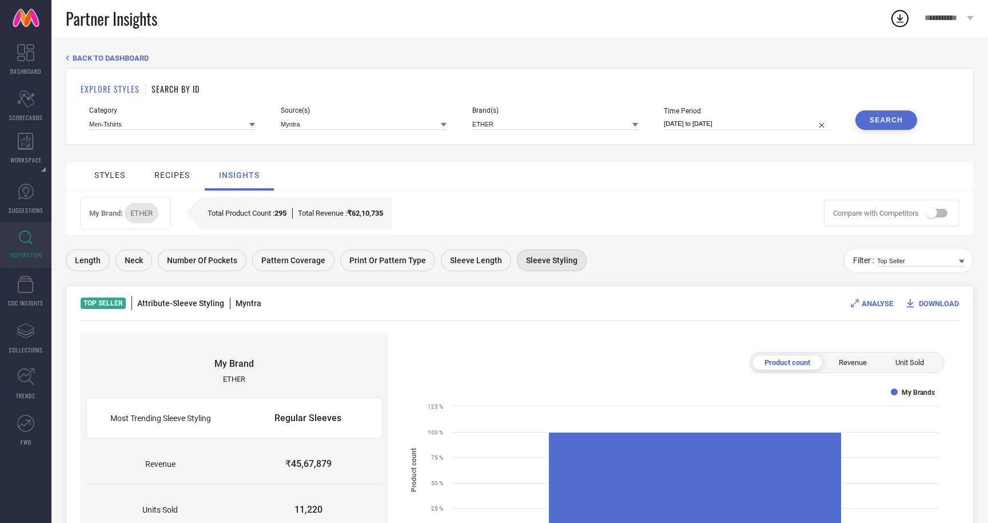
click at [81, 260] on span "Length" at bounding box center [88, 260] width 26 height 9
click at [134, 259] on span "Neck" at bounding box center [134, 260] width 18 height 9
click at [229, 126] on input at bounding box center [172, 124] width 166 height 12
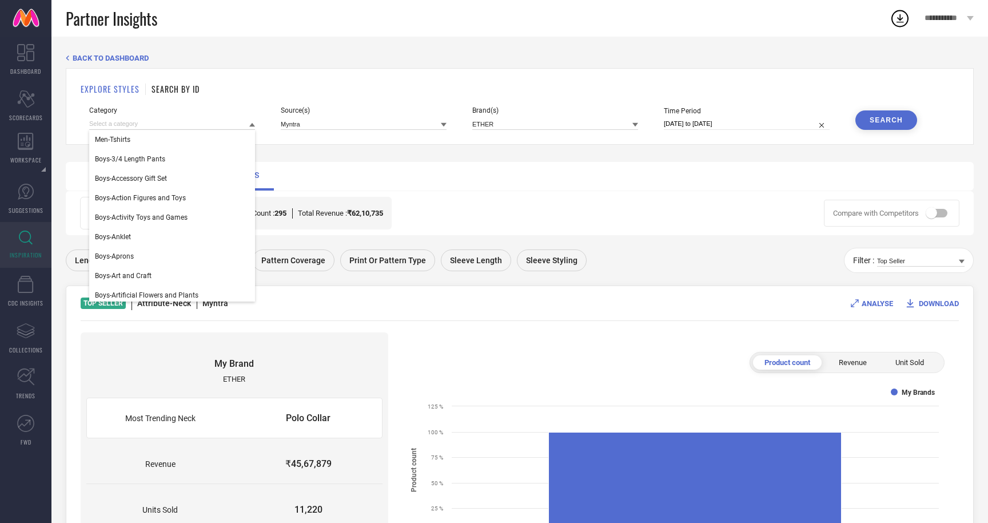
click at [79, 58] on span "BACK TO DASHBOARD" at bounding box center [111, 58] width 76 height 9
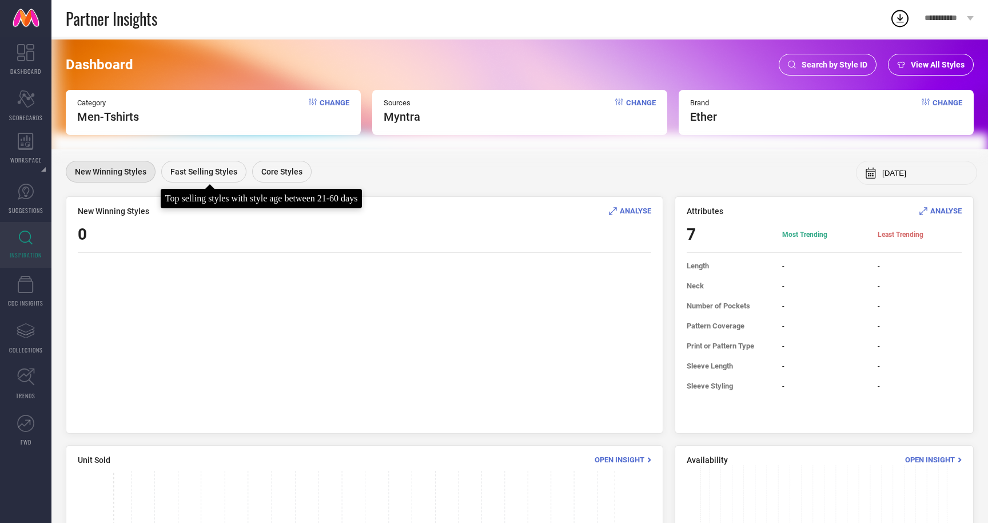
click at [235, 169] on span "Fast Selling Styles" at bounding box center [203, 171] width 67 height 9
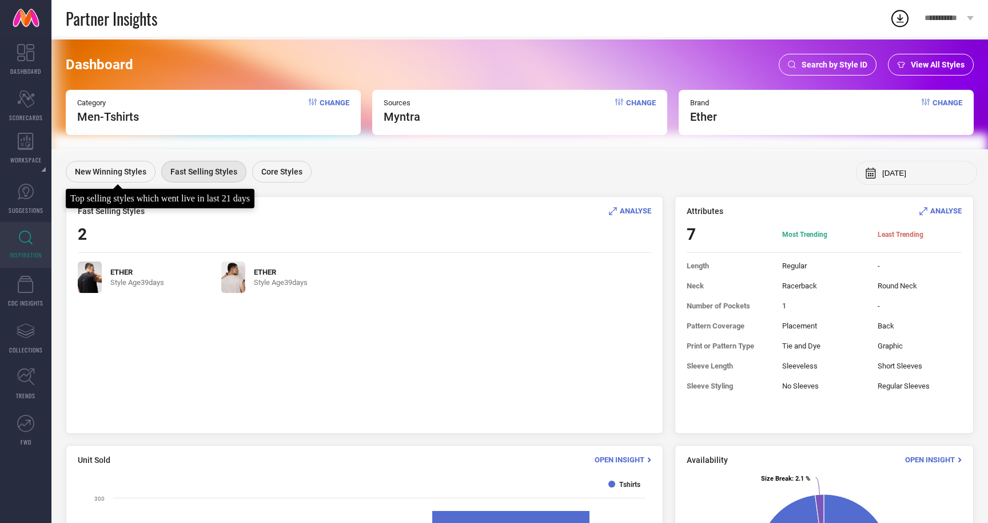
click at [104, 165] on div "New Winning Styles" at bounding box center [111, 172] width 90 height 22
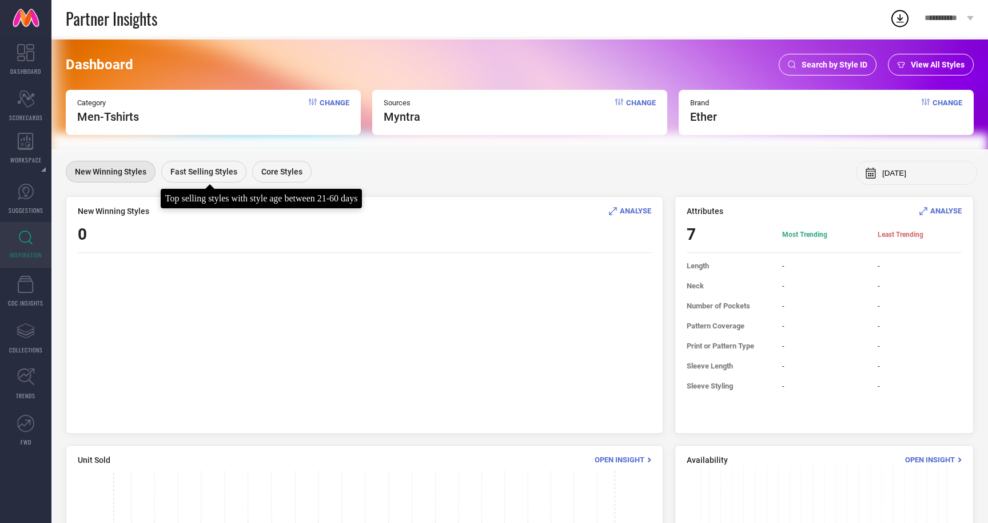
click at [183, 170] on span "Fast Selling Styles" at bounding box center [203, 171] width 67 height 9
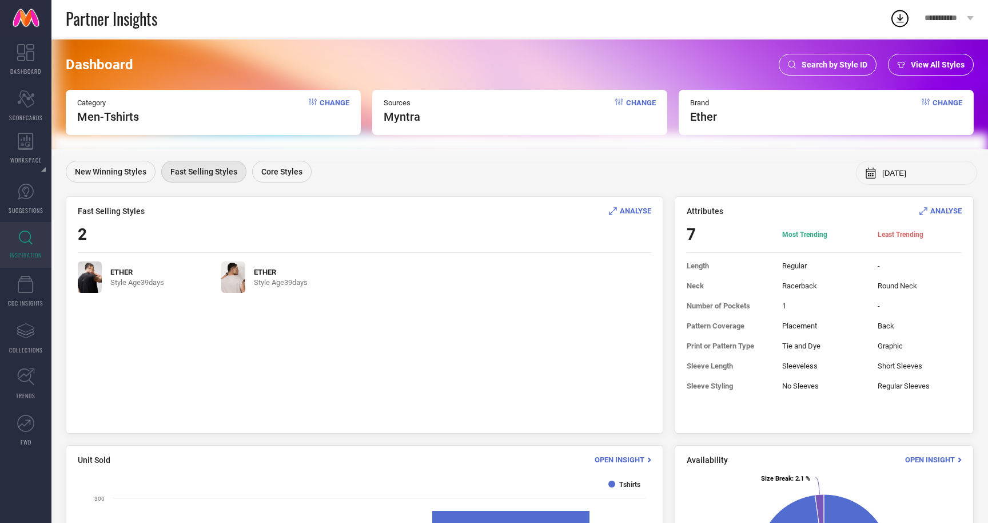
click at [889, 164] on div "Aug, 2025" at bounding box center [916, 173] width 121 height 24
click at [876, 172] on icon at bounding box center [870, 172] width 11 height 11
click at [717, 177] on div "New Winning Styles Fast Selling Styles Core Styles Aug, 2025" at bounding box center [520, 173] width 908 height 24
click at [277, 174] on span "Core Styles" at bounding box center [281, 171] width 41 height 9
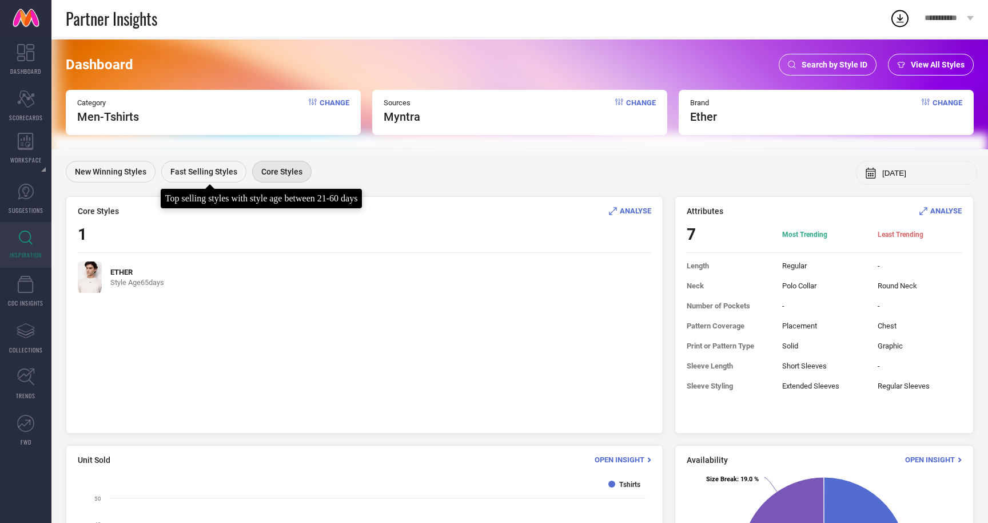
click at [201, 166] on div "Fast Selling Styles" at bounding box center [203, 172] width 85 height 22
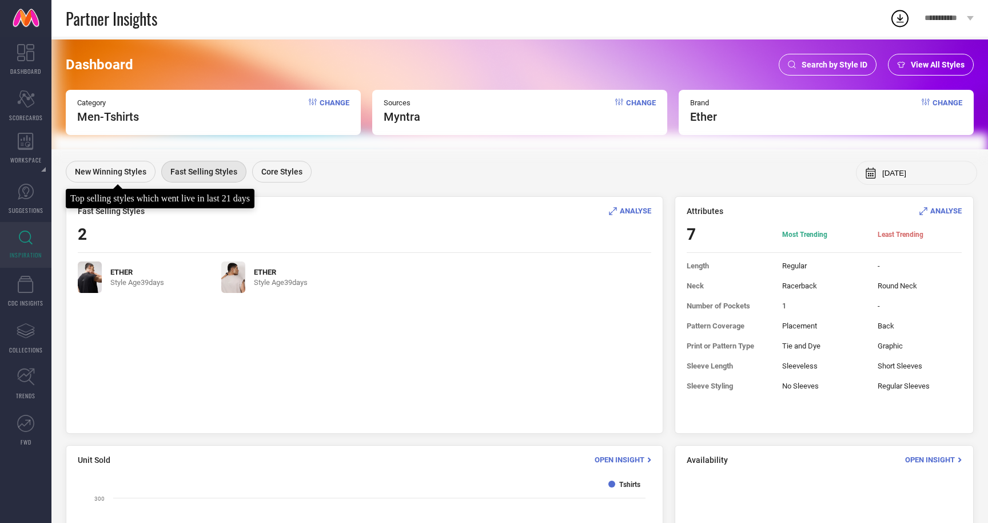
click at [102, 171] on span "New Winning Styles" at bounding box center [110, 171] width 71 height 9
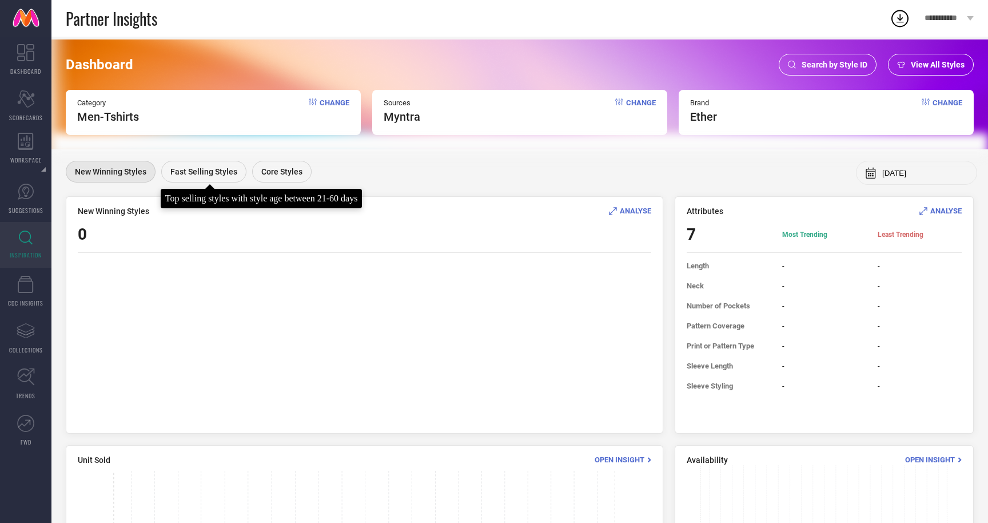
click at [188, 171] on span "Fast Selling Styles" at bounding box center [203, 171] width 67 height 9
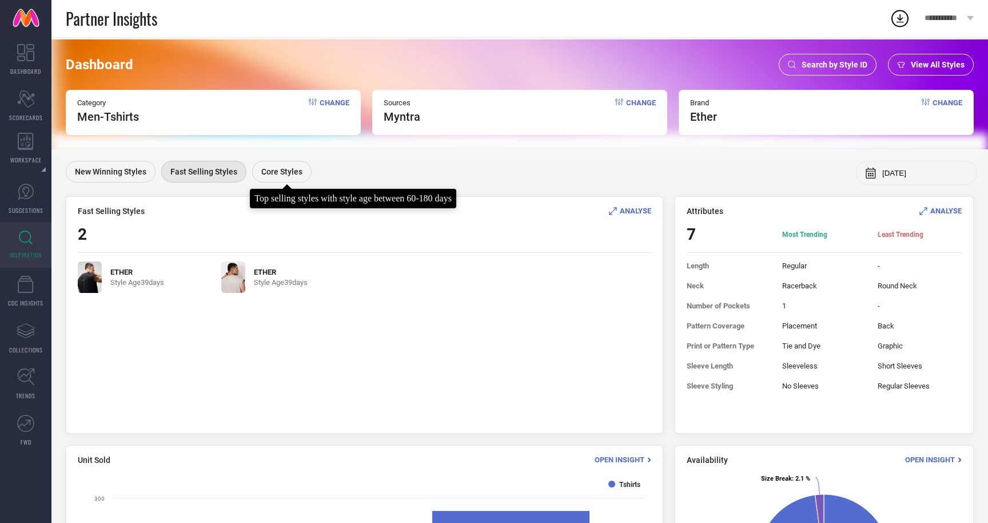
click at [275, 171] on span "Core Styles" at bounding box center [281, 171] width 41 height 9
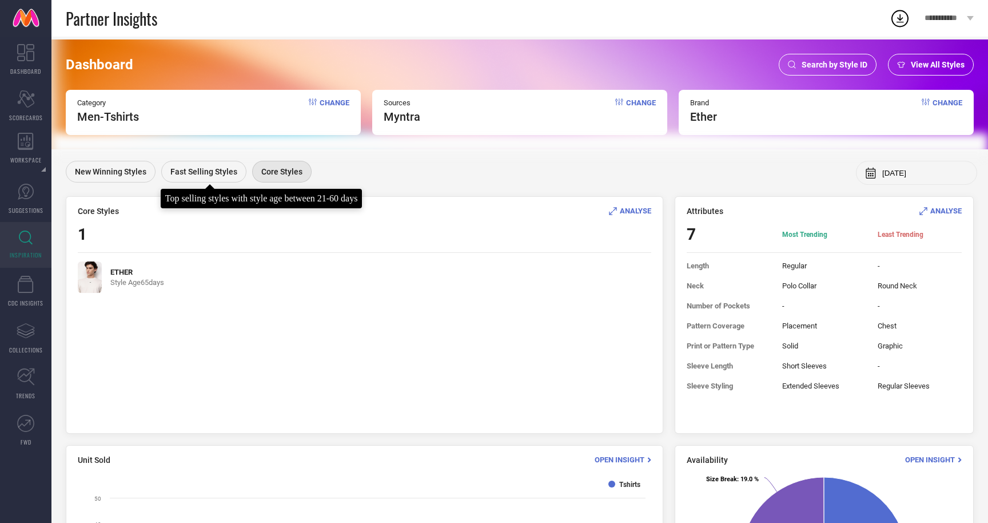
click at [202, 170] on span "Fast Selling Styles" at bounding box center [203, 171] width 67 height 9
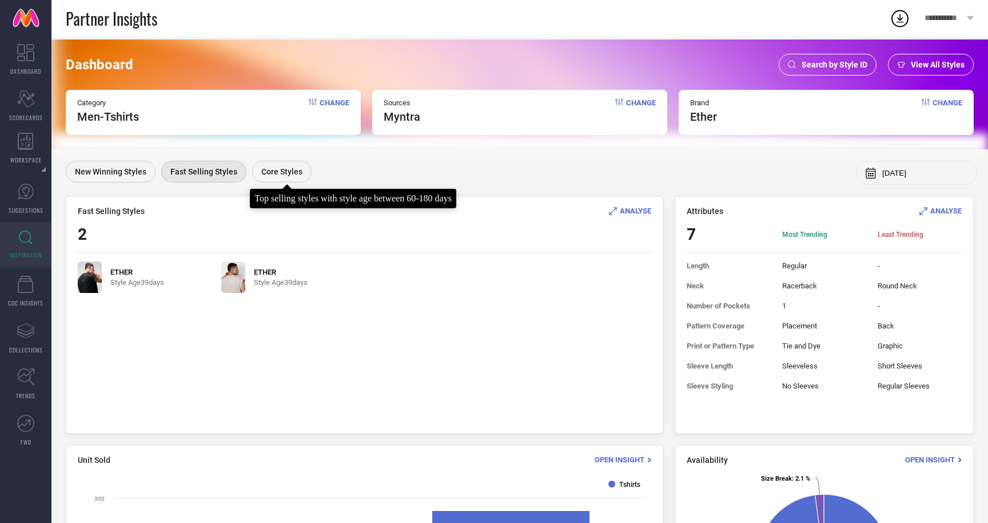
click at [287, 168] on span "Core Styles" at bounding box center [281, 171] width 41 height 9
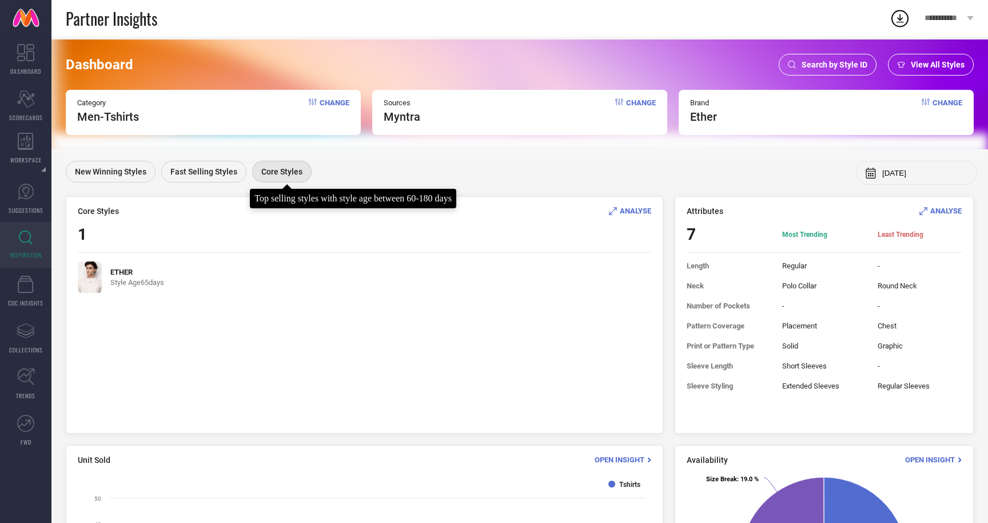
click at [284, 170] on span "Core Styles" at bounding box center [281, 171] width 41 height 9
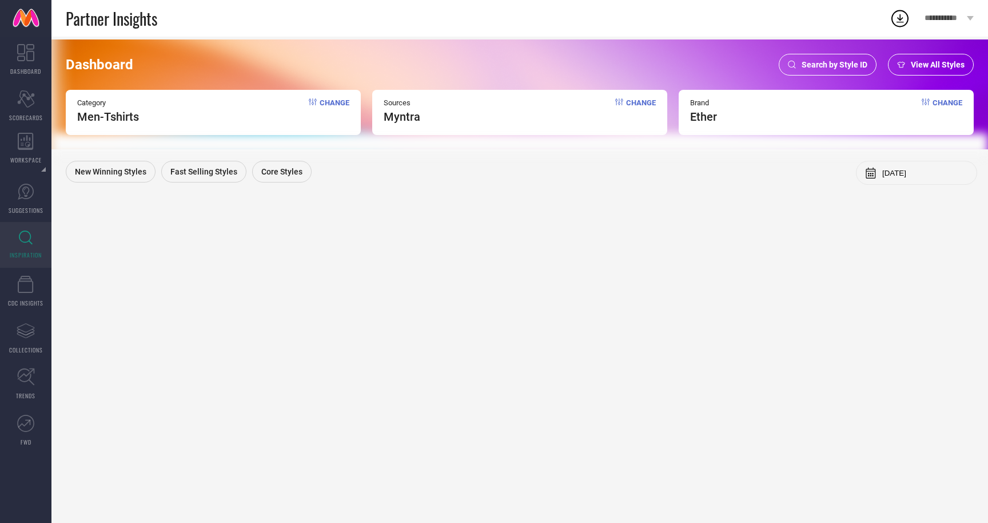
click at [327, 102] on span "Change" at bounding box center [335, 110] width 30 height 25
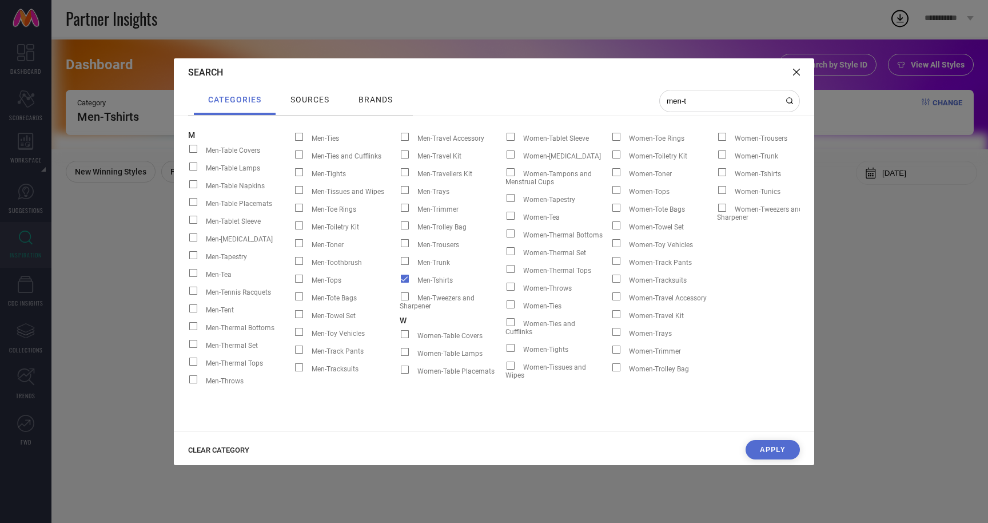
click at [407, 280] on span at bounding box center [405, 279] width 8 height 8
click at [400, 283] on input "Men-Tshirts" at bounding box center [400, 283] width 0 height 0
click at [699, 107] on div "men-t" at bounding box center [729, 101] width 141 height 22
click at [698, 102] on input "men-t" at bounding box center [723, 101] width 114 height 10
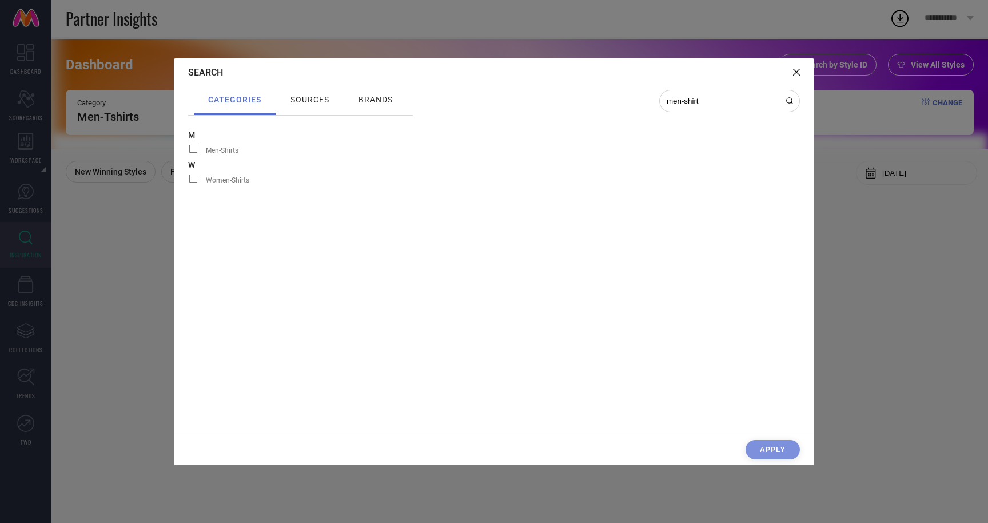
type input "men-shirt"
click at [192, 149] on span at bounding box center [193, 149] width 8 height 8
click at [188, 153] on input "Men-Shirts" at bounding box center [188, 153] width 0 height 0
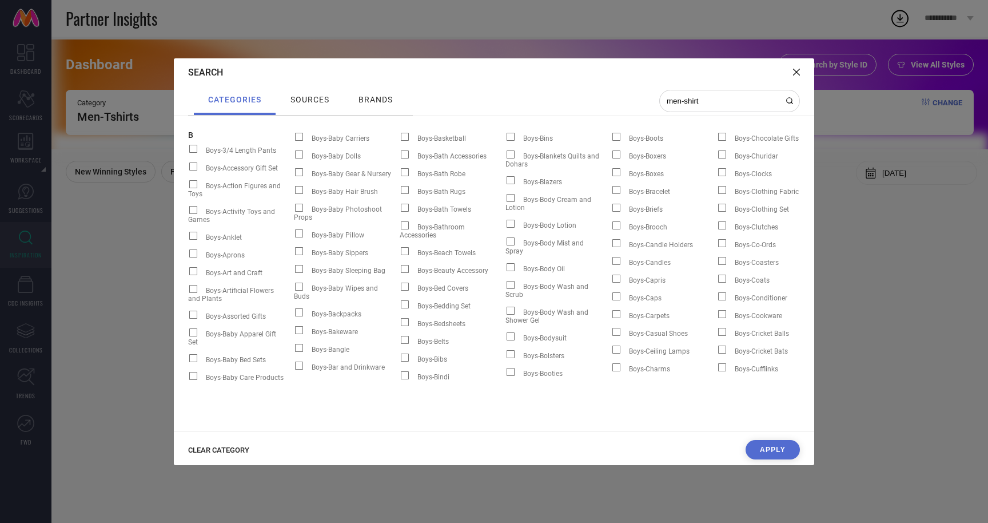
click at [770, 450] on button "Apply" at bounding box center [773, 449] width 54 height 19
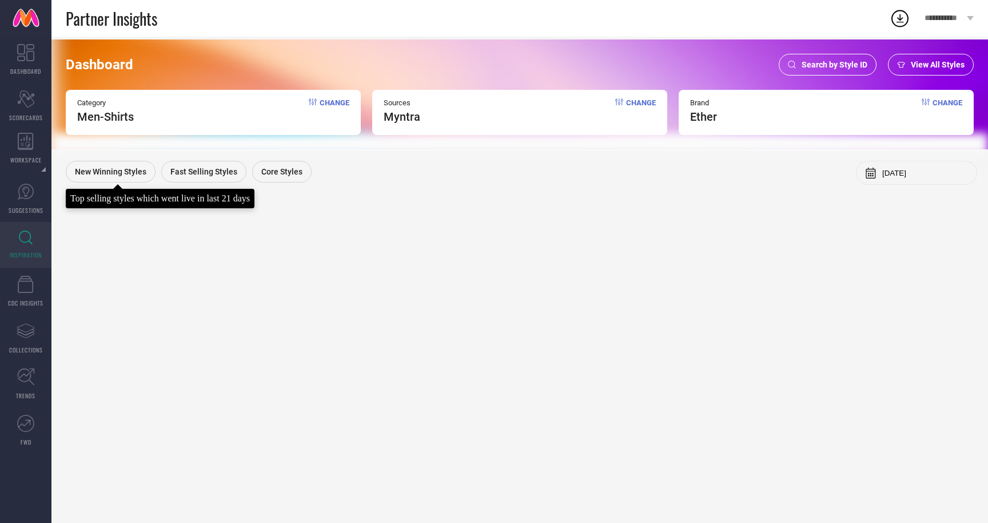
click at [109, 171] on span "New Winning Styles" at bounding box center [110, 171] width 71 height 9
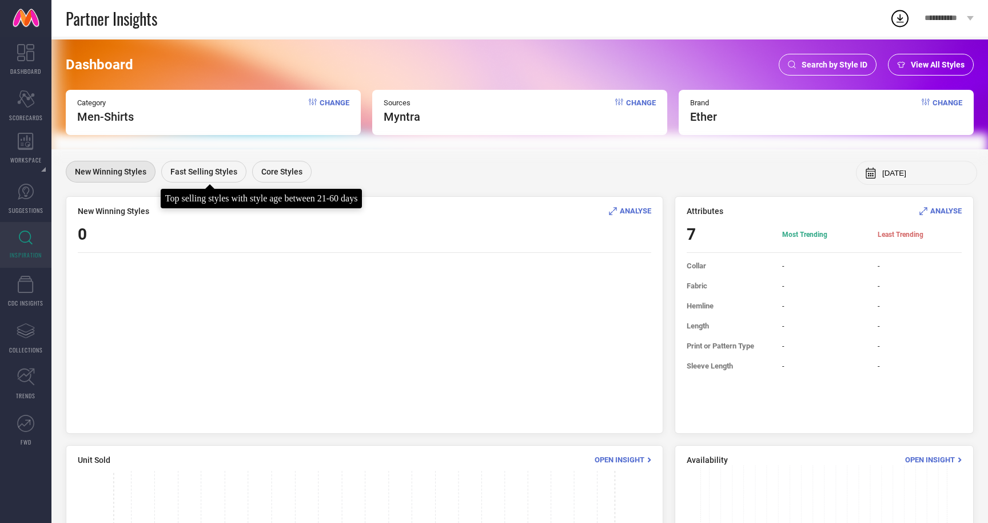
click at [216, 173] on span "Fast Selling Styles" at bounding box center [203, 171] width 67 height 9
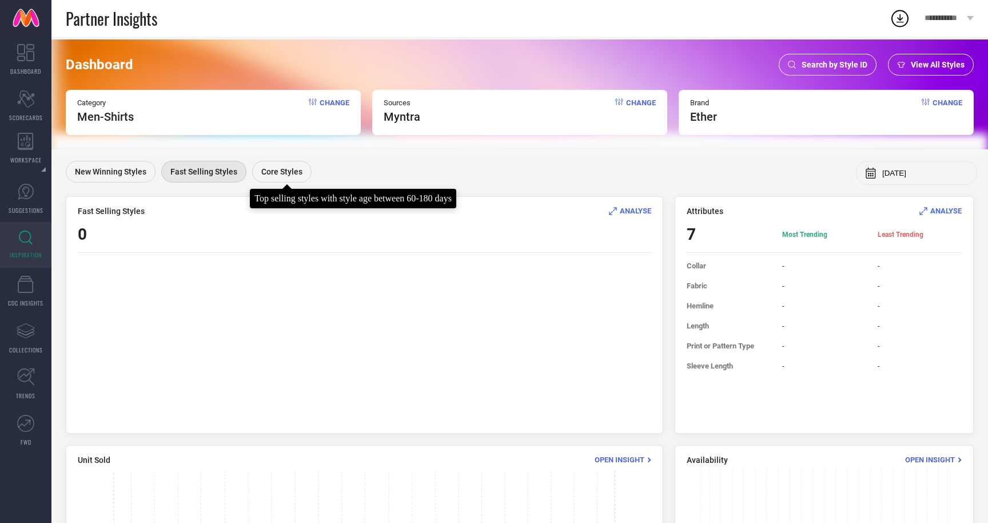
click at [287, 170] on span "Core Styles" at bounding box center [281, 171] width 41 height 9
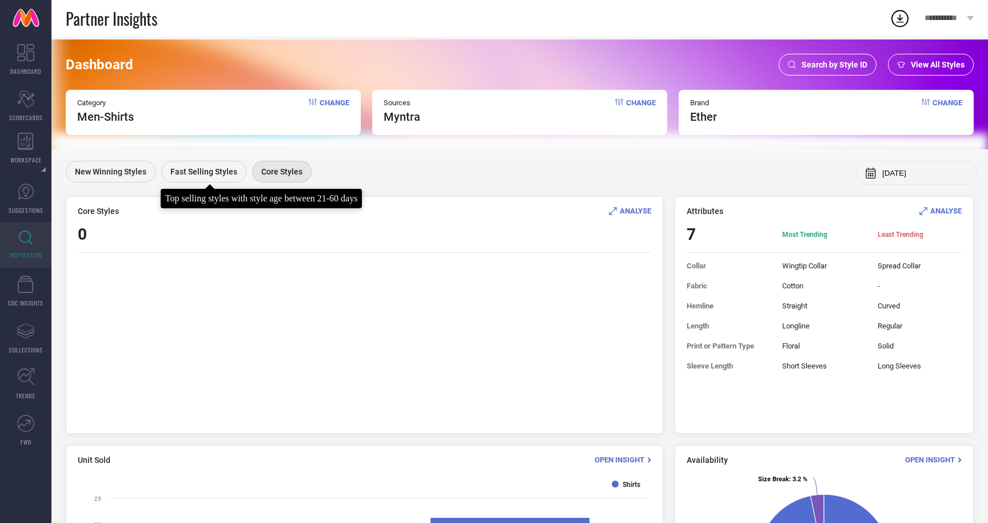
click at [208, 174] on span "Fast Selling Styles" at bounding box center [203, 171] width 67 height 9
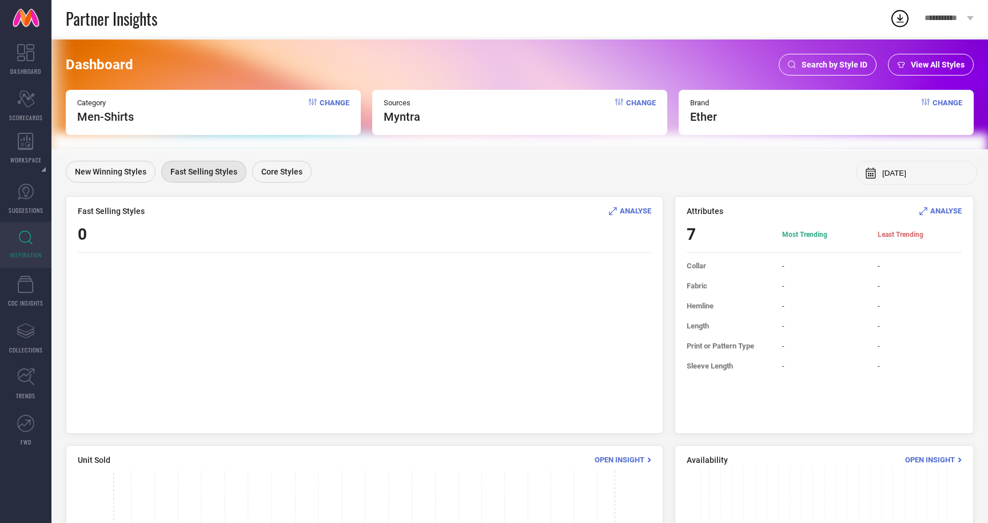
click at [640, 209] on span "ANALYSE" at bounding box center [635, 210] width 31 height 9
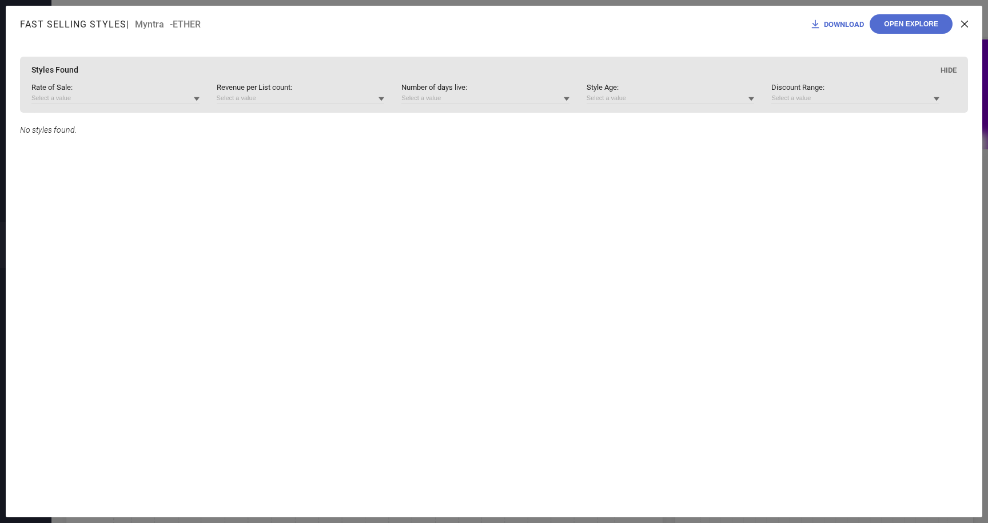
click at [965, 24] on icon at bounding box center [964, 24] width 7 height 7
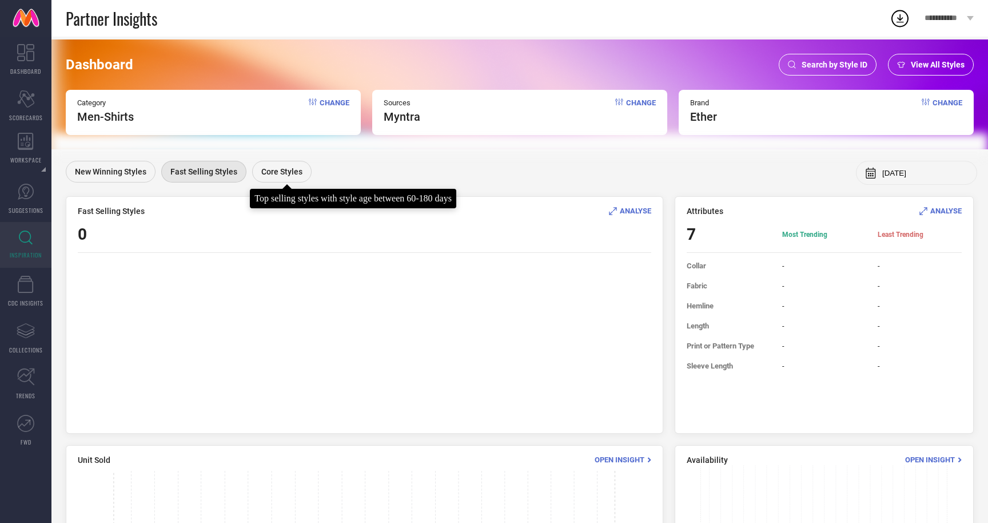
click at [275, 173] on span "Core Styles" at bounding box center [281, 171] width 41 height 9
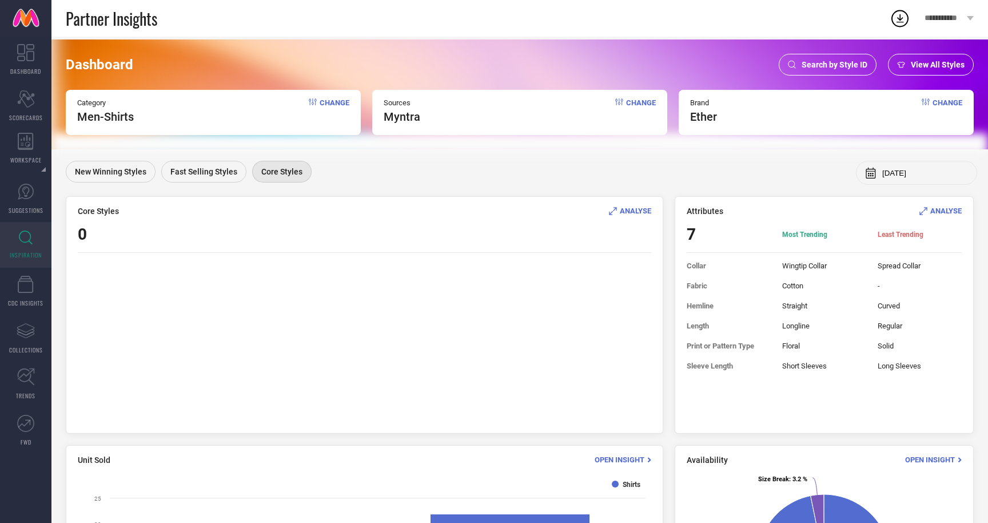
click at [822, 66] on span "Search by Style ID" at bounding box center [835, 64] width 66 height 9
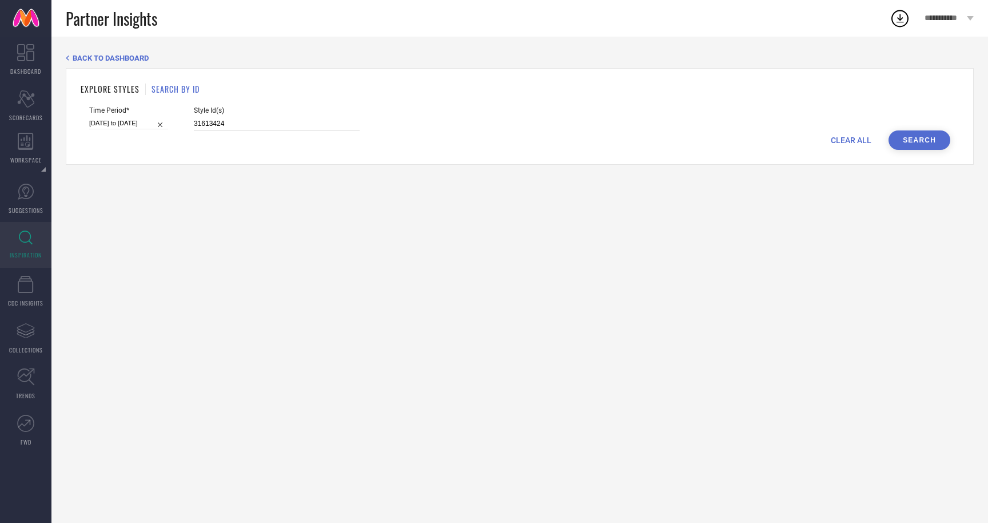
click at [275, 125] on input "31613424" at bounding box center [277, 123] width 166 height 13
paste input "2044963"
type input "32044963"
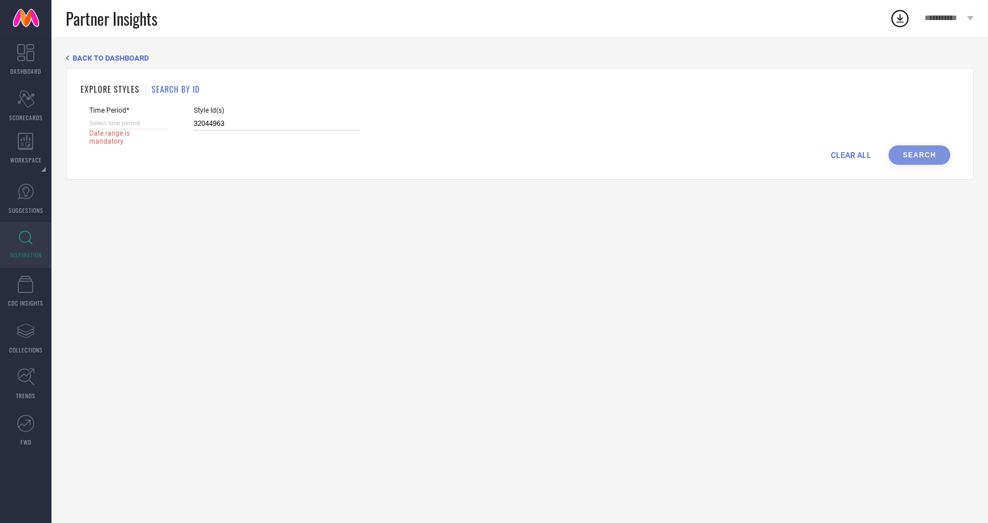
click at [148, 121] on input at bounding box center [128, 123] width 79 height 12
select select "7"
select select "2025"
select select "8"
select select "2025"
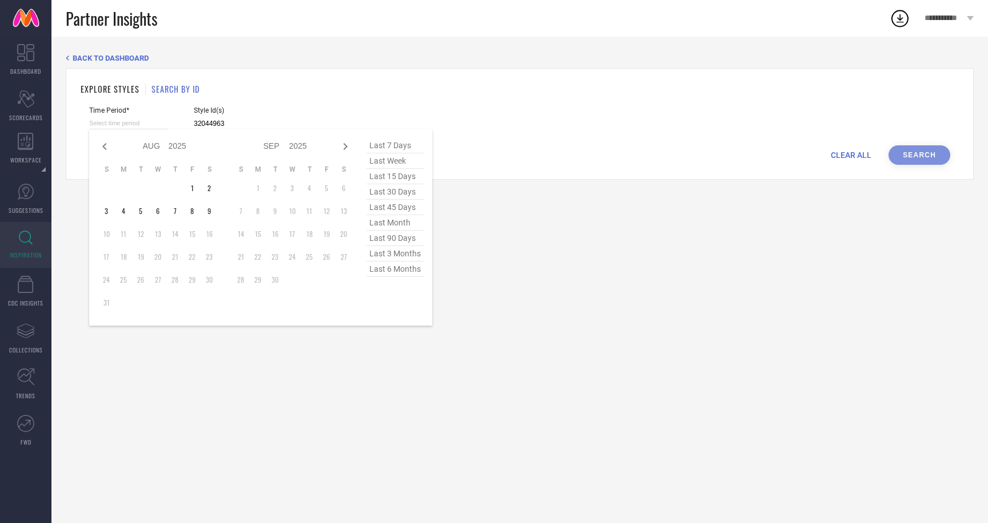
type input "32044963"
click at [403, 255] on span "last 3 months" at bounding box center [395, 253] width 57 height 15
type input "01-05-2025 to 31-07-2025"
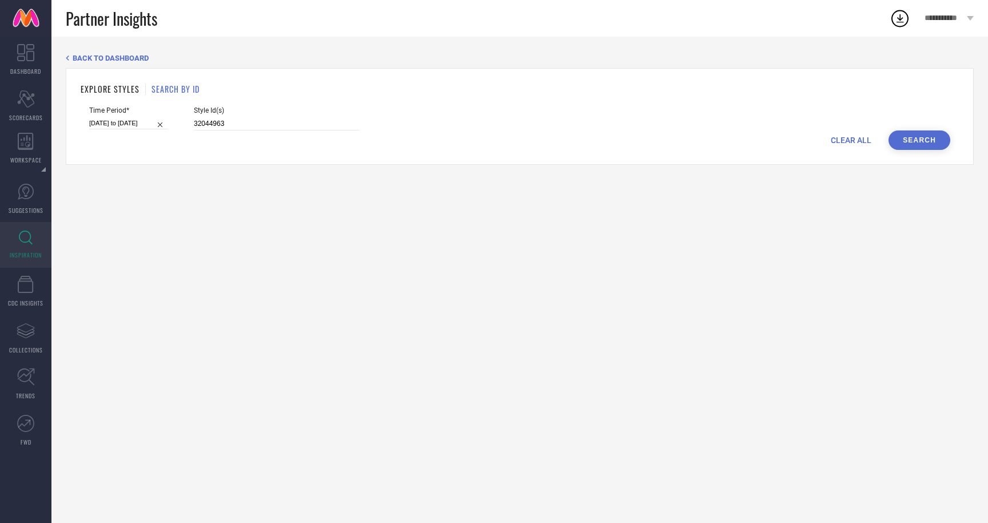
click at [899, 144] on button "Search" at bounding box center [920, 139] width 62 height 19
click at [277, 128] on input "32044963" at bounding box center [277, 123] width 166 height 13
click at [916, 139] on button "Search" at bounding box center [920, 139] width 62 height 19
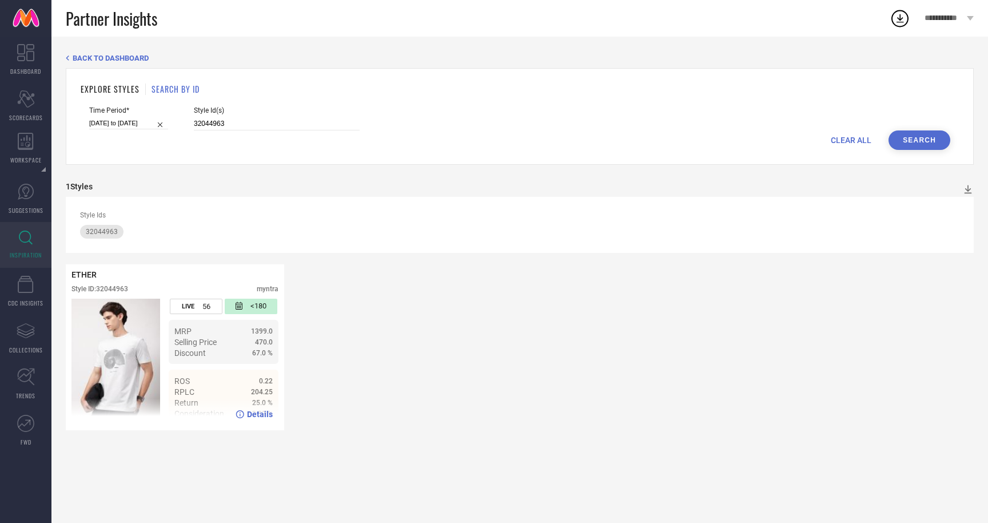
click at [249, 413] on span "Details" at bounding box center [260, 413] width 26 height 9
click at [69, 58] on icon at bounding box center [68, 57] width 4 height 5
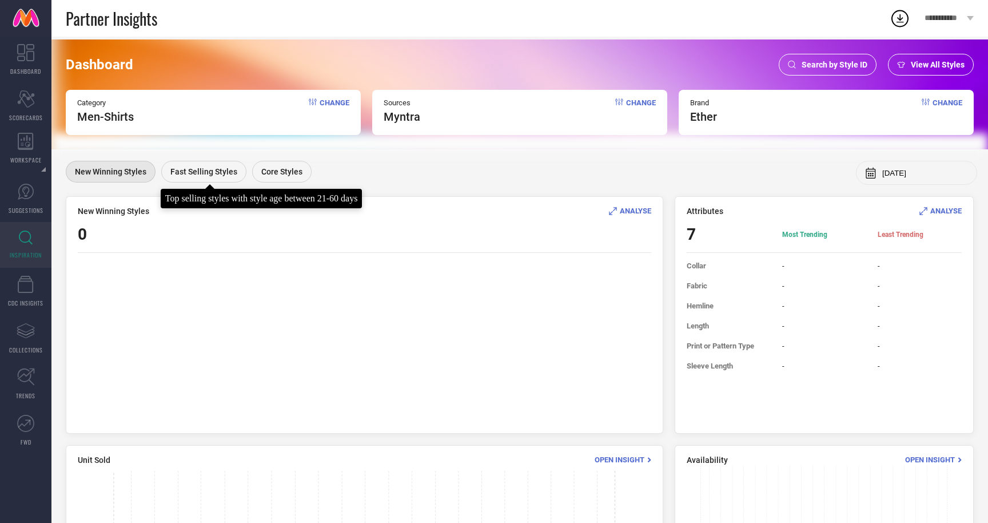
click at [221, 166] on div "Fast Selling Styles" at bounding box center [203, 172] width 85 height 22
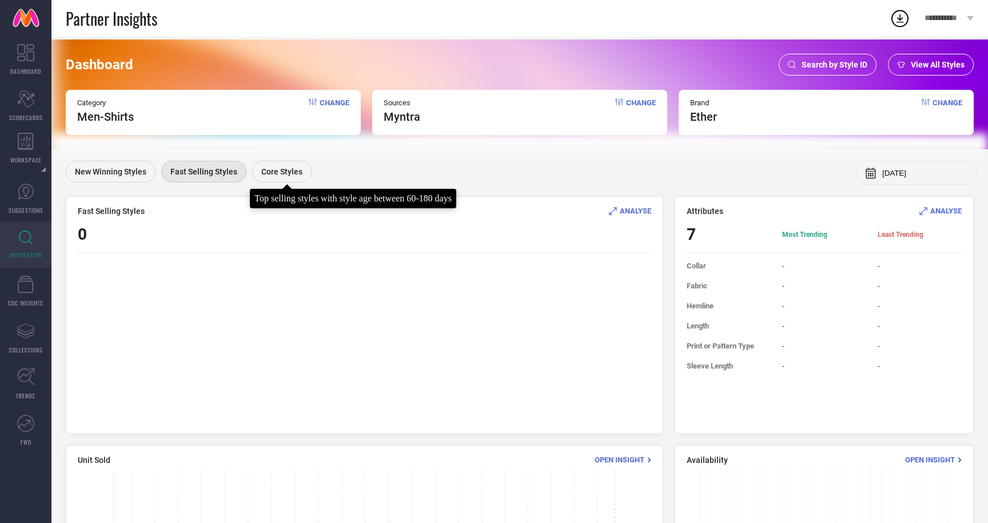
click at [286, 169] on span "Core Styles" at bounding box center [281, 171] width 41 height 9
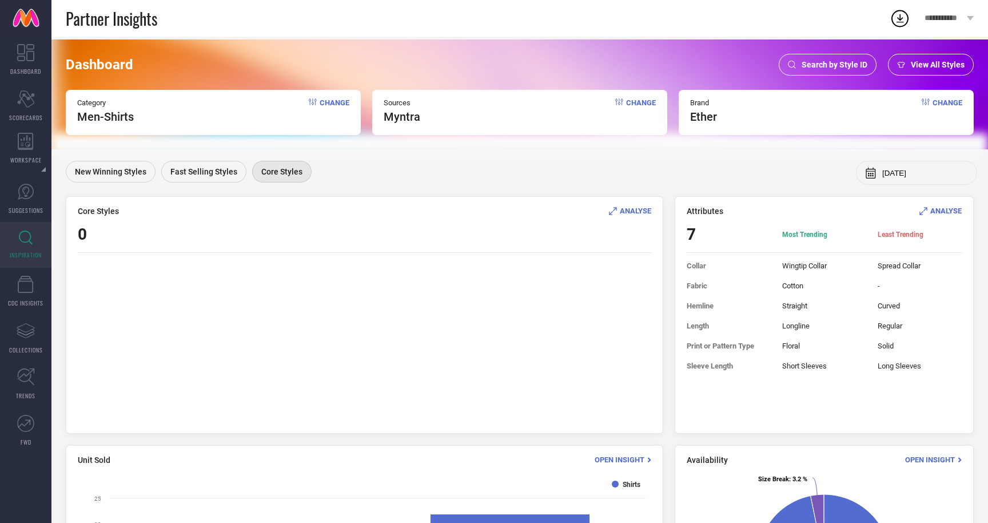
click at [324, 101] on span "Change" at bounding box center [335, 110] width 30 height 25
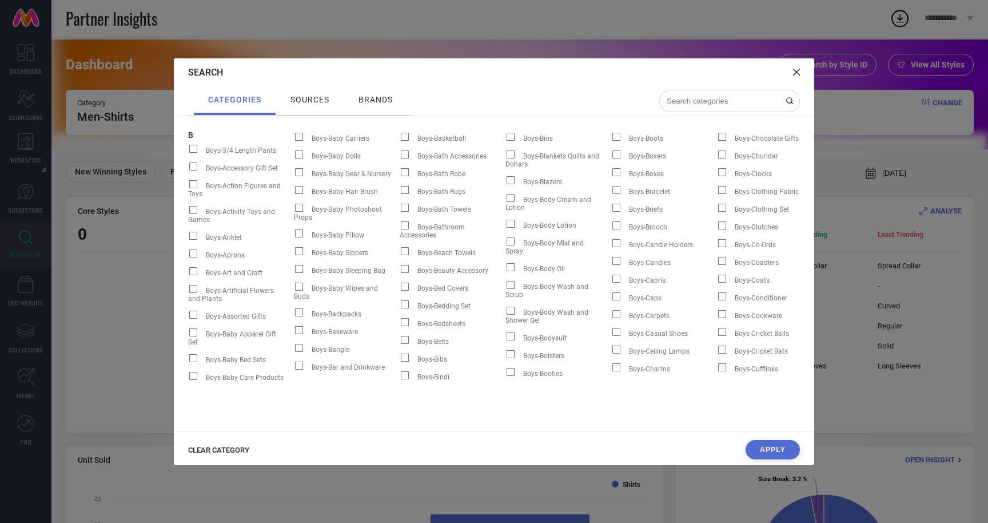
click at [156, 153] on div "Search categories sources brands B Boys-3/4 Length Pants Boys-Accessory Gift Se…" at bounding box center [494, 261] width 988 height 523
click at [906, 444] on div "Search categories sources brands B Boys-3/4 Length Pants Boys-Accessory Gift Se…" at bounding box center [494, 261] width 988 height 523
click at [799, 71] on icon at bounding box center [796, 72] width 7 height 7
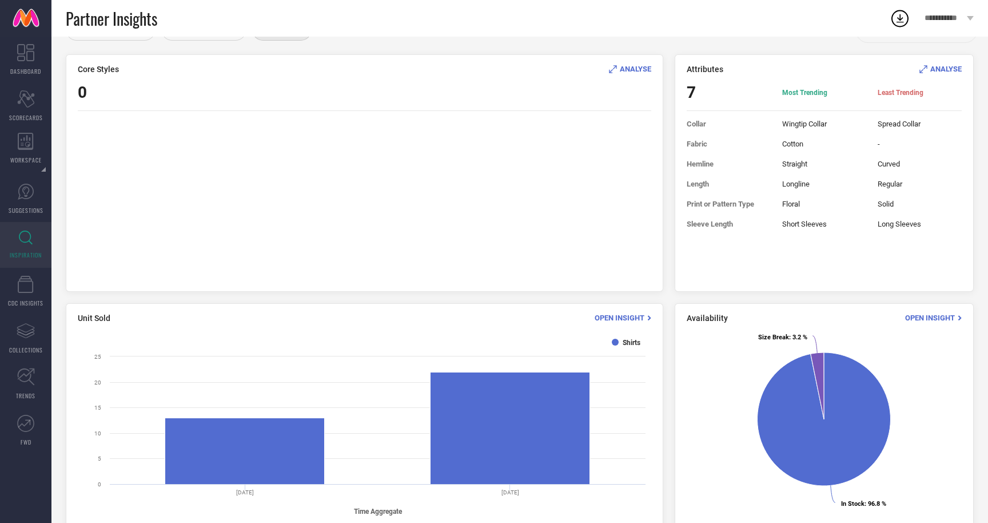
scroll to position [144, 0]
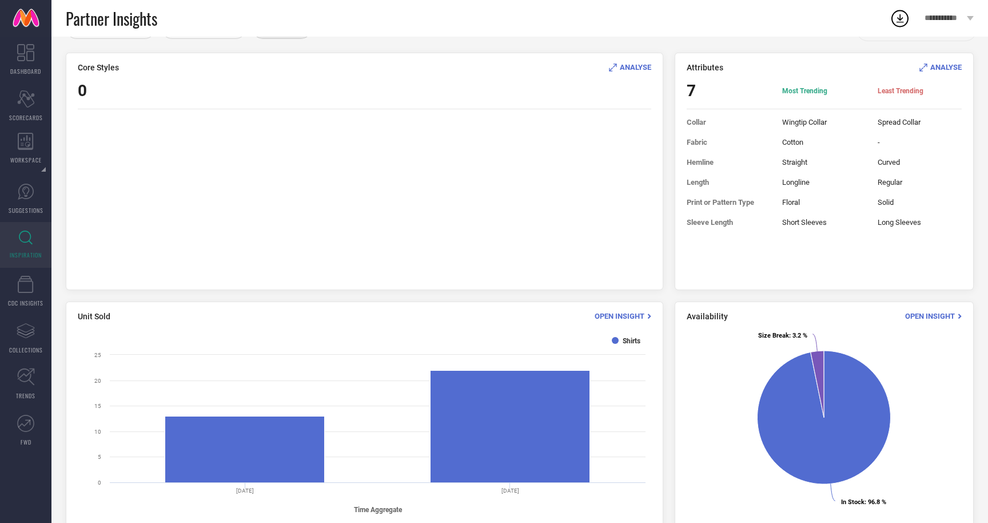
click at [921, 316] on span "Open Insight" at bounding box center [930, 316] width 50 height 9
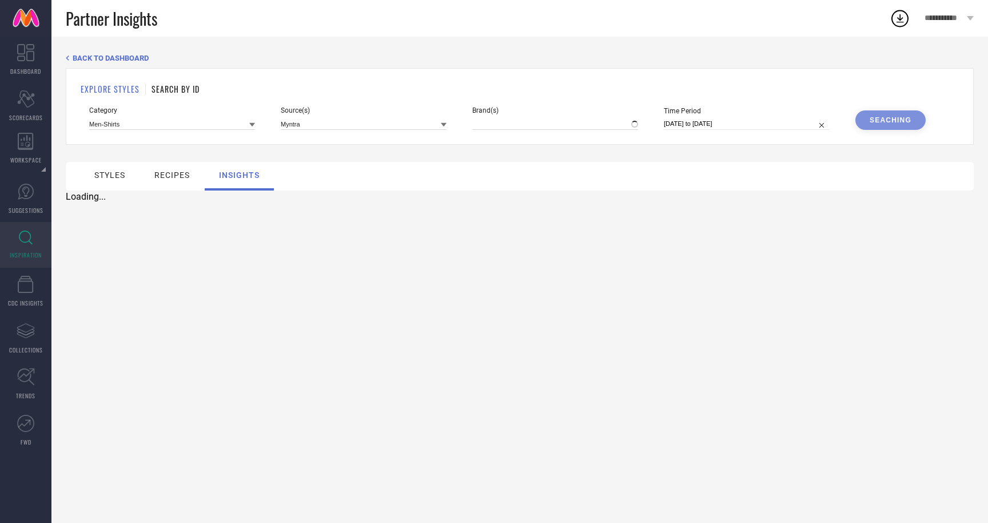
type input "ETHER"
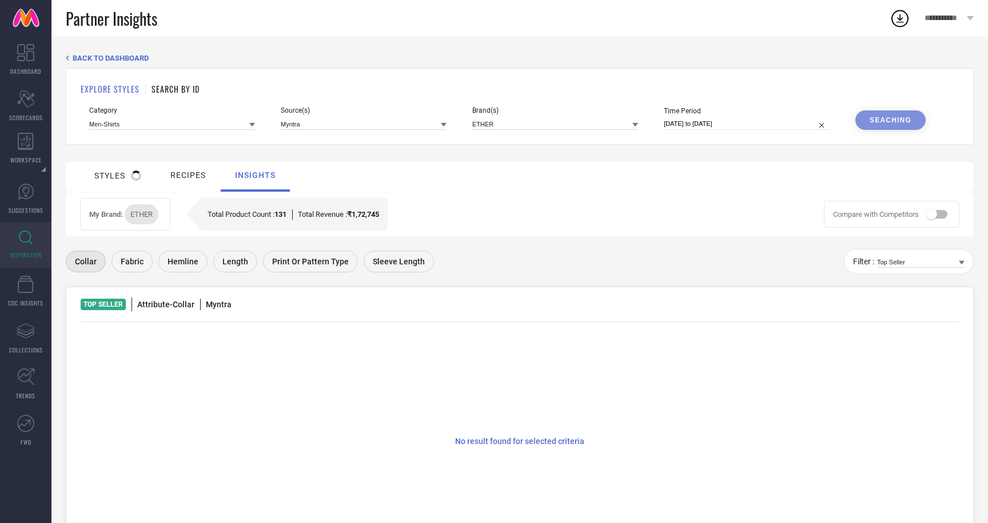
click at [131, 259] on span "Fabric" at bounding box center [132, 261] width 23 height 9
click at [191, 260] on span "Hemline" at bounding box center [183, 260] width 31 height 9
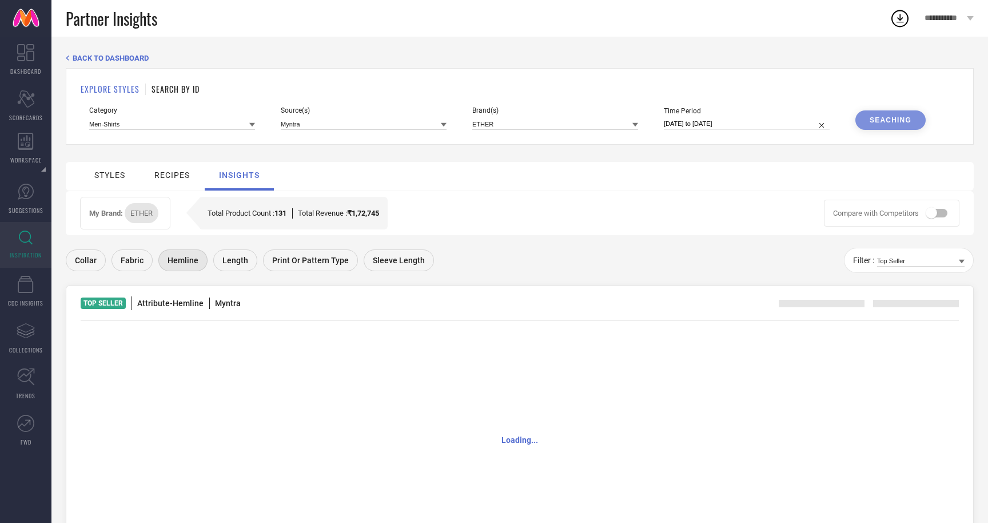
click at [233, 260] on span "Length" at bounding box center [235, 260] width 26 height 9
click at [307, 256] on span "Print or Pattern Type" at bounding box center [310, 260] width 77 height 9
click at [392, 258] on span "Sleeve Length" at bounding box center [399, 260] width 52 height 9
click at [72, 55] on div "BACK TO DASHBOARD" at bounding box center [520, 58] width 908 height 9
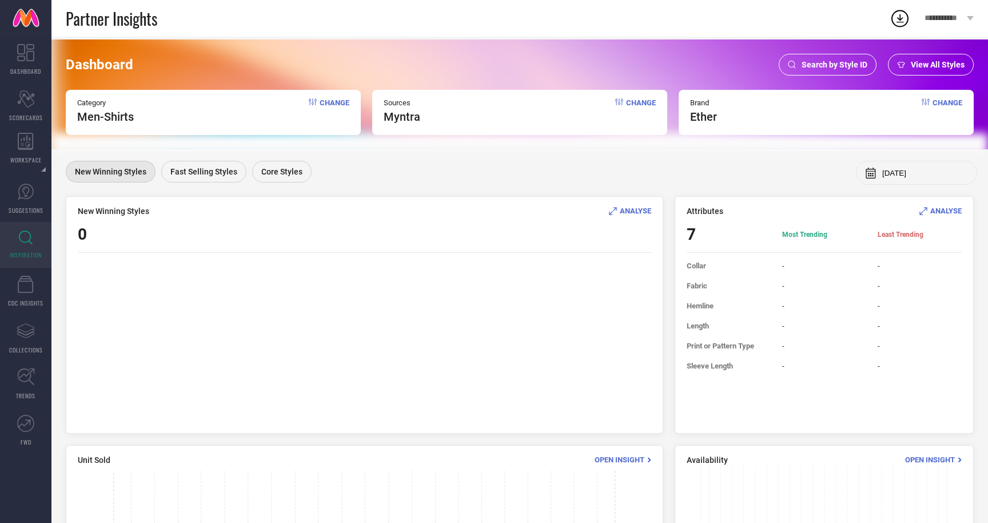
click at [330, 102] on span "Change" at bounding box center [335, 110] width 30 height 25
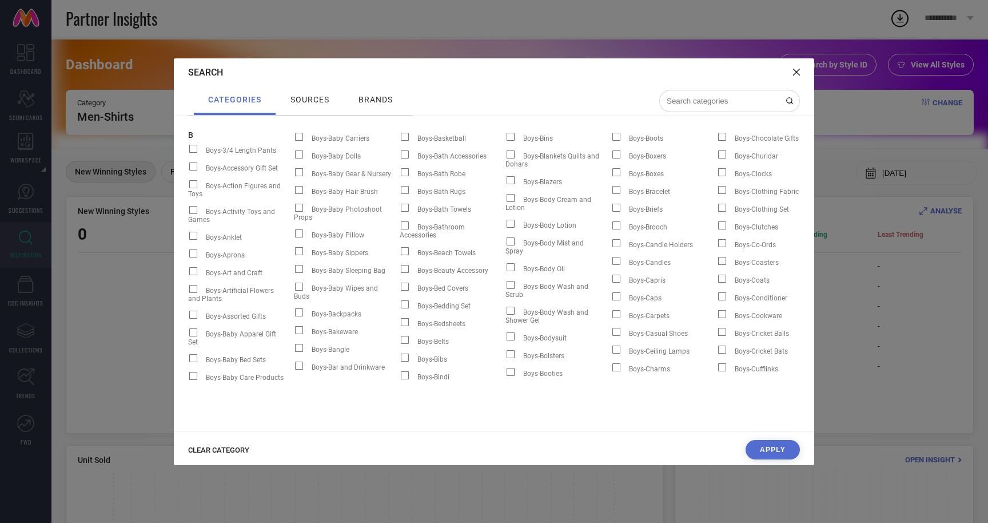
click at [704, 100] on input at bounding box center [723, 101] width 114 height 10
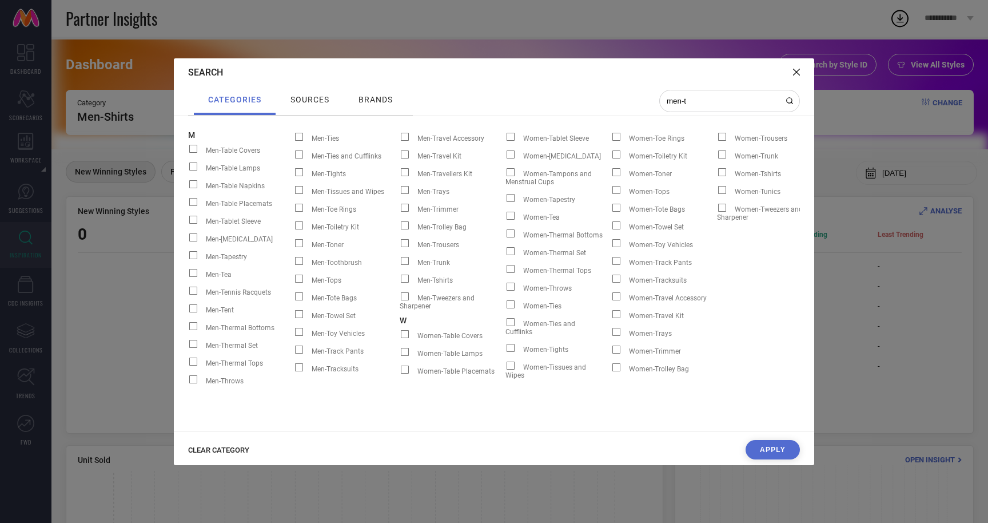
click at [704, 100] on input "men-t" at bounding box center [723, 101] width 114 height 10
type input "men-"
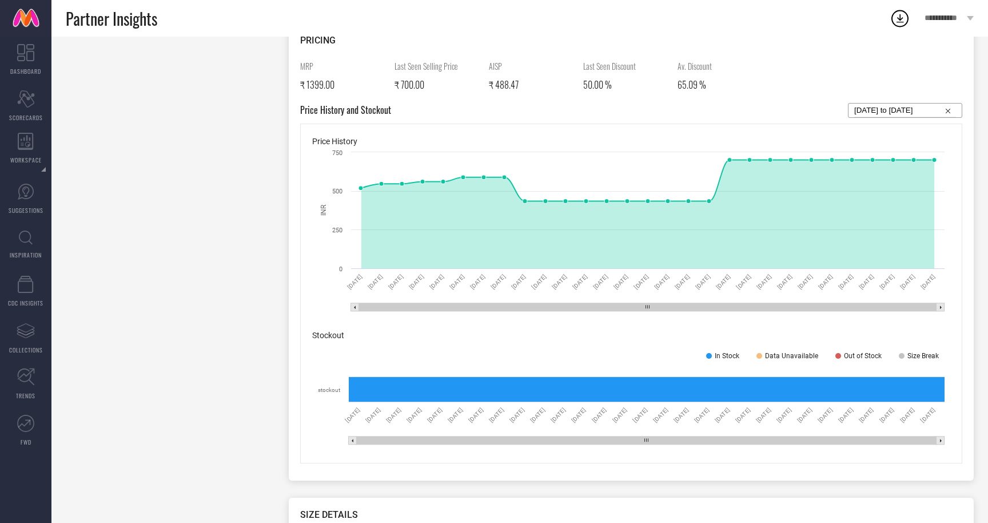
scroll to position [512, 0]
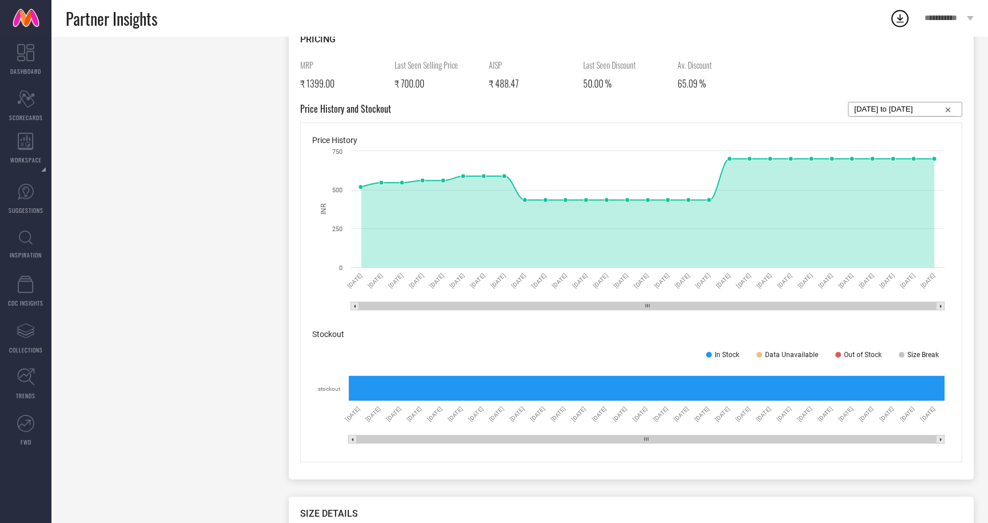
drag, startPoint x: 422, startPoint y: 307, endPoint x: 443, endPoint y: 307, distance: 20.6
click at [443, 307] on rect at bounding box center [648, 306] width 578 height 8
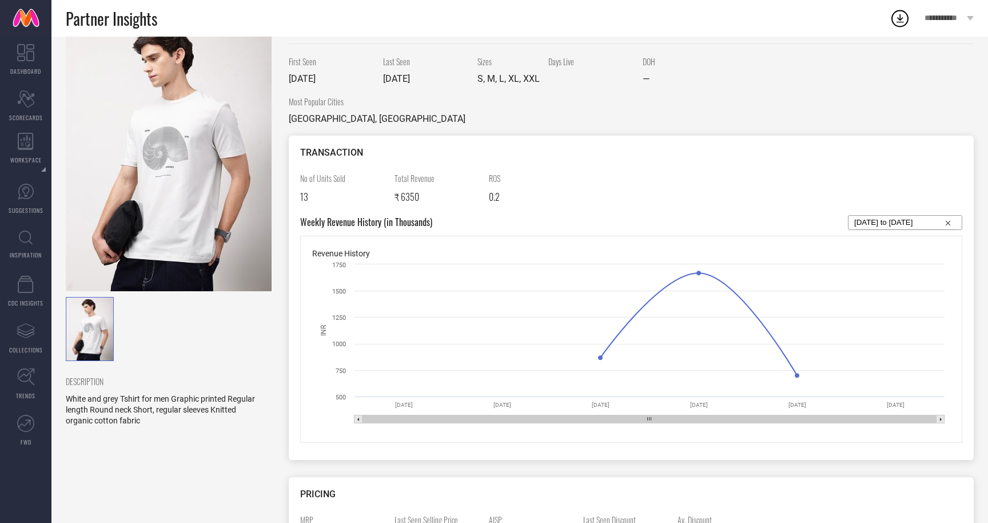
scroll to position [0, 0]
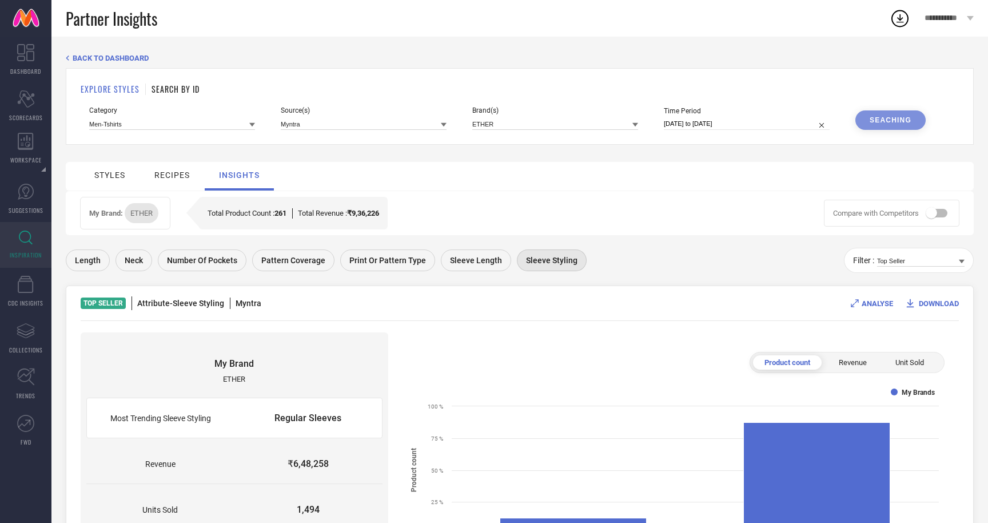
scroll to position [407, 0]
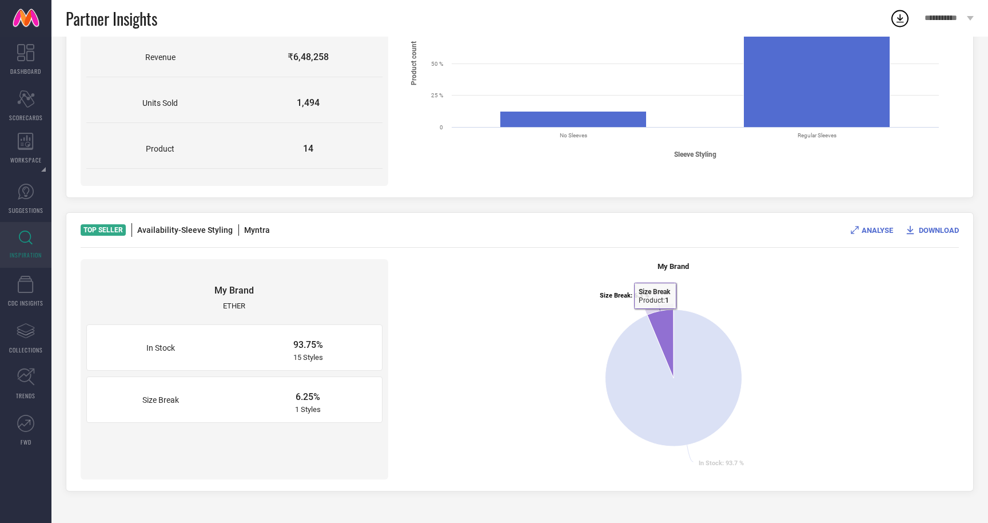
click at [655, 317] on icon at bounding box center [660, 343] width 26 height 68
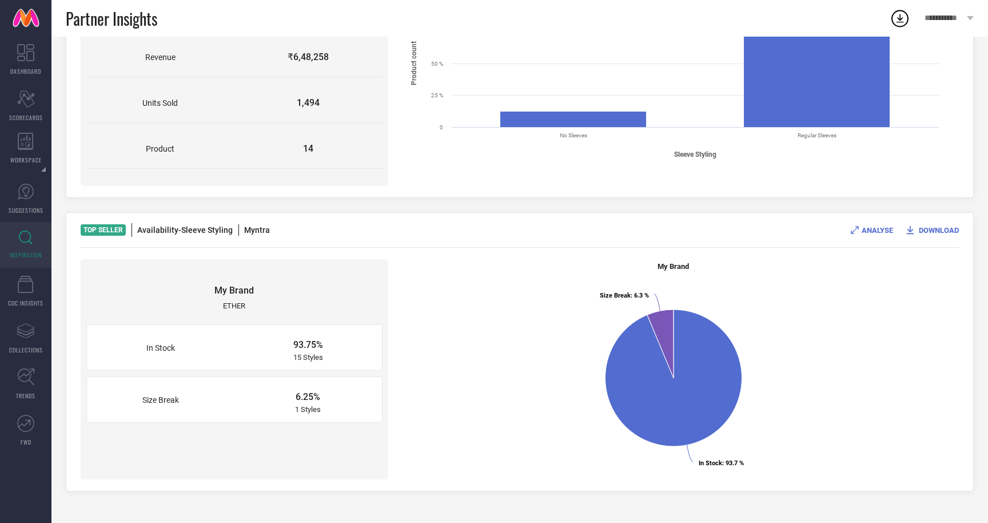
click at [865, 230] on span "ANALYSE" at bounding box center [877, 230] width 31 height 9
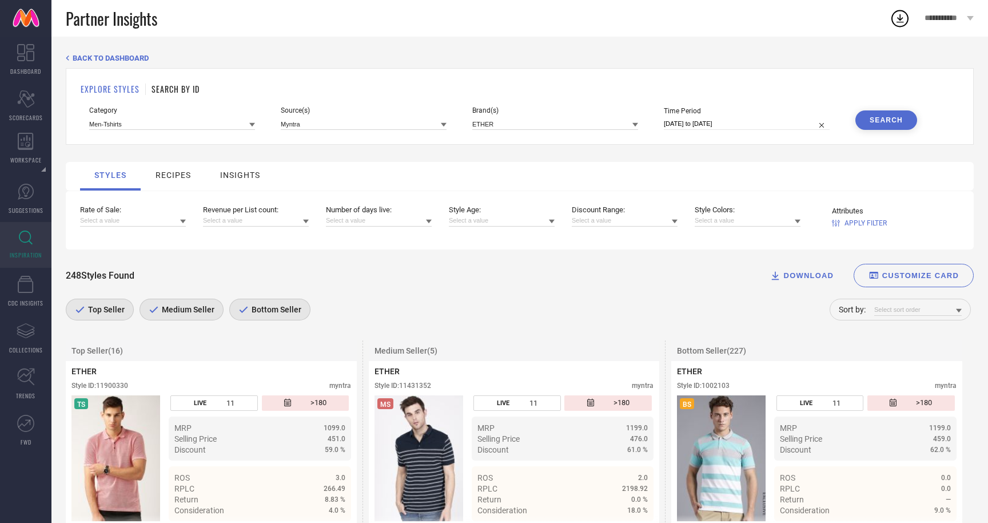
click at [109, 59] on span "BACK TO DASHBOARD" at bounding box center [111, 58] width 76 height 9
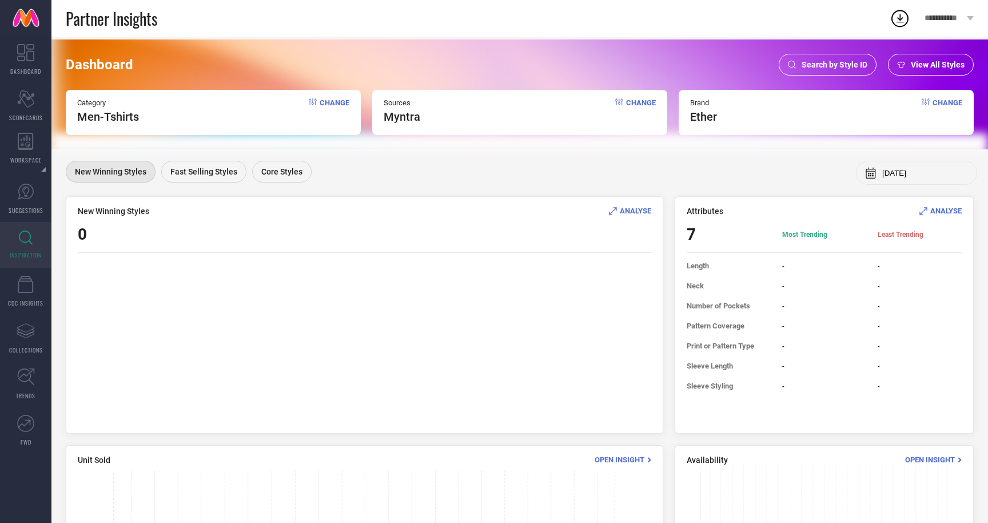
click at [616, 209] on icon at bounding box center [613, 211] width 8 height 8
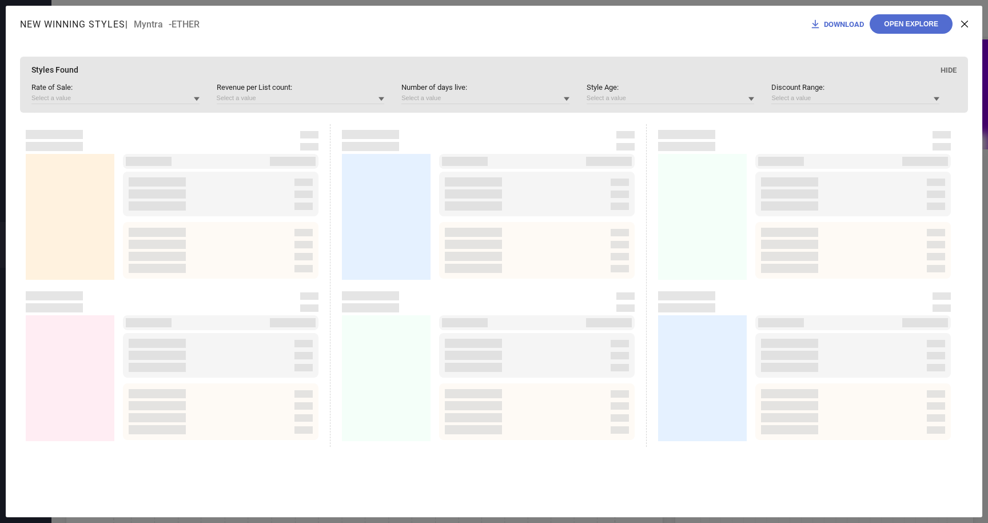
click at [966, 23] on icon at bounding box center [964, 24] width 7 height 7
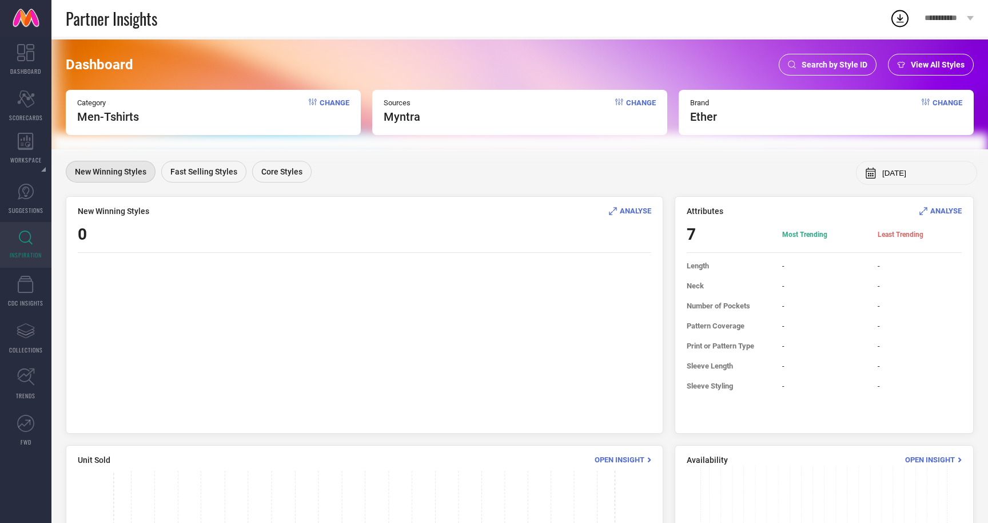
click at [823, 63] on span "Search by Style ID" at bounding box center [835, 64] width 66 height 9
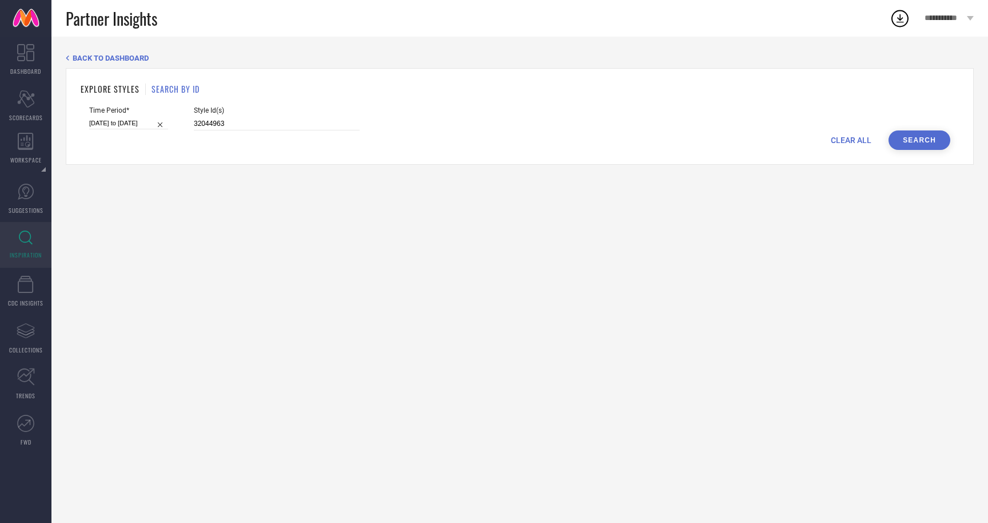
click at [246, 118] on input "32044963" at bounding box center [277, 123] width 166 height 13
paste input "94"
type input "32044994"
click at [905, 138] on button "Search" at bounding box center [920, 139] width 62 height 19
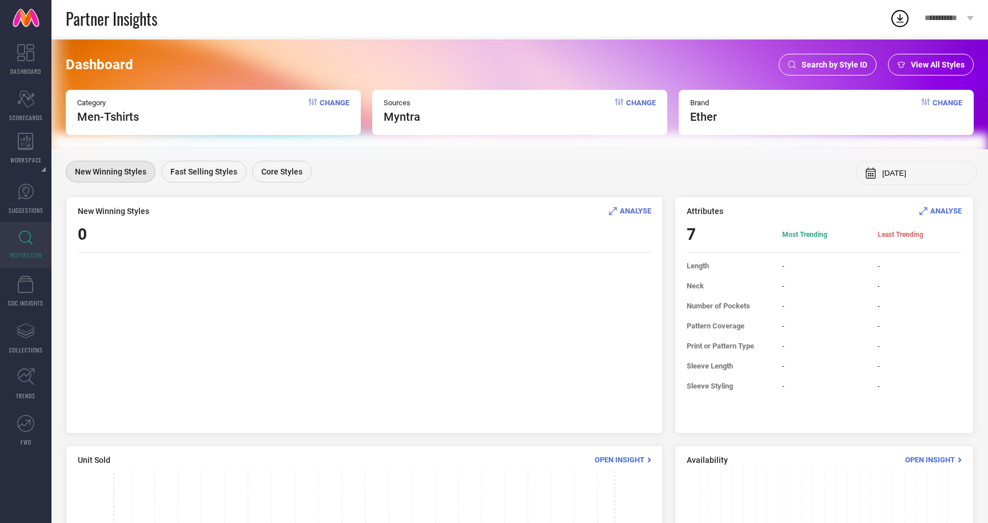
click at [824, 55] on div "Search by Style ID" at bounding box center [828, 65] width 98 height 22
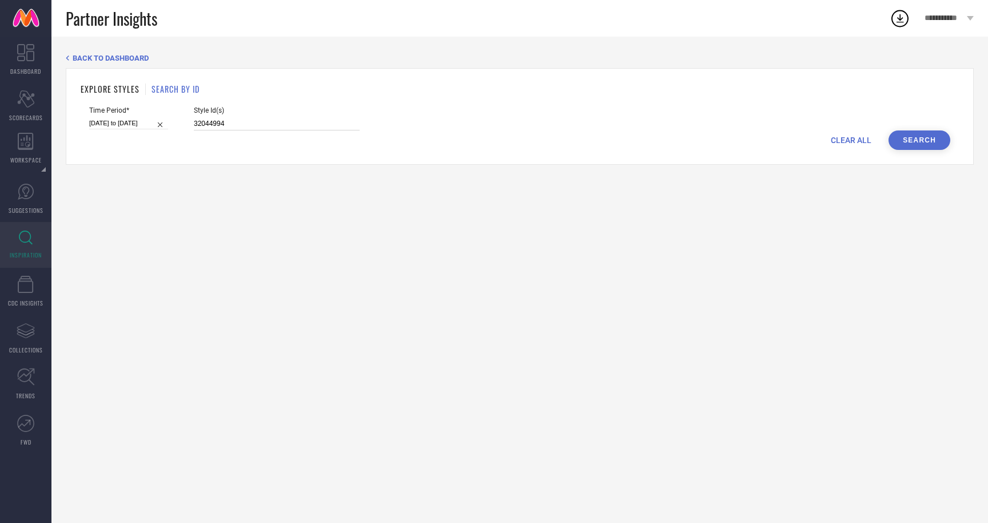
click at [248, 124] on input "32044994" at bounding box center [277, 123] width 166 height 13
click at [112, 125] on input "[DATE] to [DATE]" at bounding box center [128, 123] width 79 height 12
select select "4"
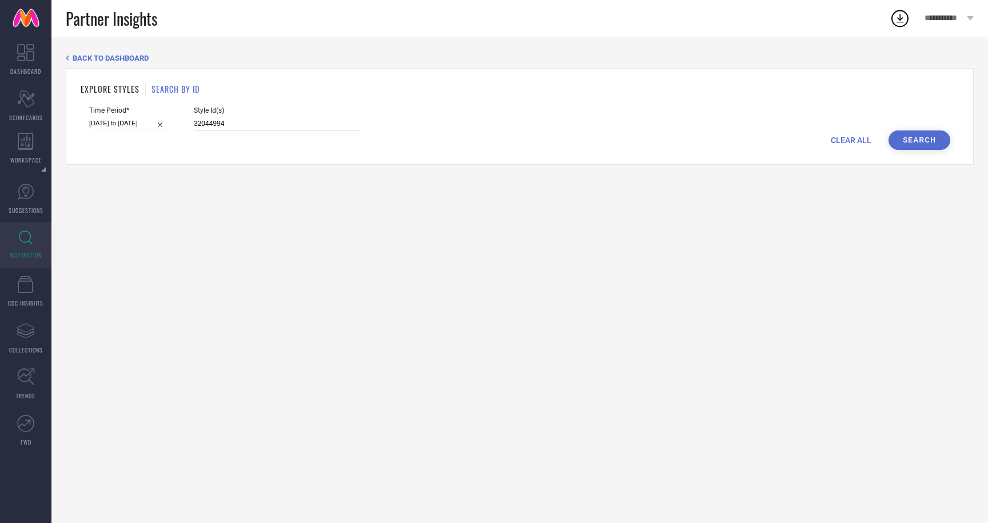
select select "2025"
select select "5"
select select "2025"
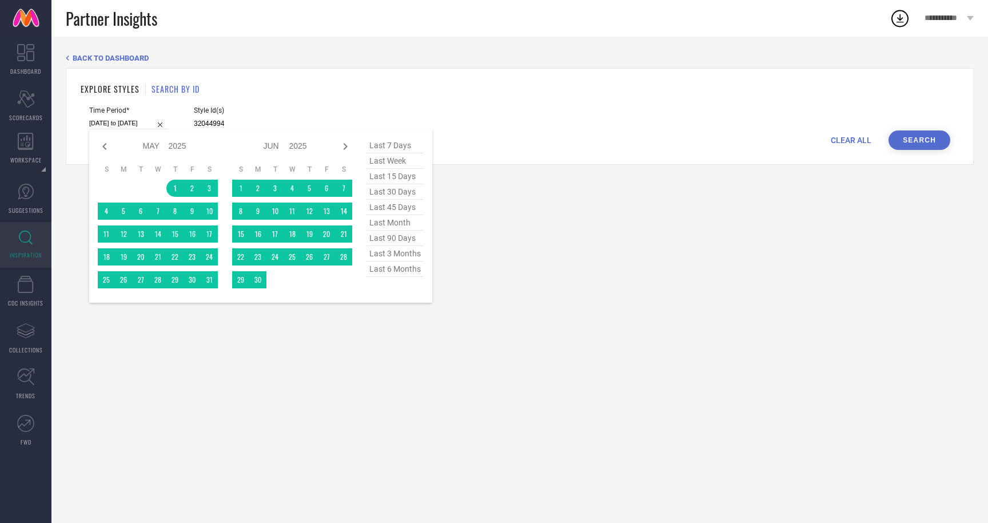
click at [408, 250] on span "last 3 months" at bounding box center [395, 253] width 57 height 15
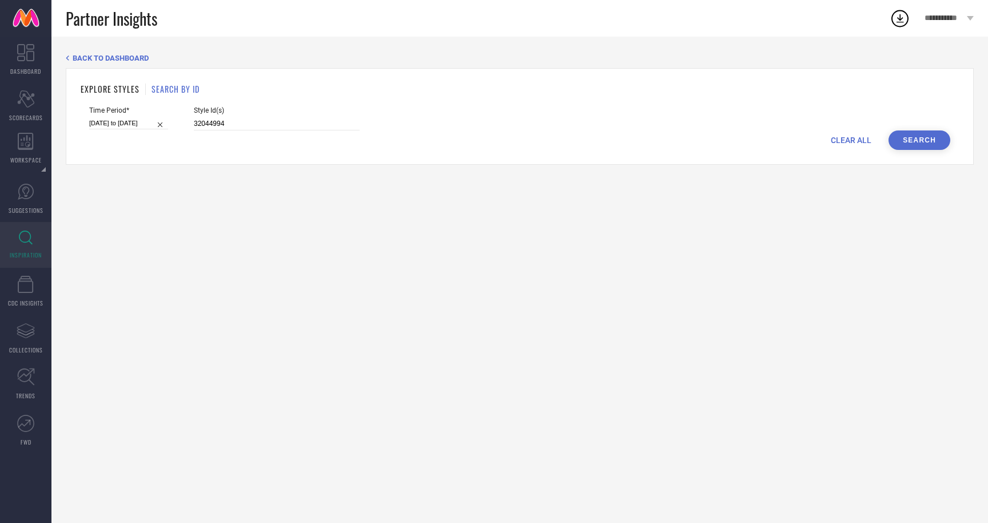
click at [921, 146] on button "Search" at bounding box center [920, 139] width 62 height 19
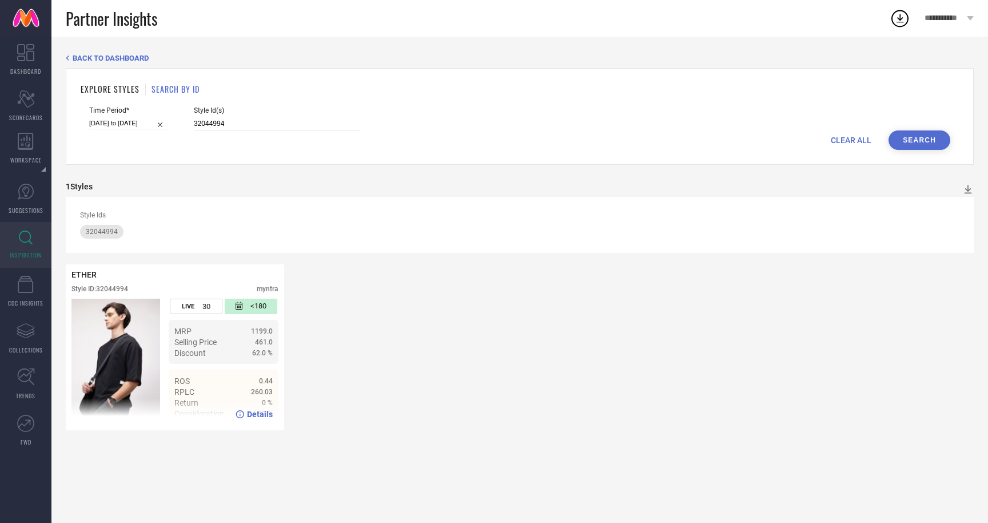
click at [181, 344] on span "Selling Price" at bounding box center [195, 341] width 42 height 9
click at [241, 417] on icon at bounding box center [240, 414] width 8 height 8
